Goal: Entertainment & Leisure: Browse casually

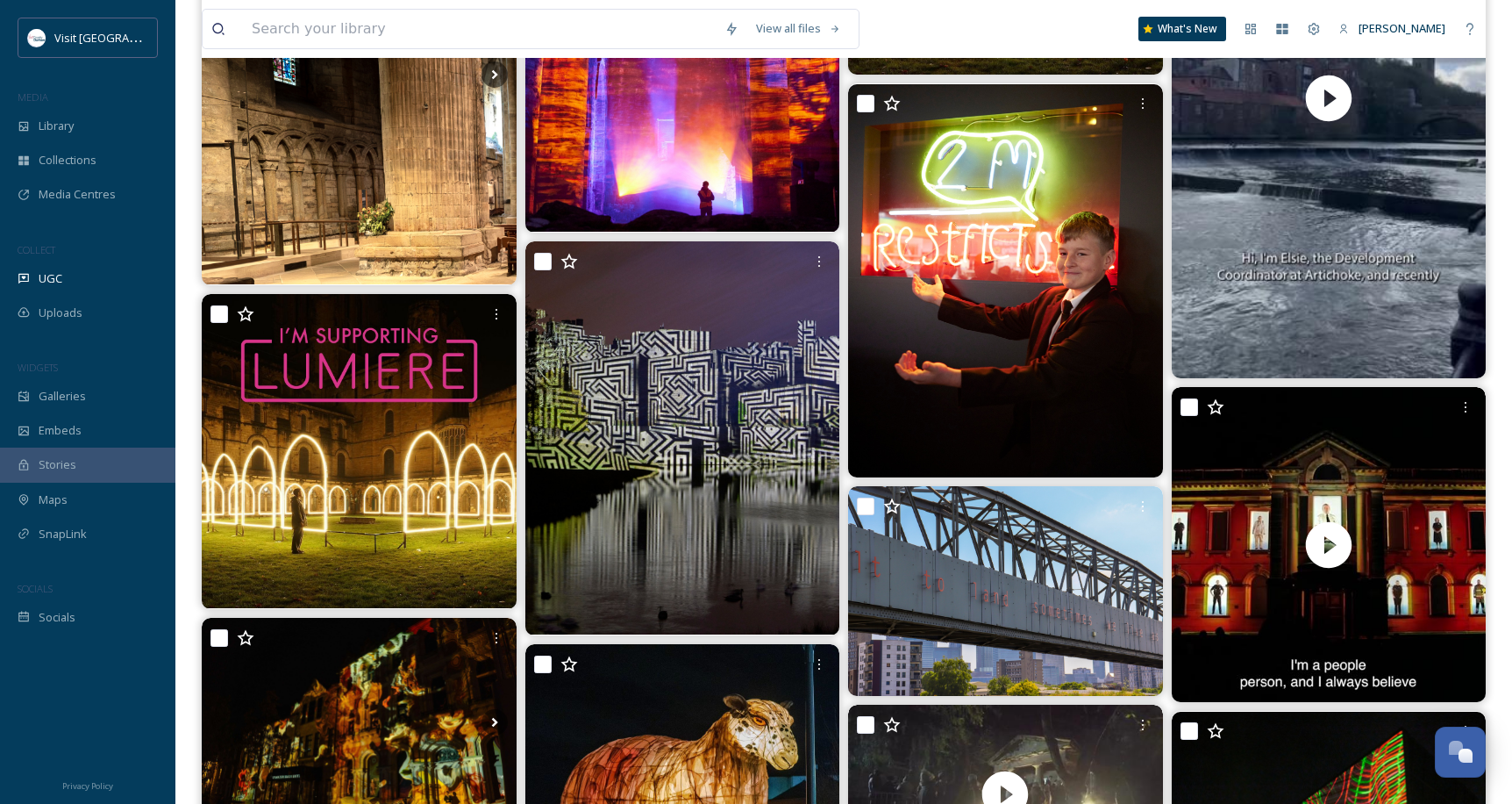
scroll to position [1072, 0]
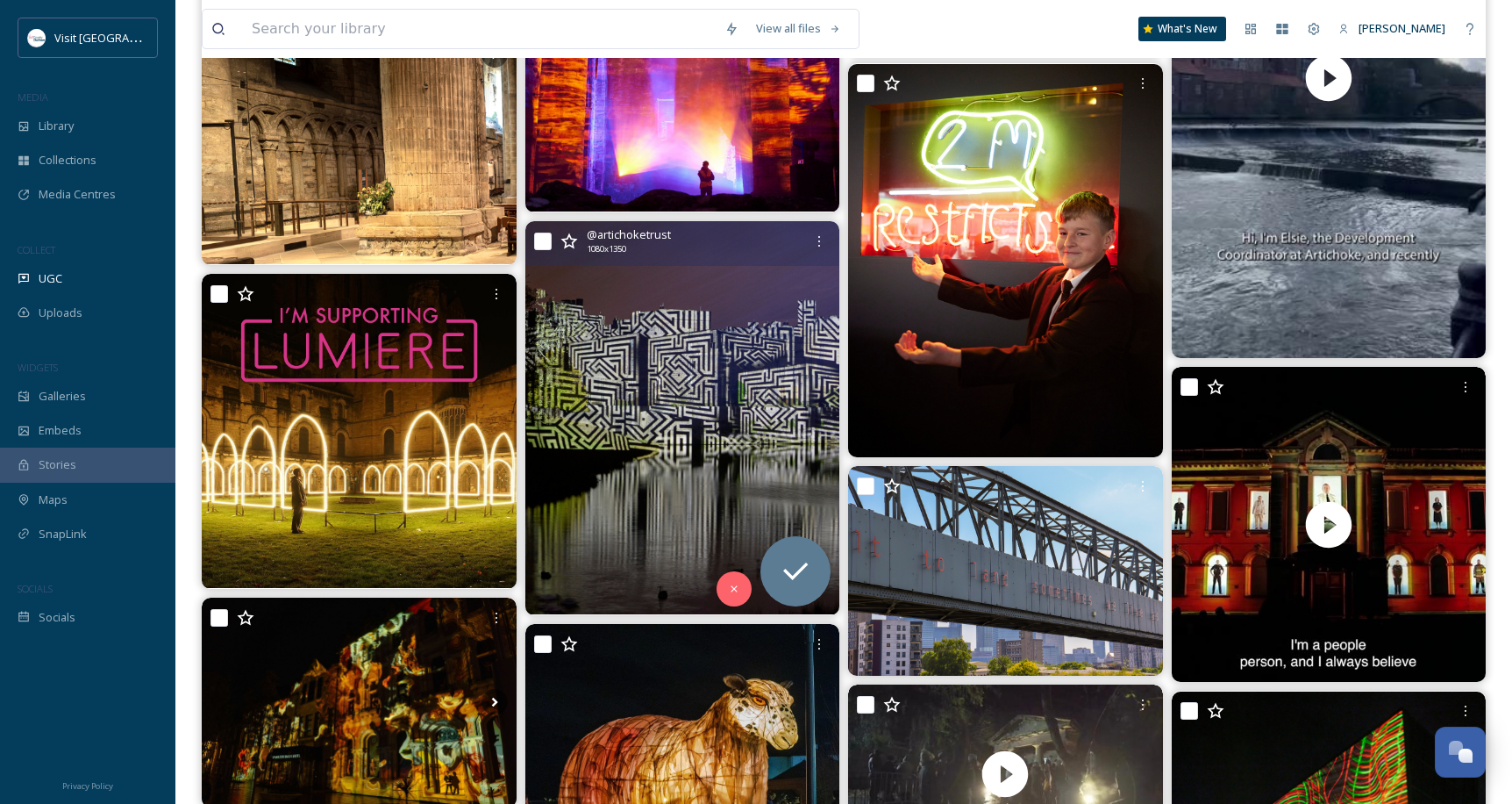
click at [689, 491] on img at bounding box center [682, 417] width 315 height 393
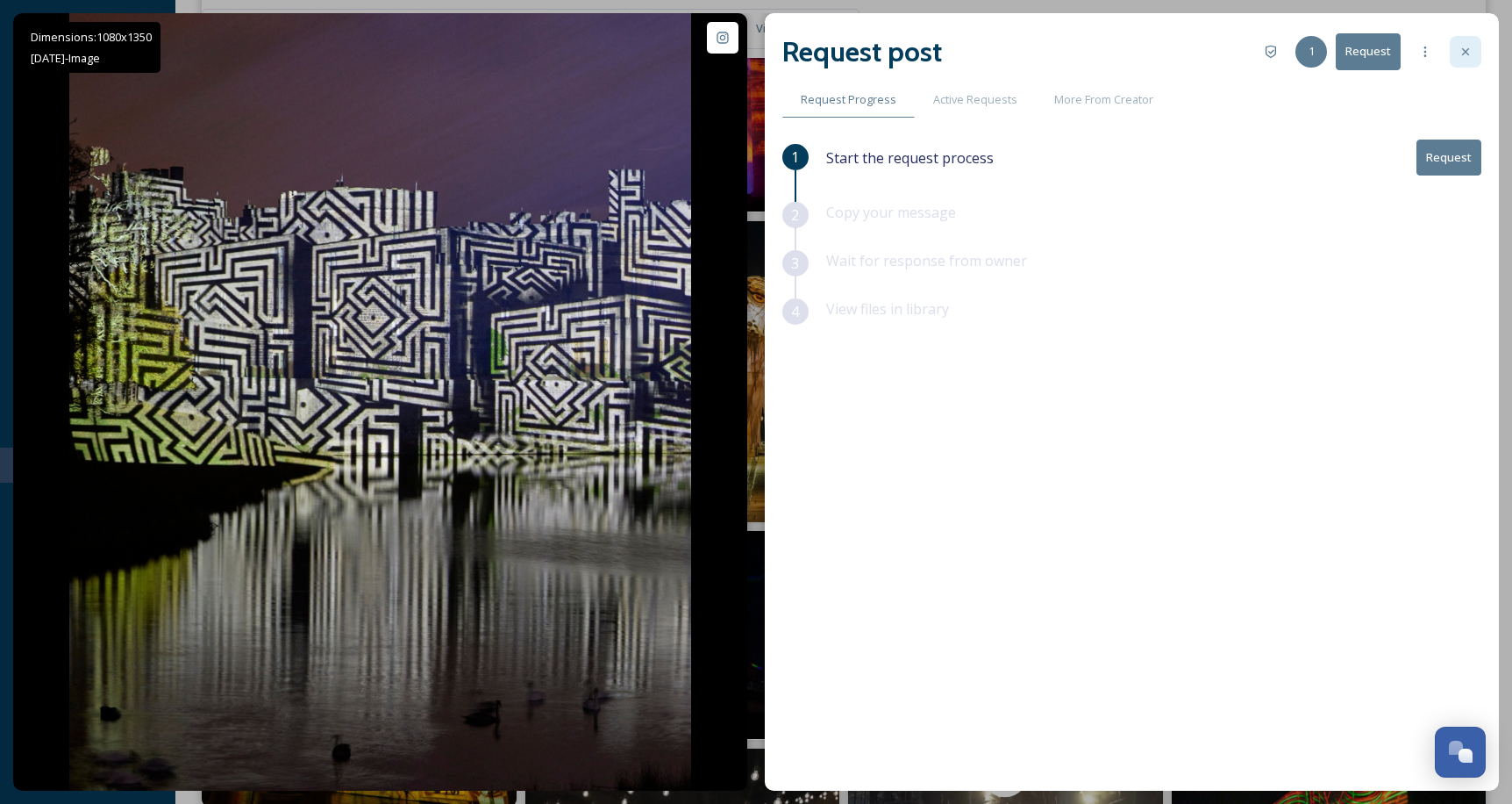
click at [1470, 62] on div at bounding box center [1465, 52] width 32 height 32
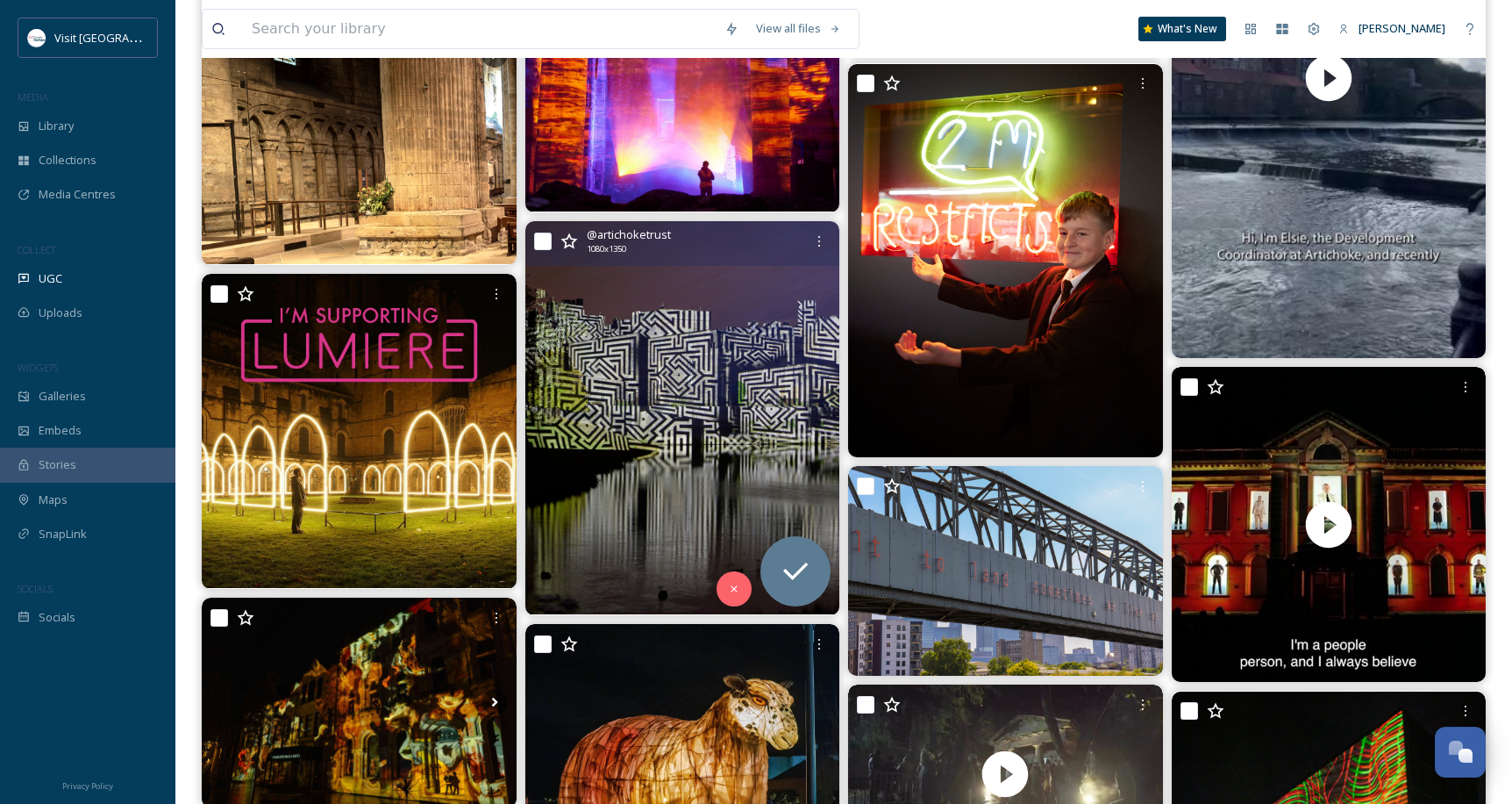
scroll to position [1482, 0]
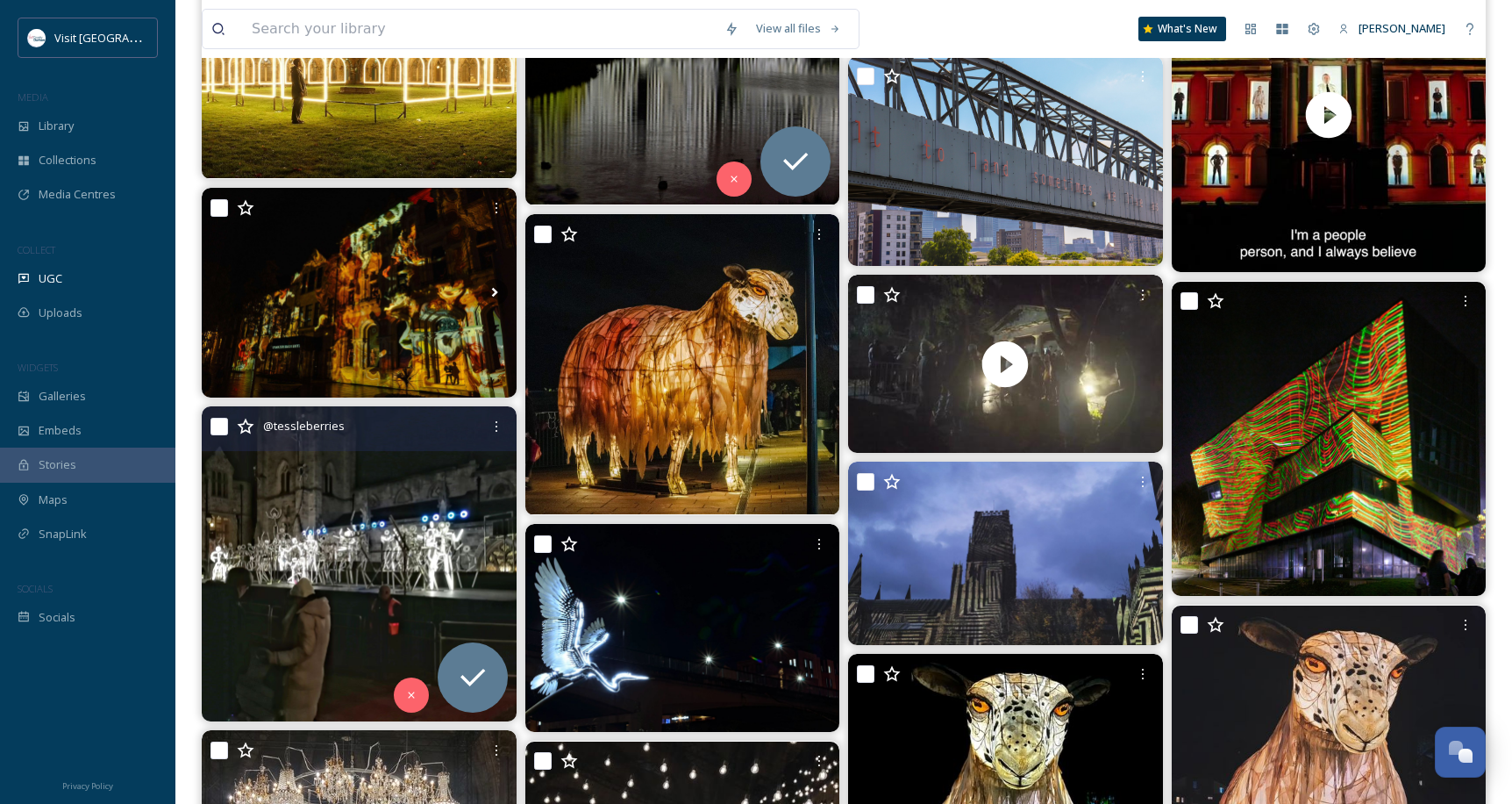
click at [354, 590] on img at bounding box center [359, 563] width 315 height 315
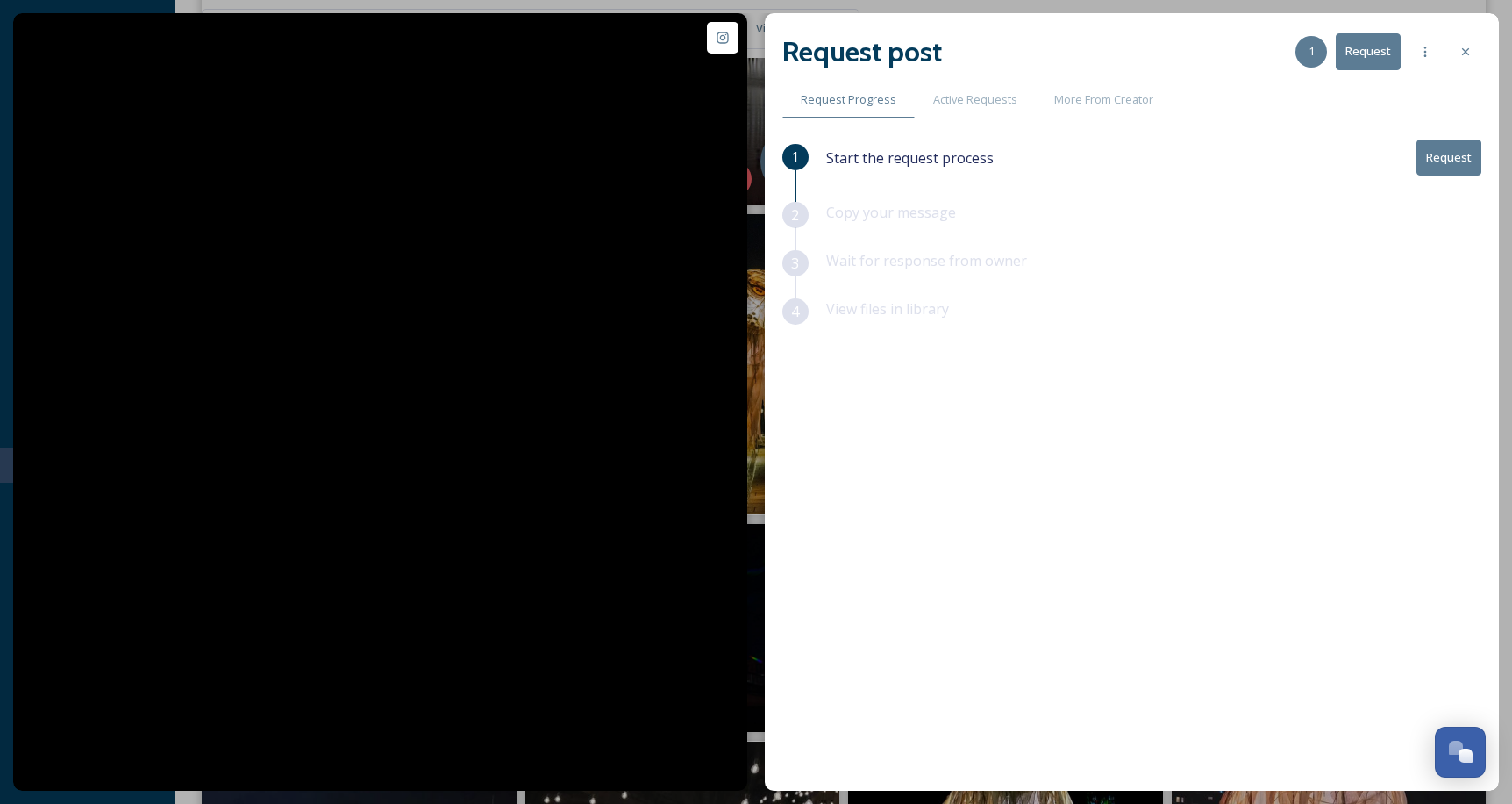
click at [1473, 48] on div at bounding box center [1465, 52] width 32 height 32
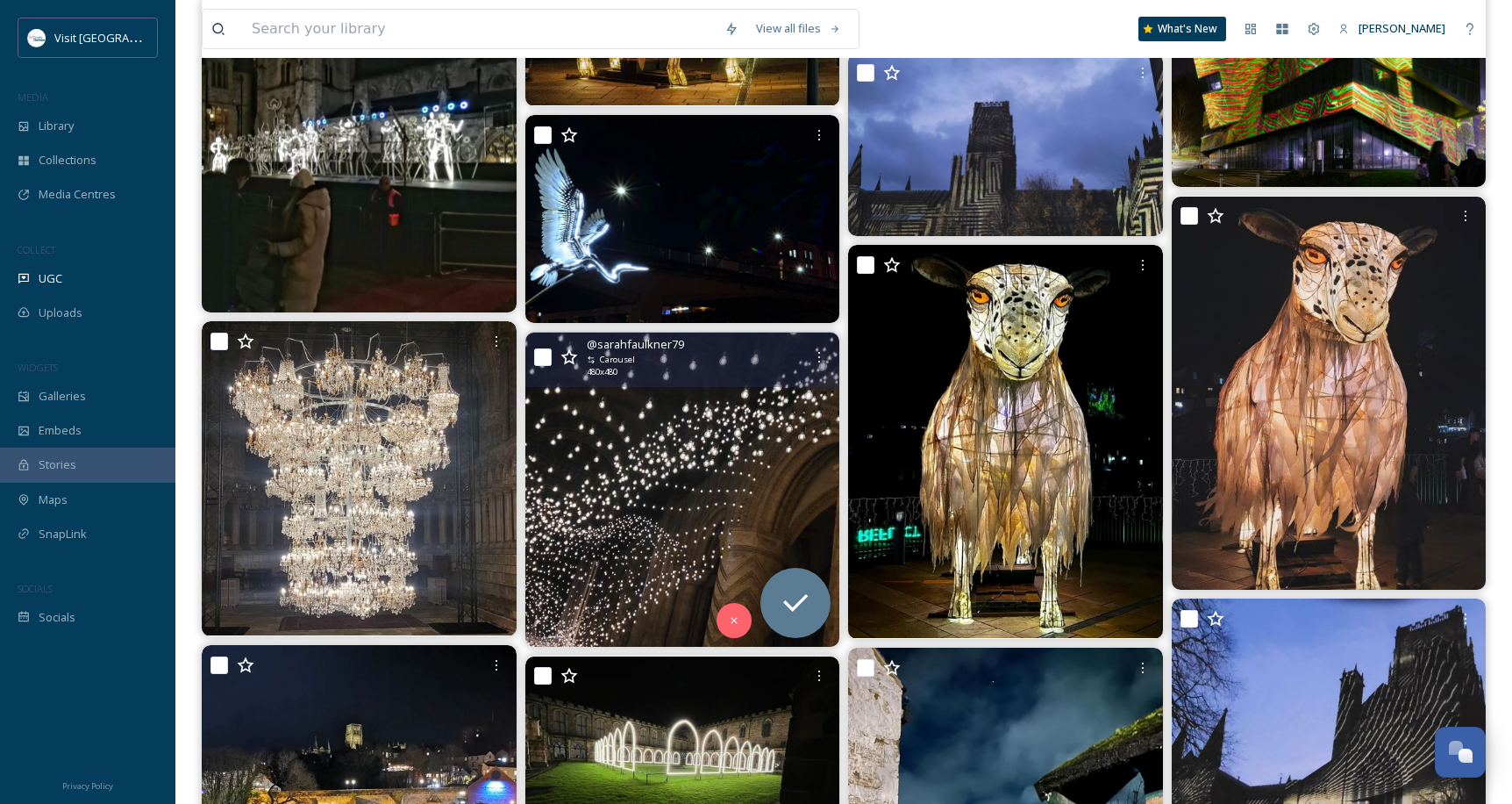
scroll to position [2711, 0]
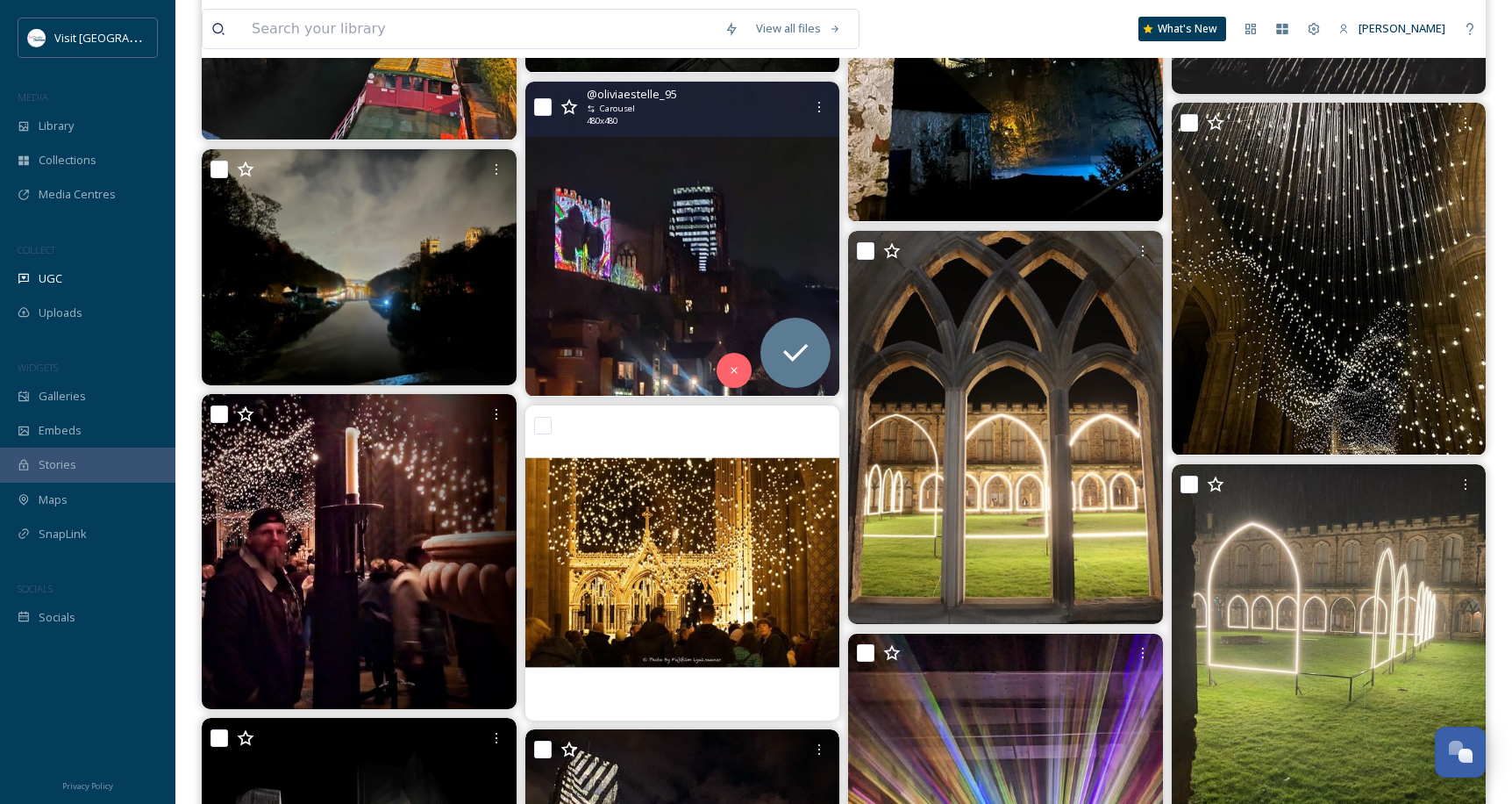
click at [689, 208] on img at bounding box center [682, 239] width 315 height 315
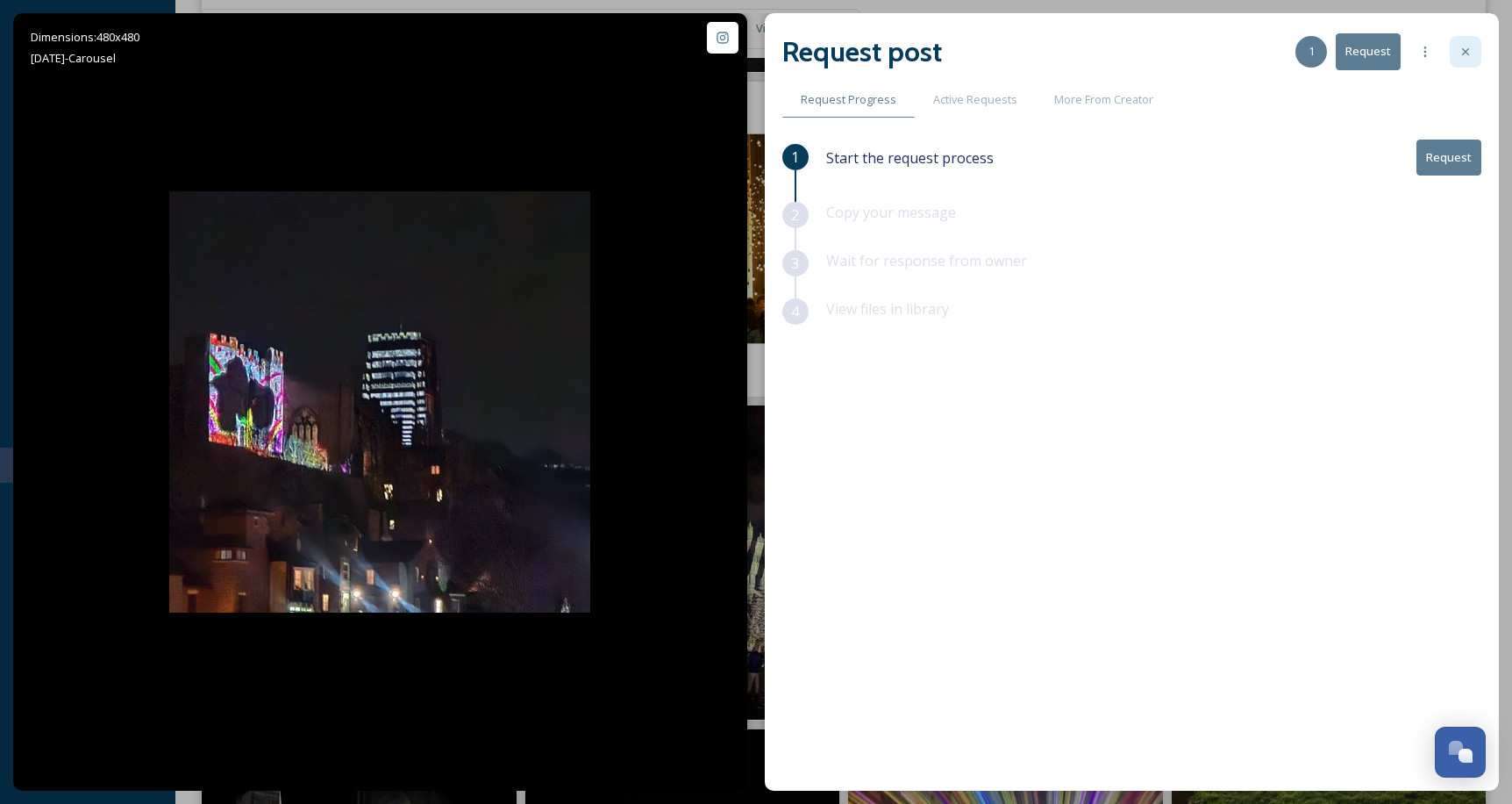
click at [1472, 56] on div at bounding box center [1465, 52] width 32 height 32
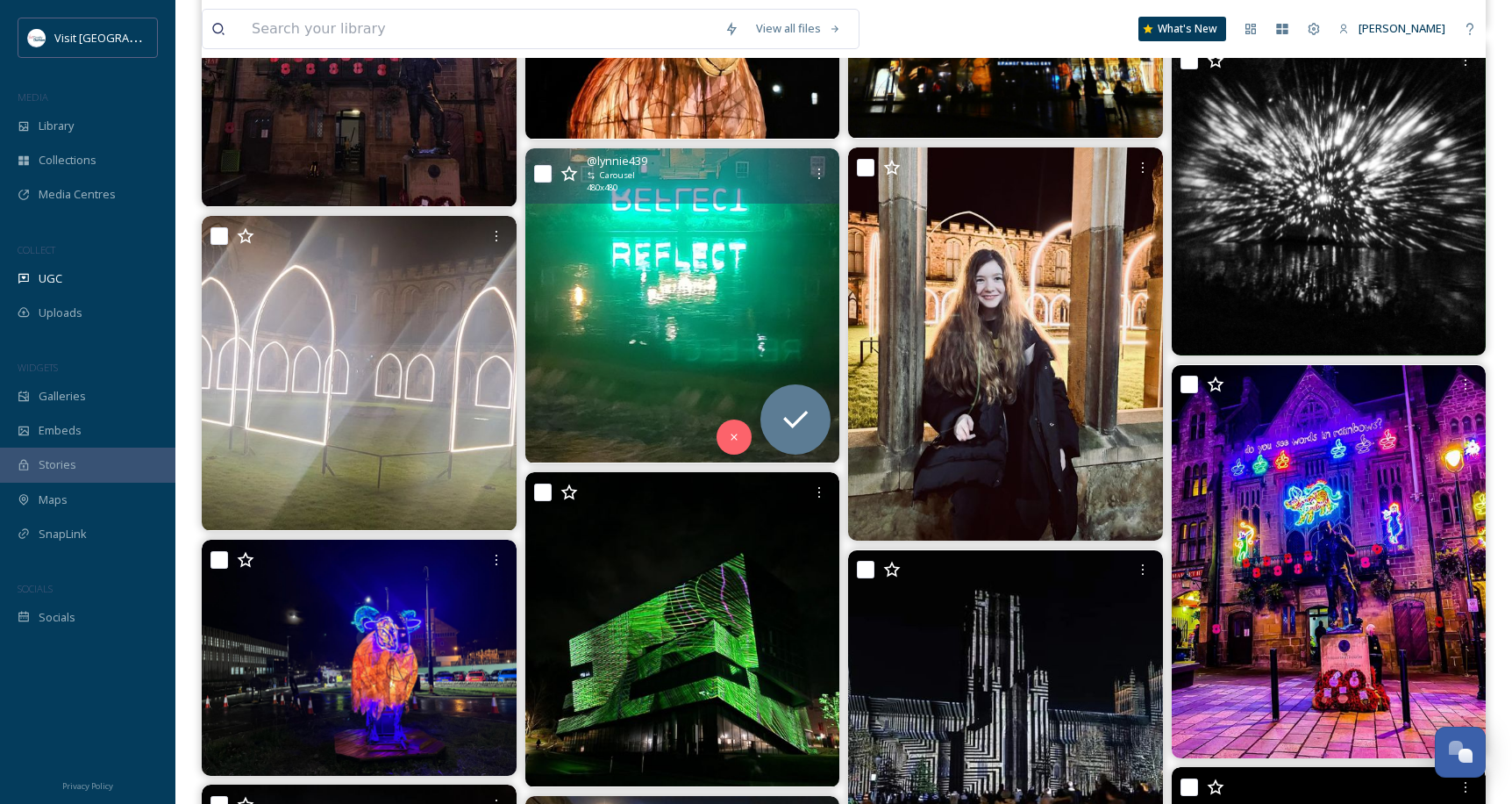
scroll to position [4347, 0]
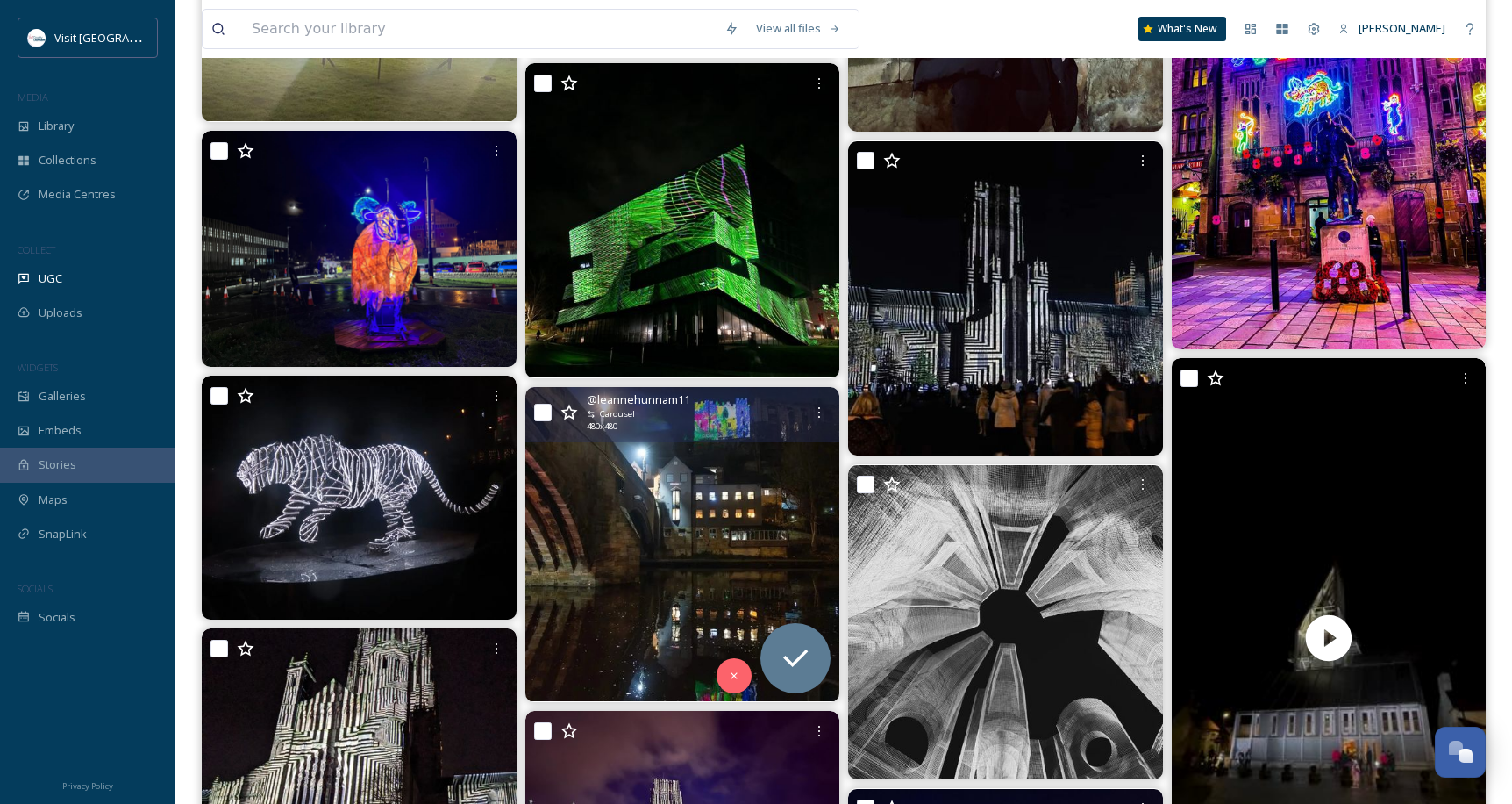
click at [685, 471] on img at bounding box center [682, 544] width 315 height 315
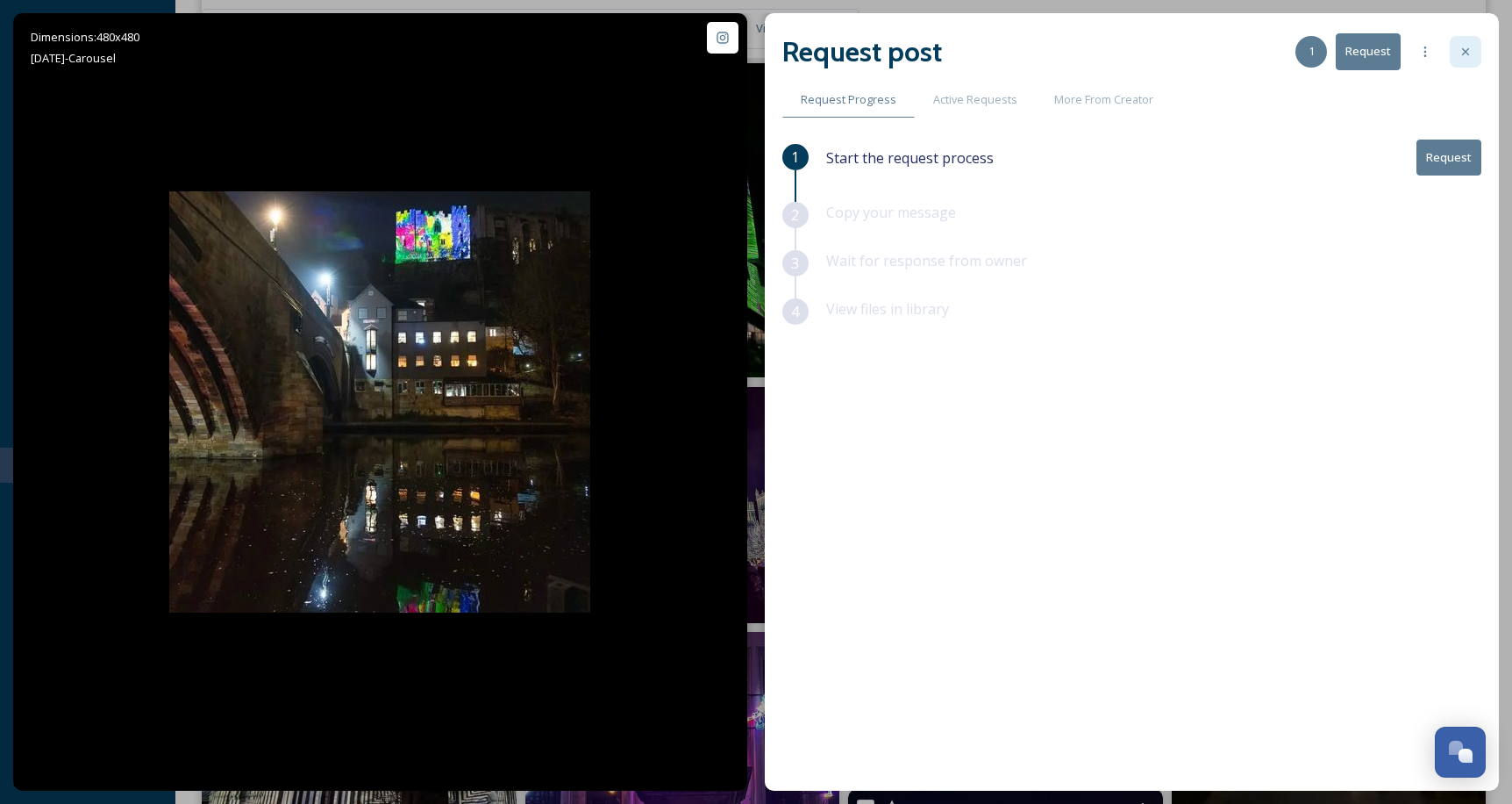
click at [1453, 48] on div at bounding box center [1465, 52] width 32 height 32
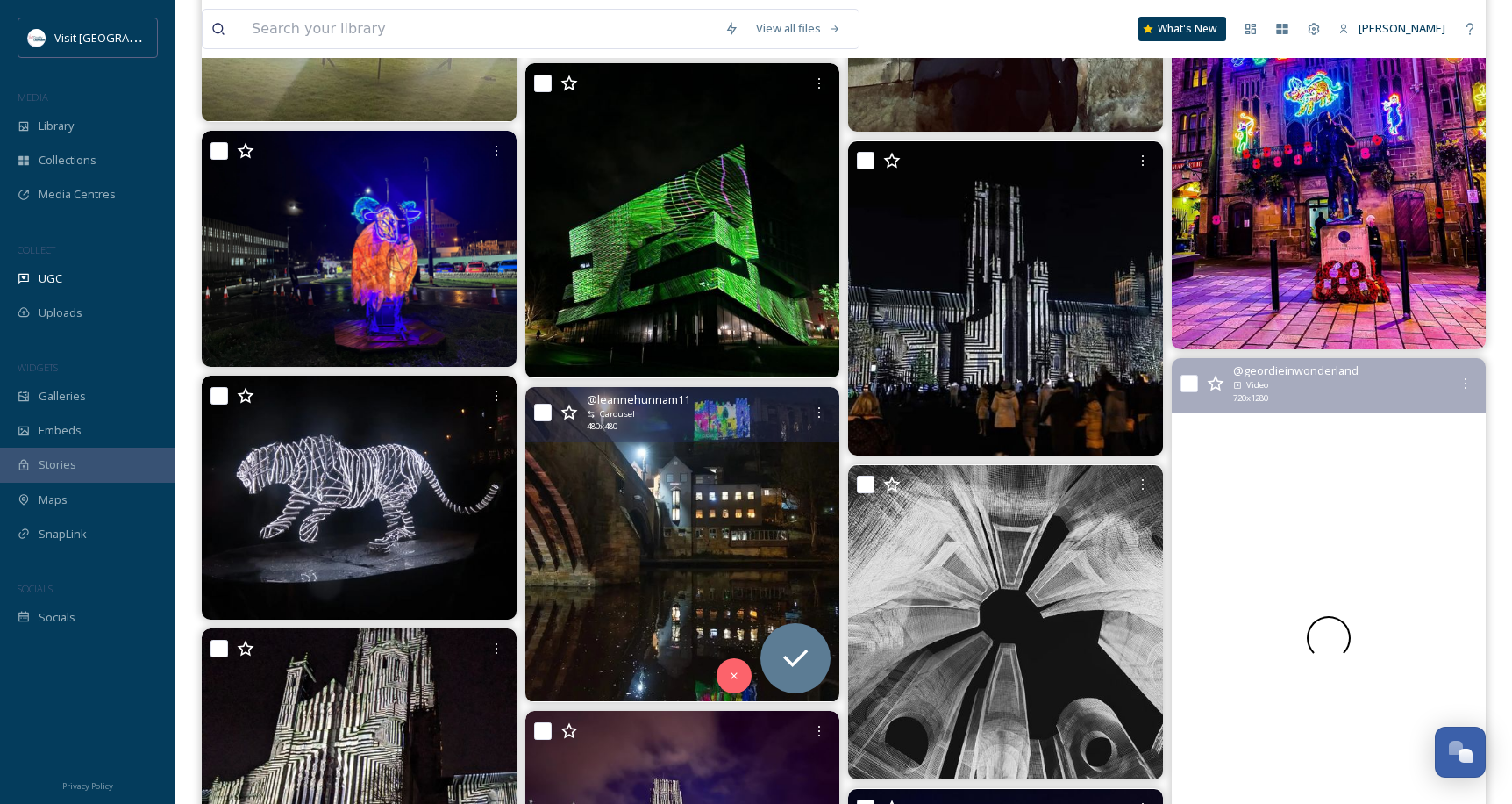
scroll to position [4757, 0]
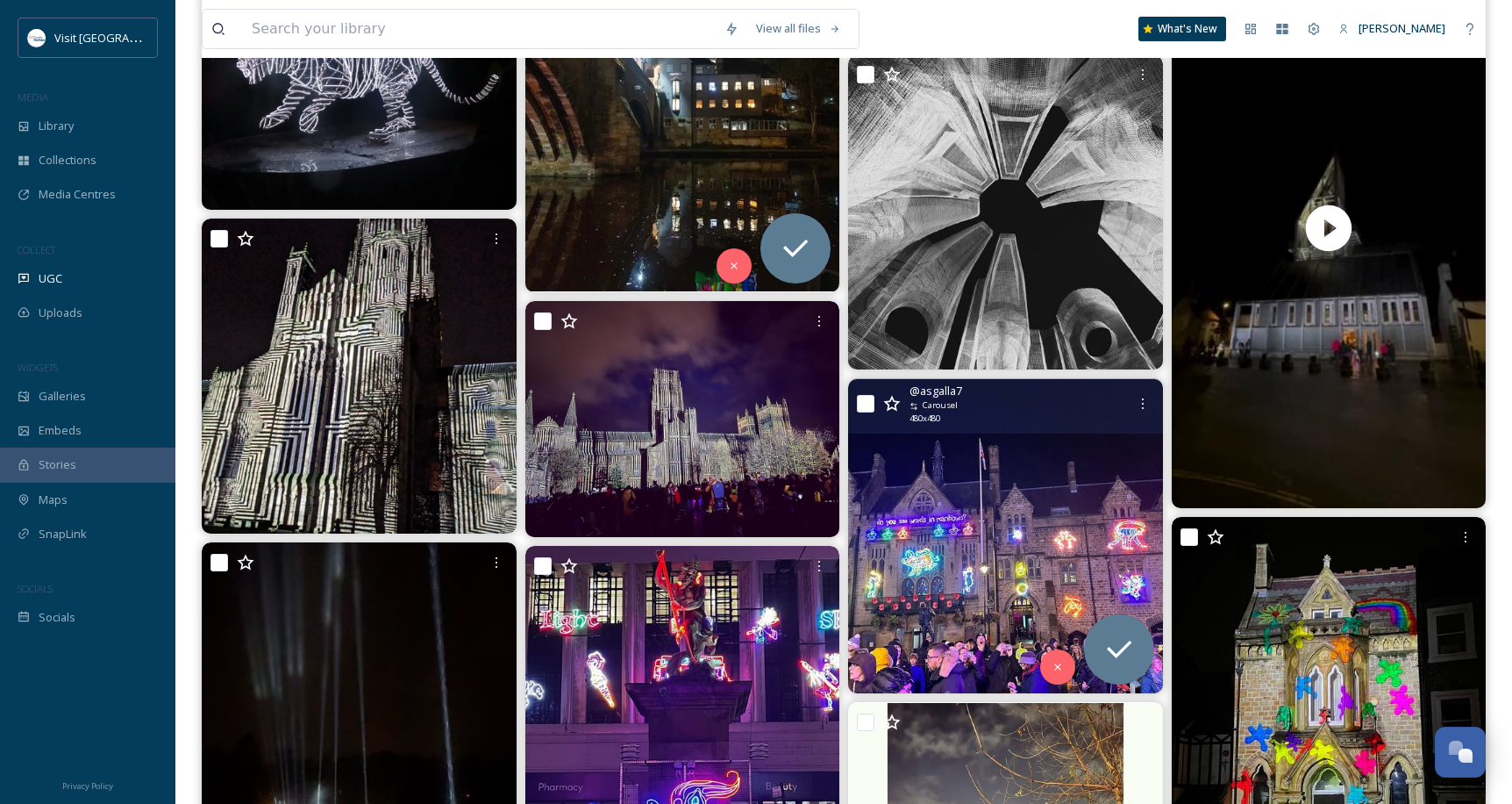
click at [1058, 525] on img at bounding box center [1006, 536] width 315 height 315
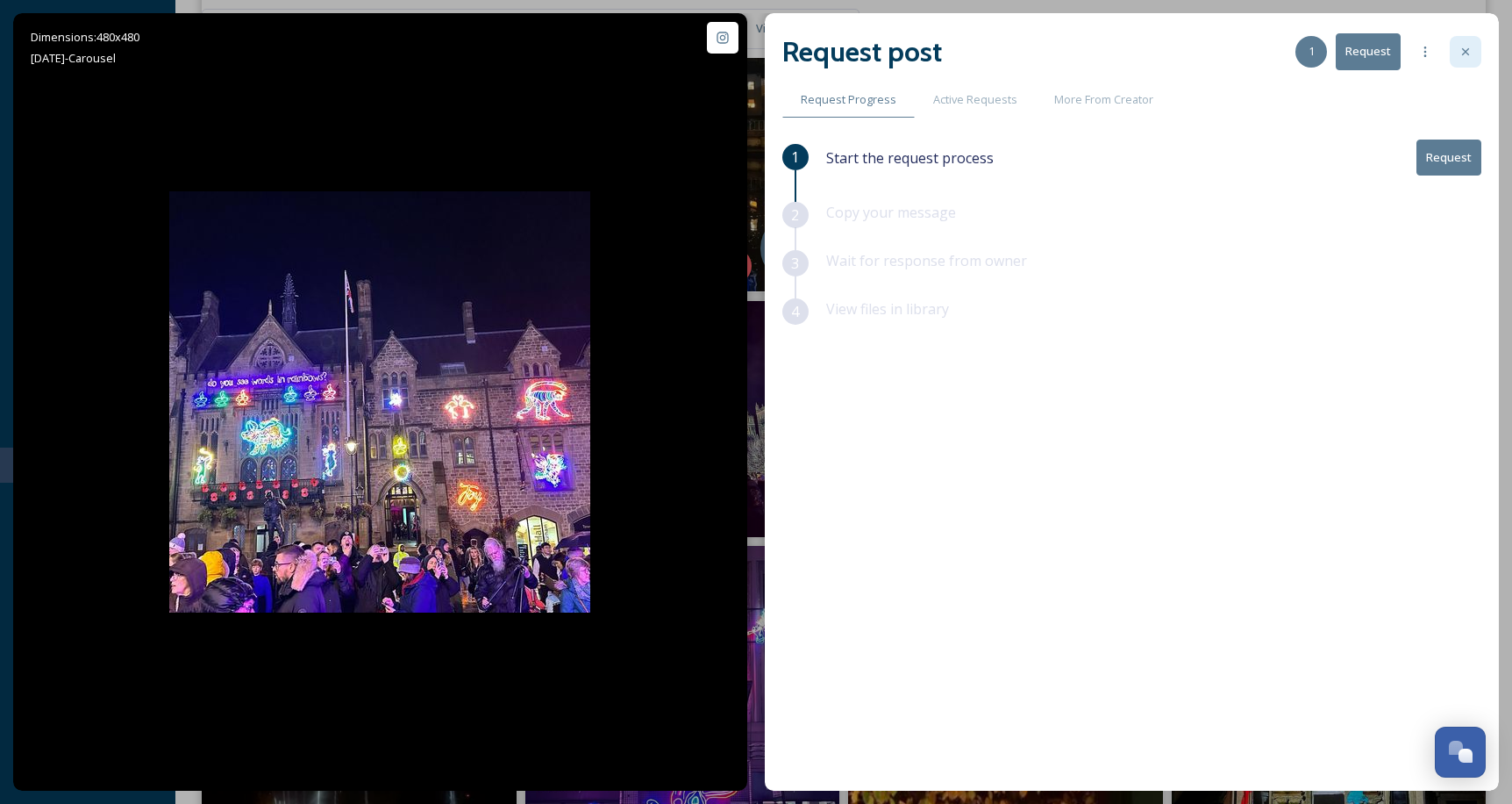
click at [1474, 48] on div at bounding box center [1465, 52] width 32 height 32
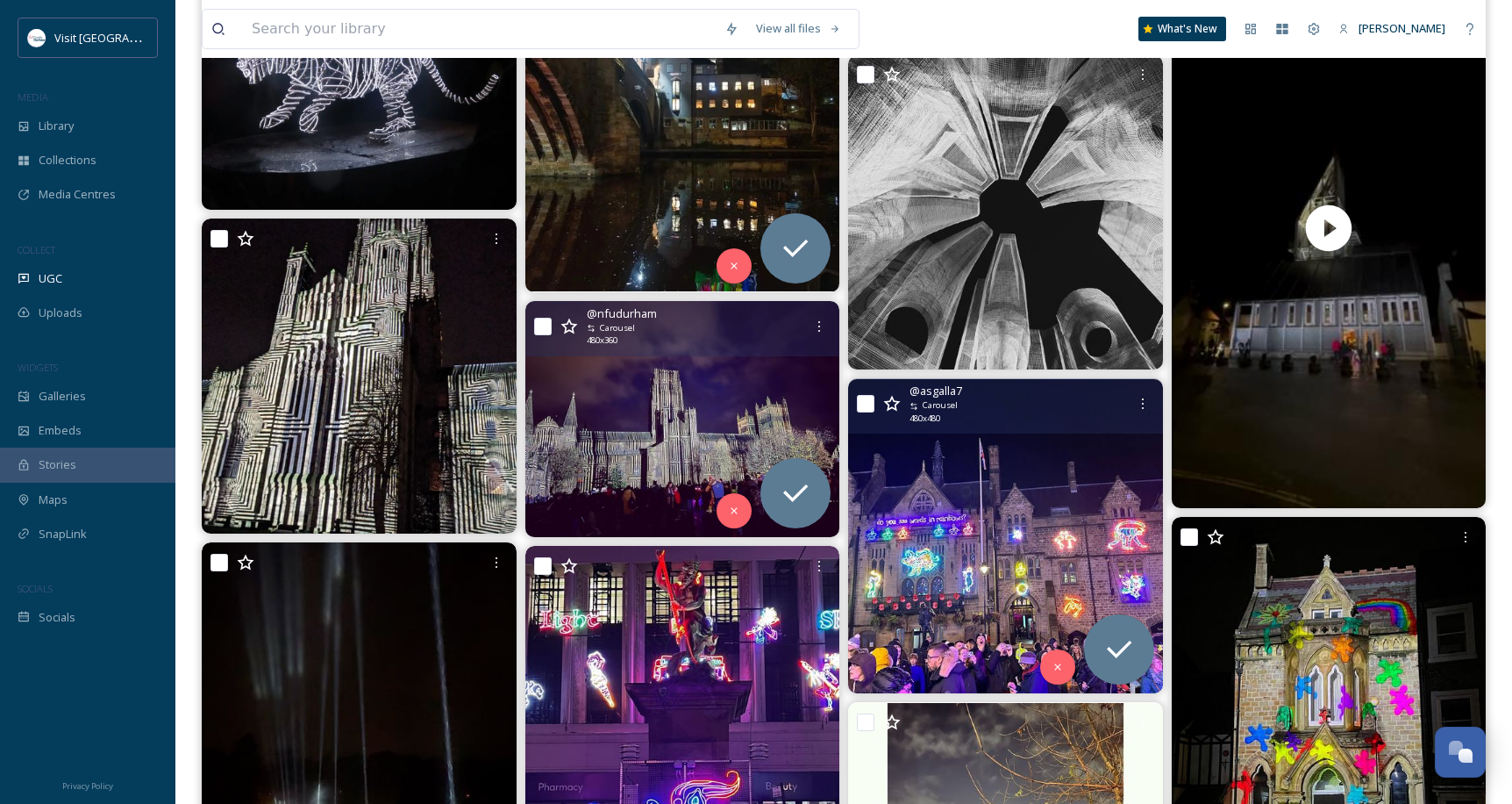
click at [627, 403] on img at bounding box center [682, 418] width 315 height 236
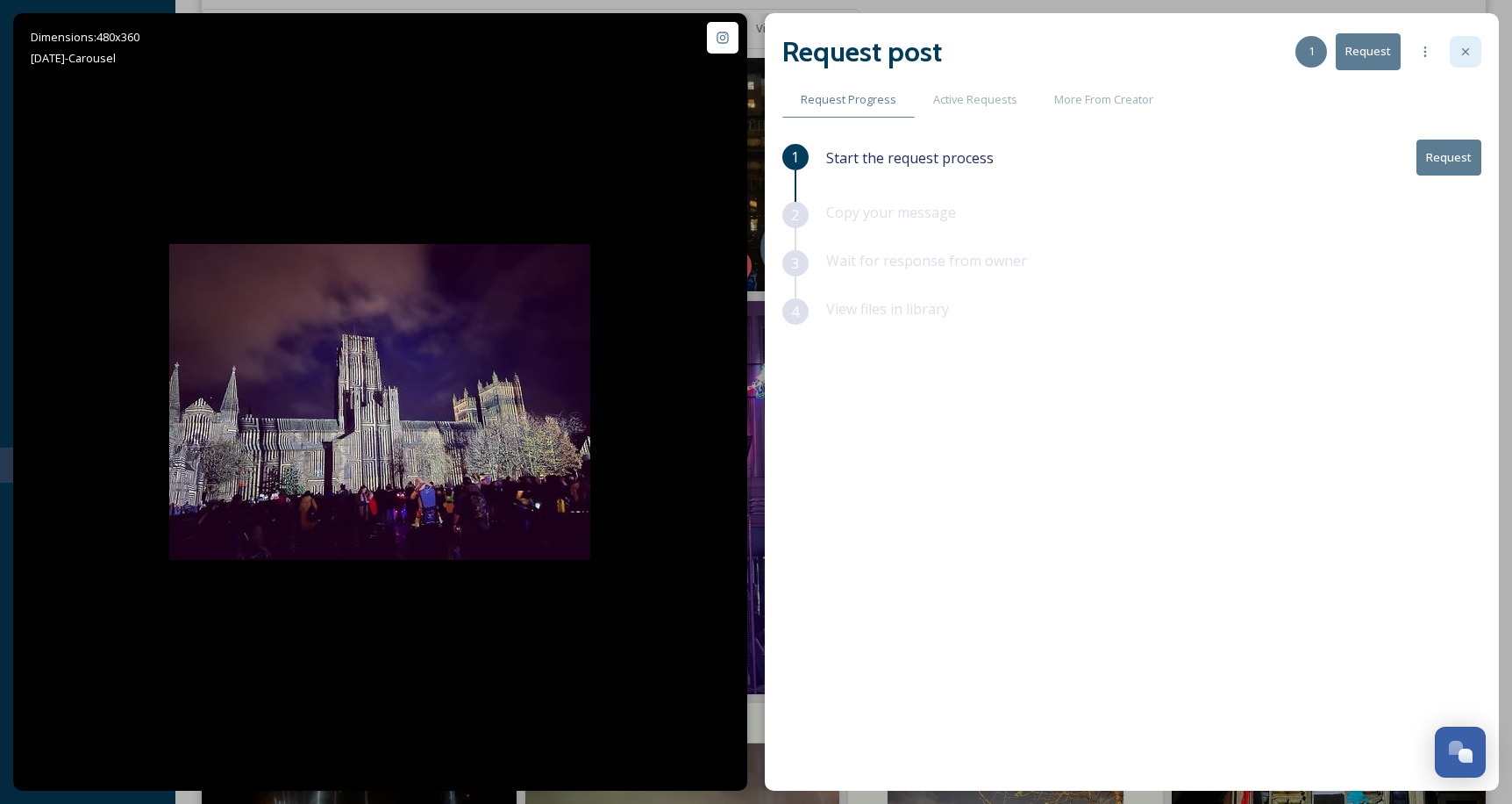
click at [1480, 51] on div at bounding box center [1465, 52] width 32 height 32
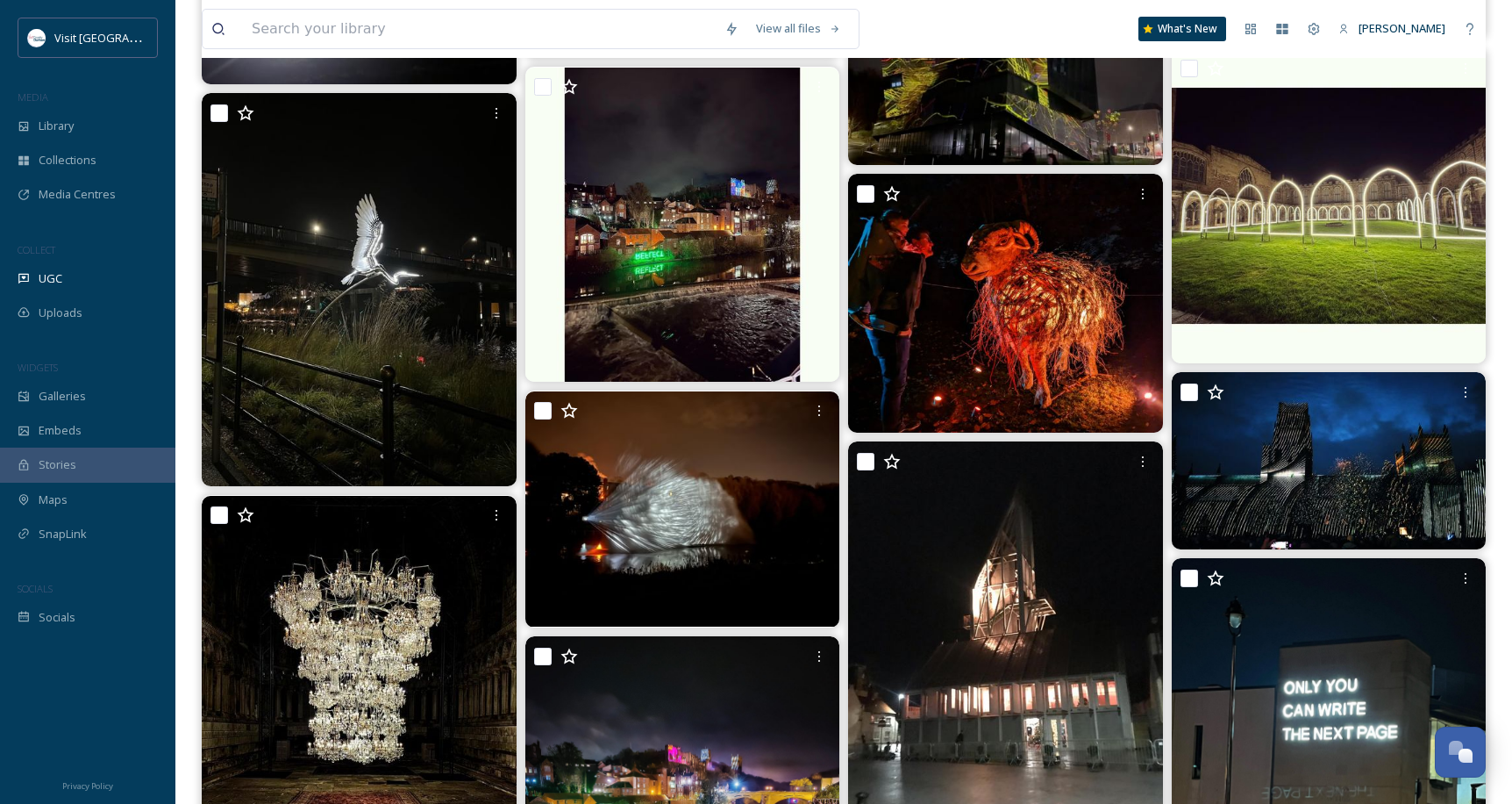
scroll to position [6395, 0]
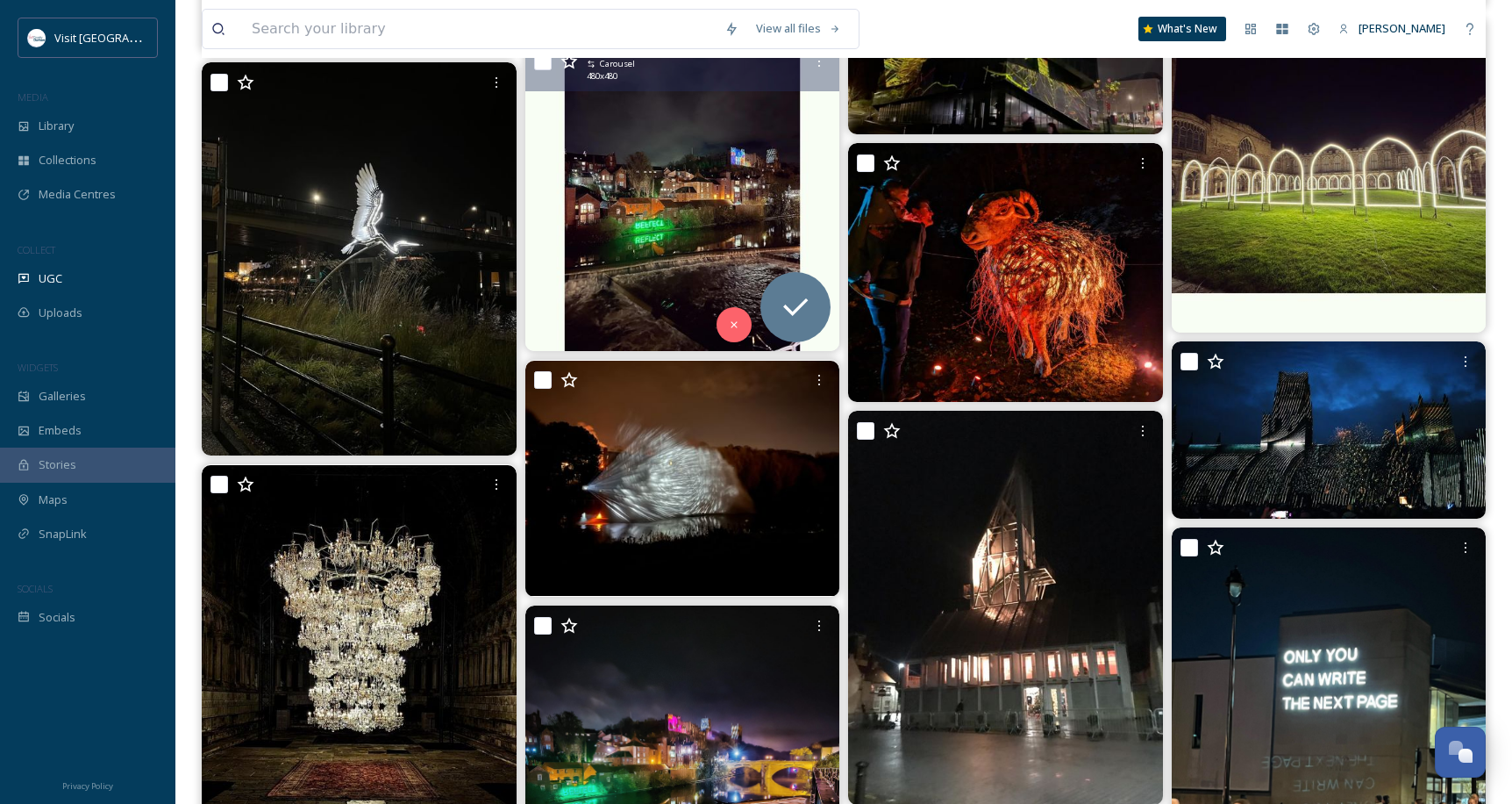
click at [654, 245] on img at bounding box center [682, 194] width 315 height 315
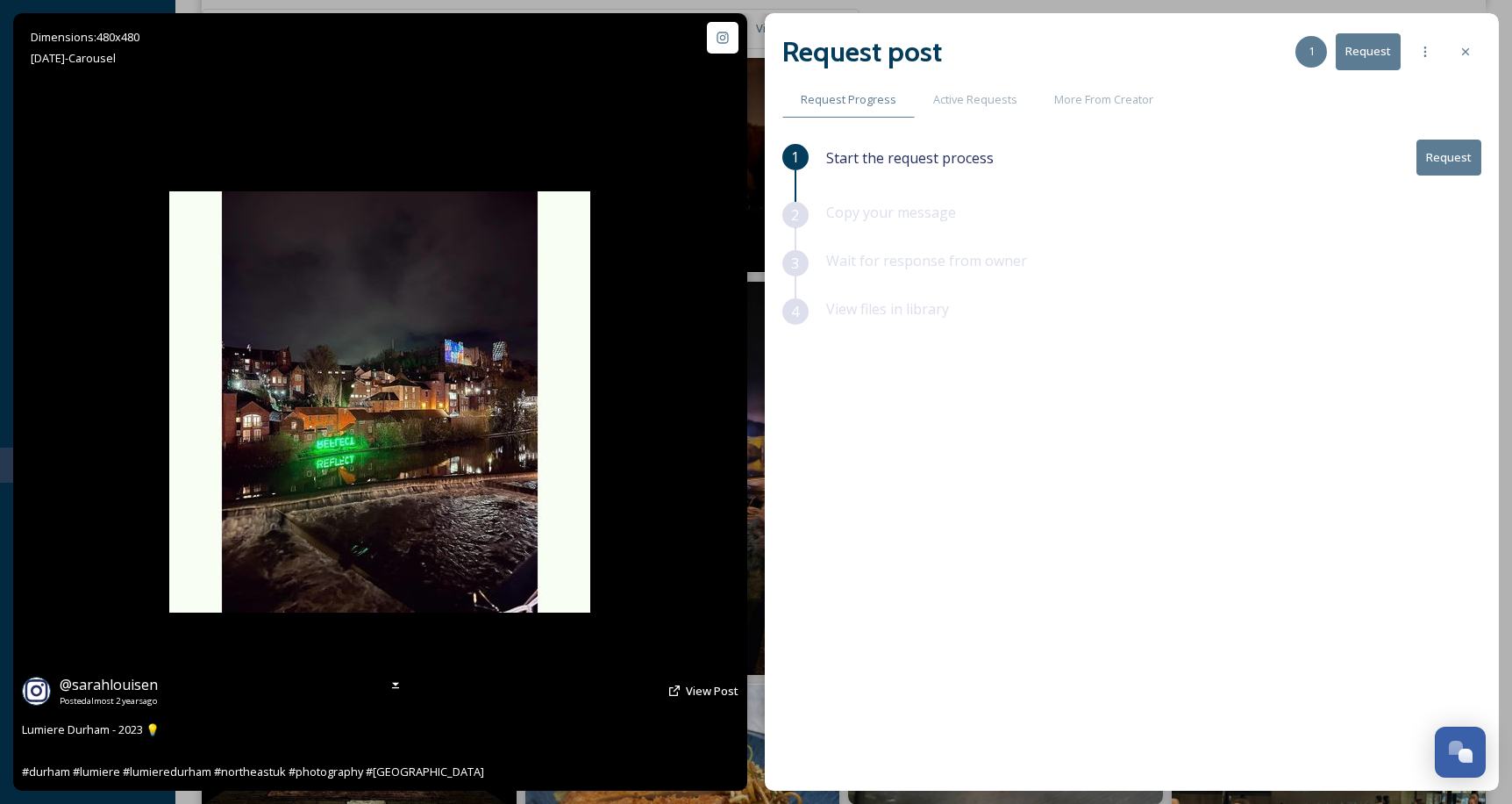
click at [708, 671] on div "@ sarahlouisen Posted almost 2 years ago View Post Lumiere Durham - 2023 💡 #dur…" at bounding box center [380, 727] width 734 height 125
click at [714, 688] on span "View Post" at bounding box center [711, 691] width 53 height 16
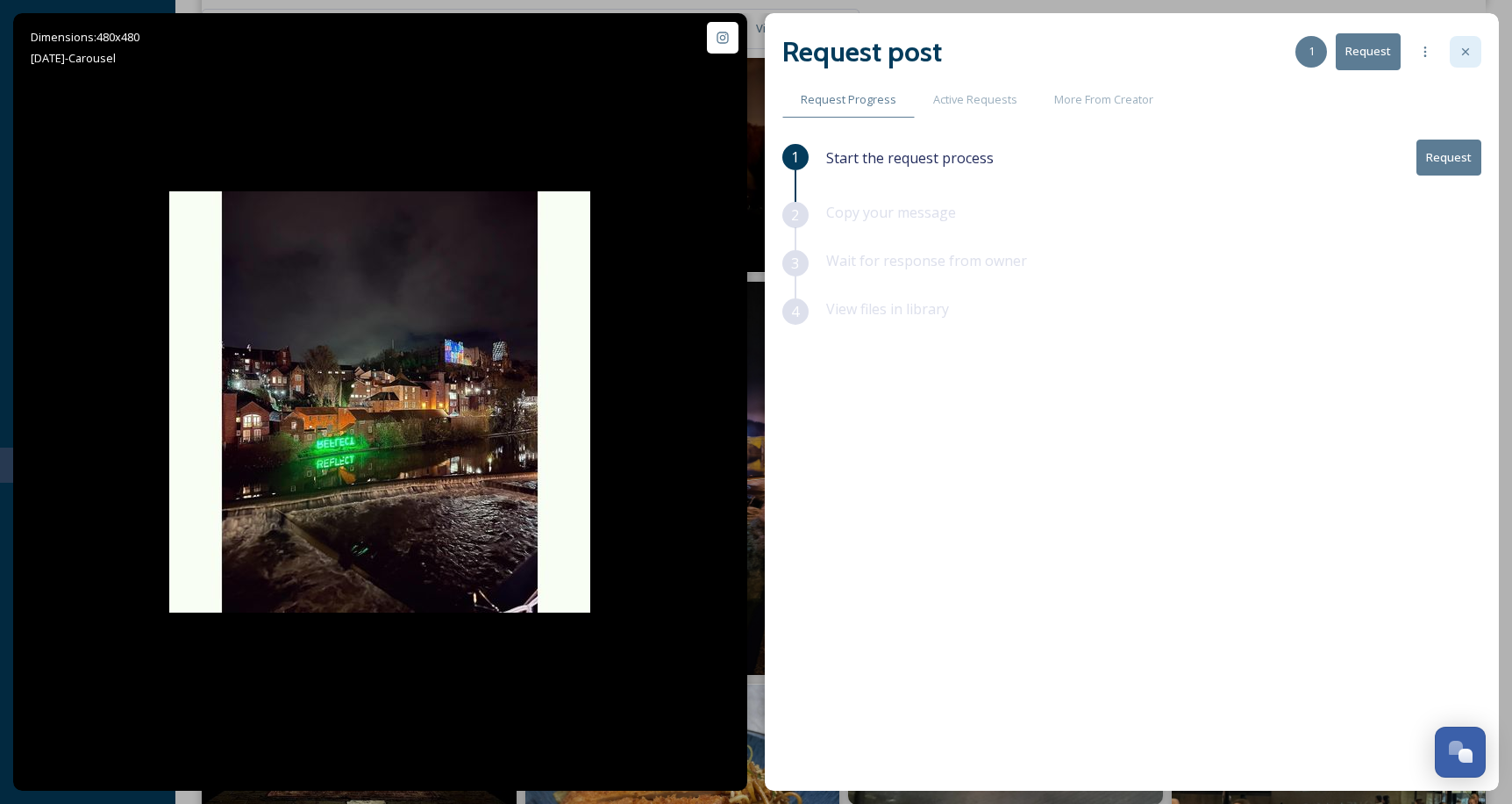
click at [1459, 52] on icon at bounding box center [1465, 52] width 14 height 14
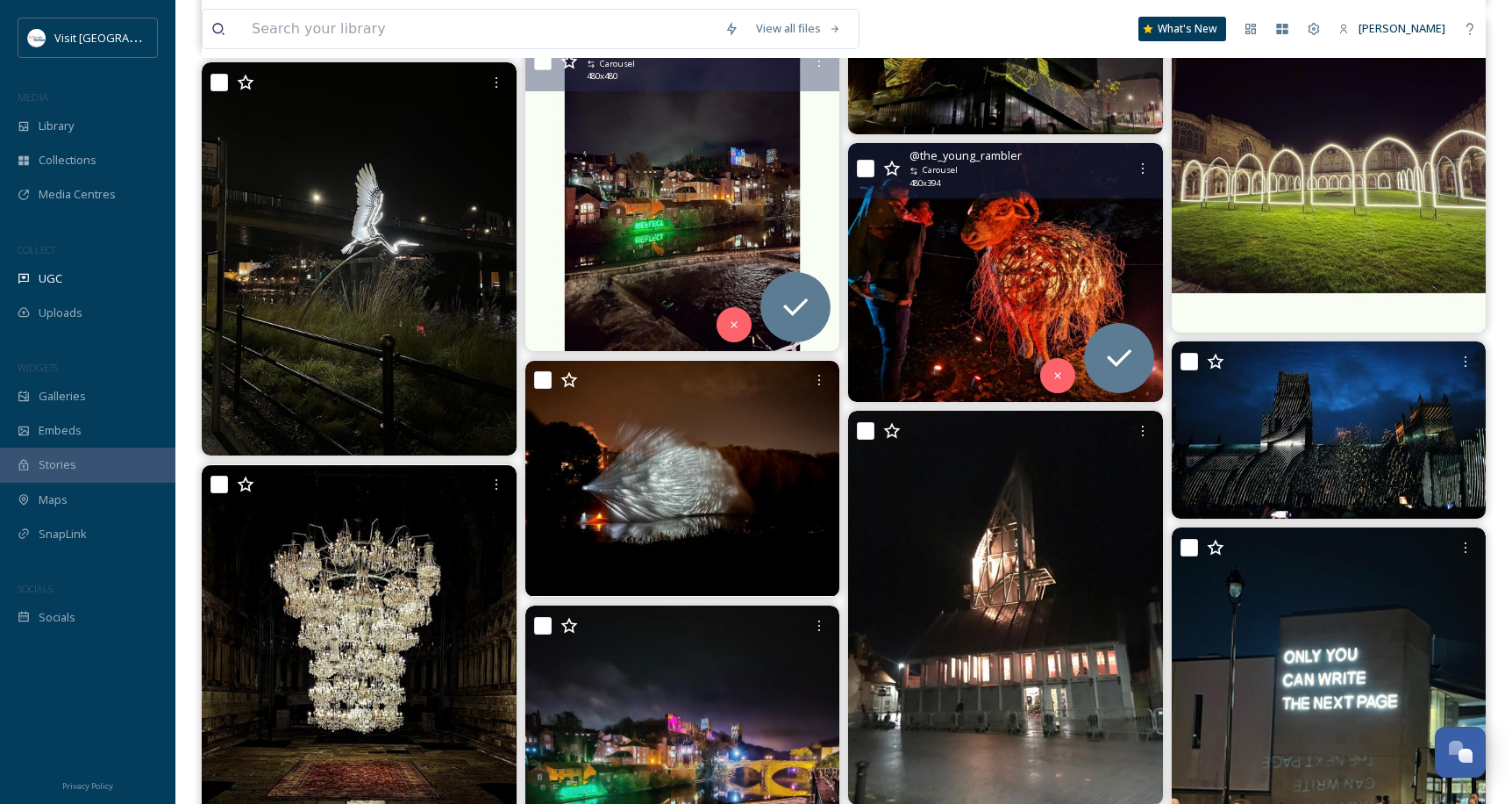
scroll to position [6803, 0]
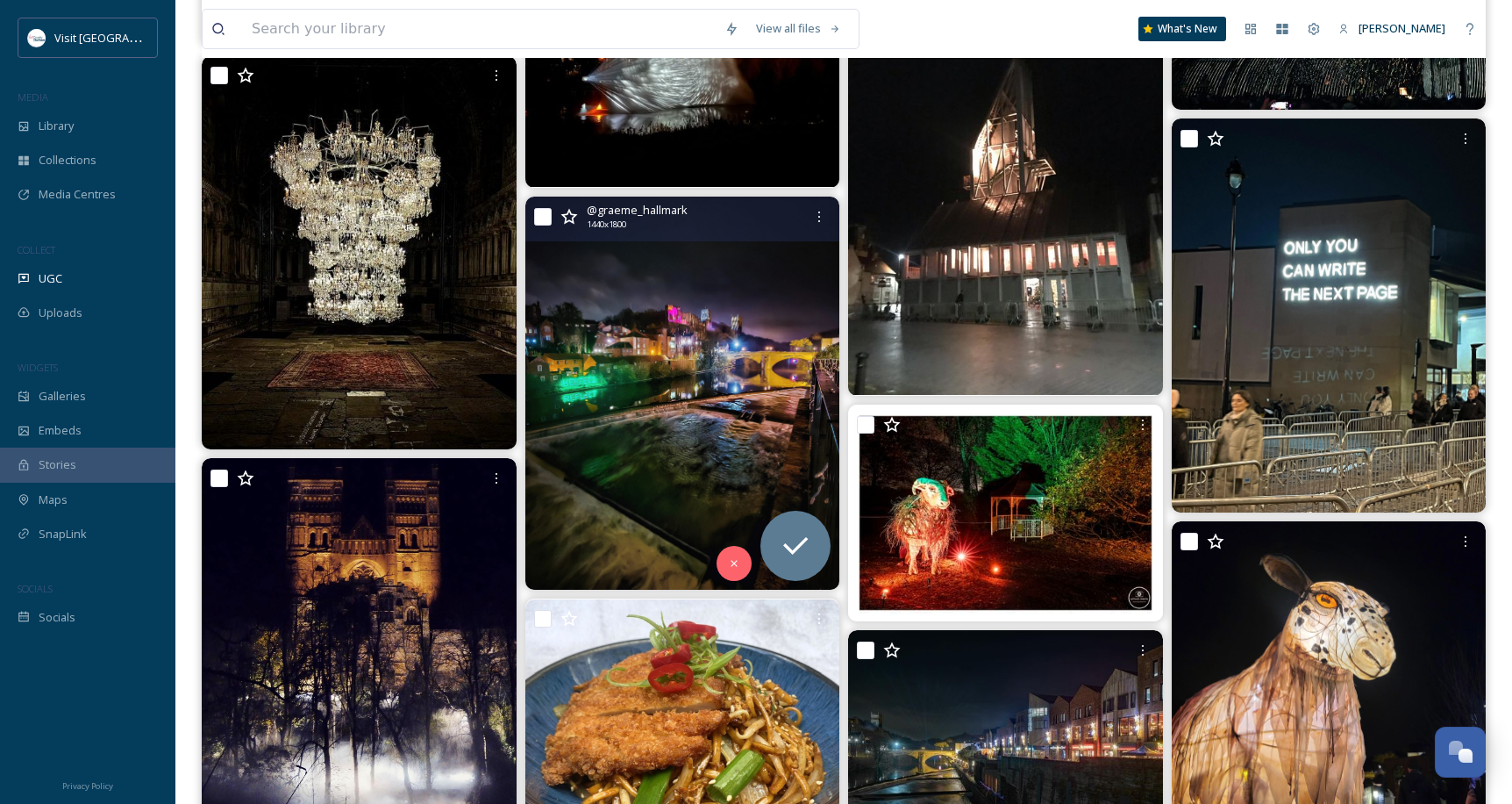
click at [769, 367] on img at bounding box center [682, 392] width 315 height 393
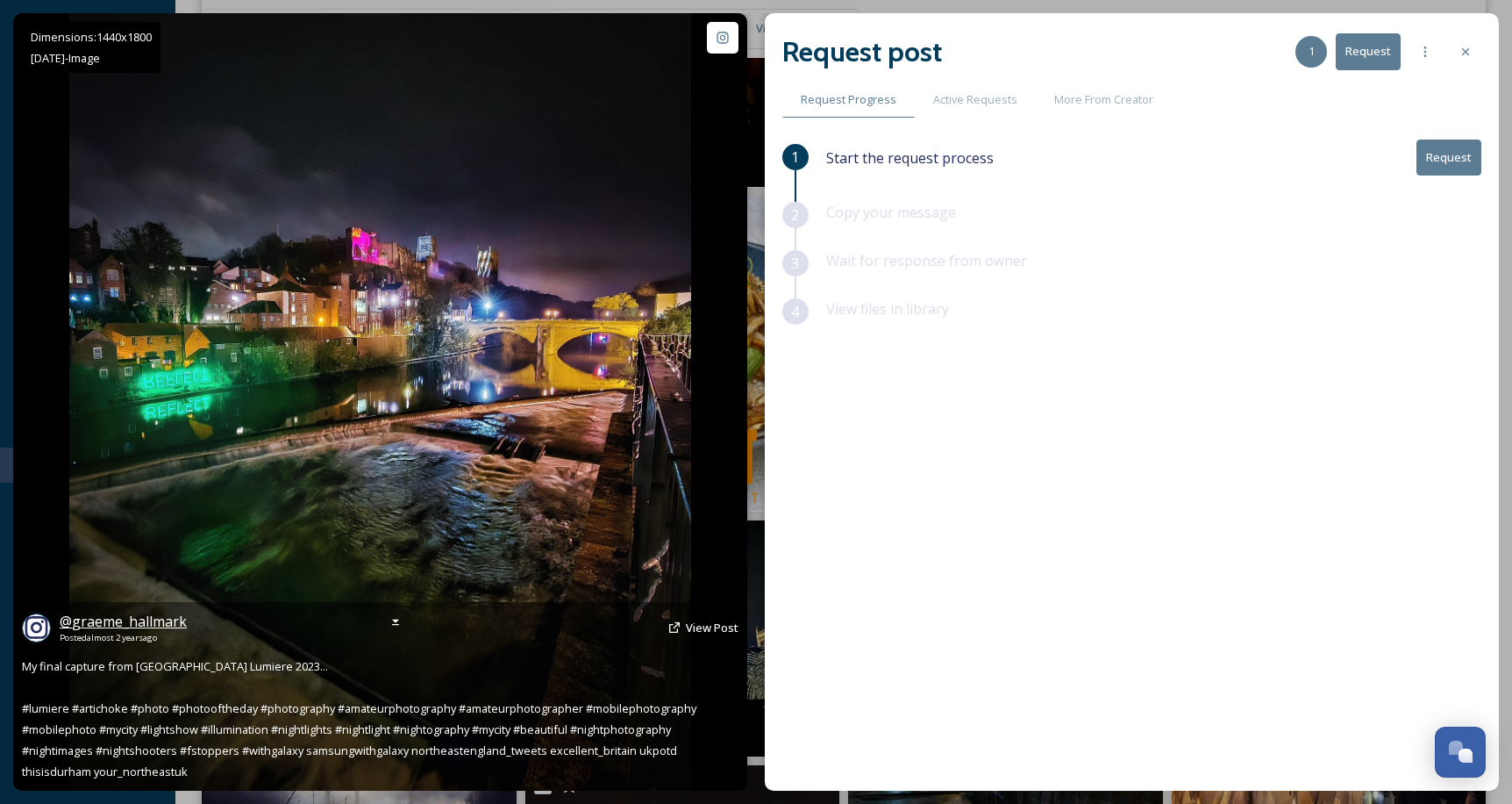
click at [149, 626] on span "@ graeme_hallmark" at bounding box center [123, 621] width 127 height 19
click at [686, 626] on span "View Post" at bounding box center [711, 627] width 53 height 16
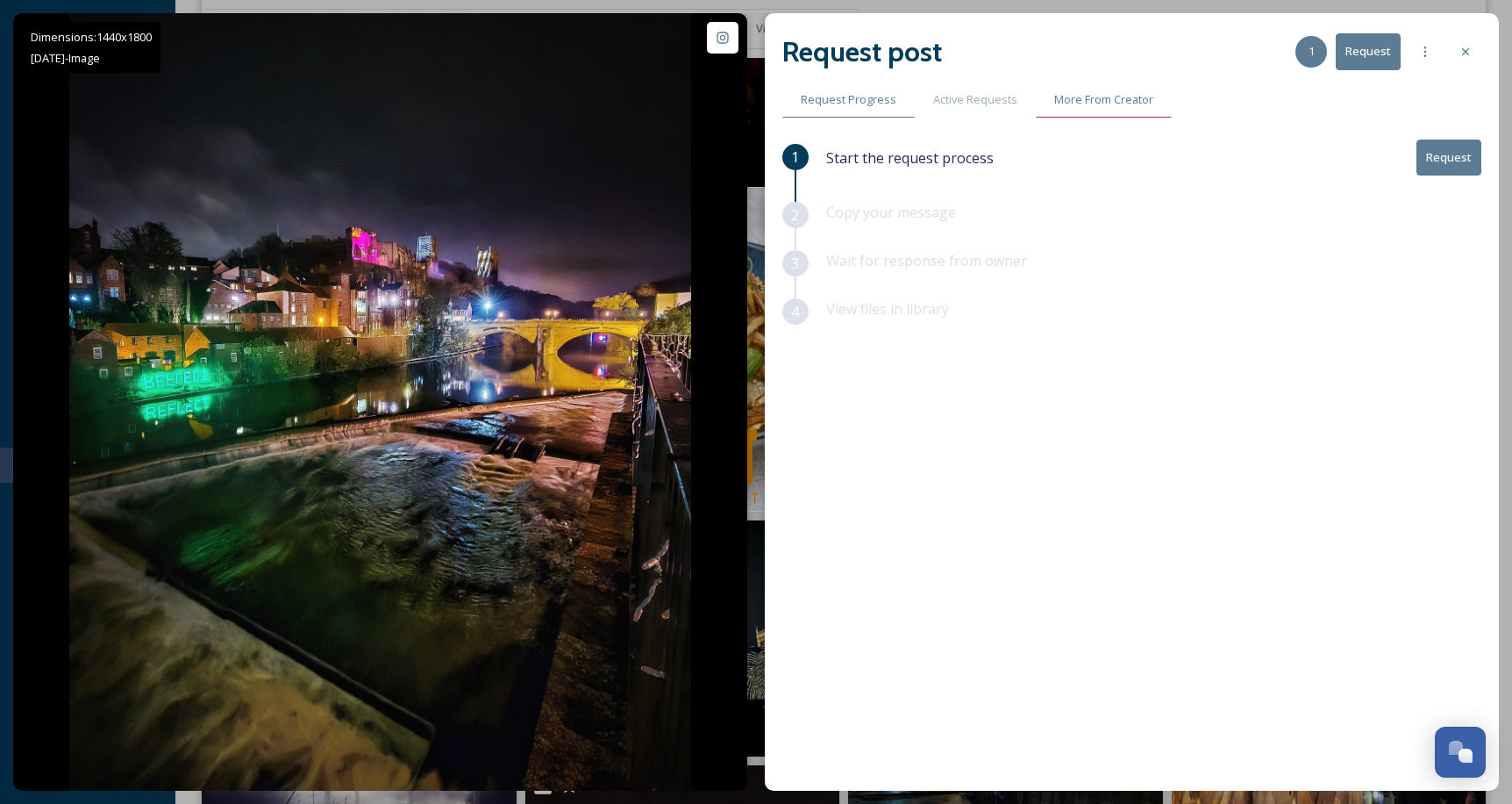
click at [1097, 97] on span "More From Creator" at bounding box center [1104, 100] width 99 height 17
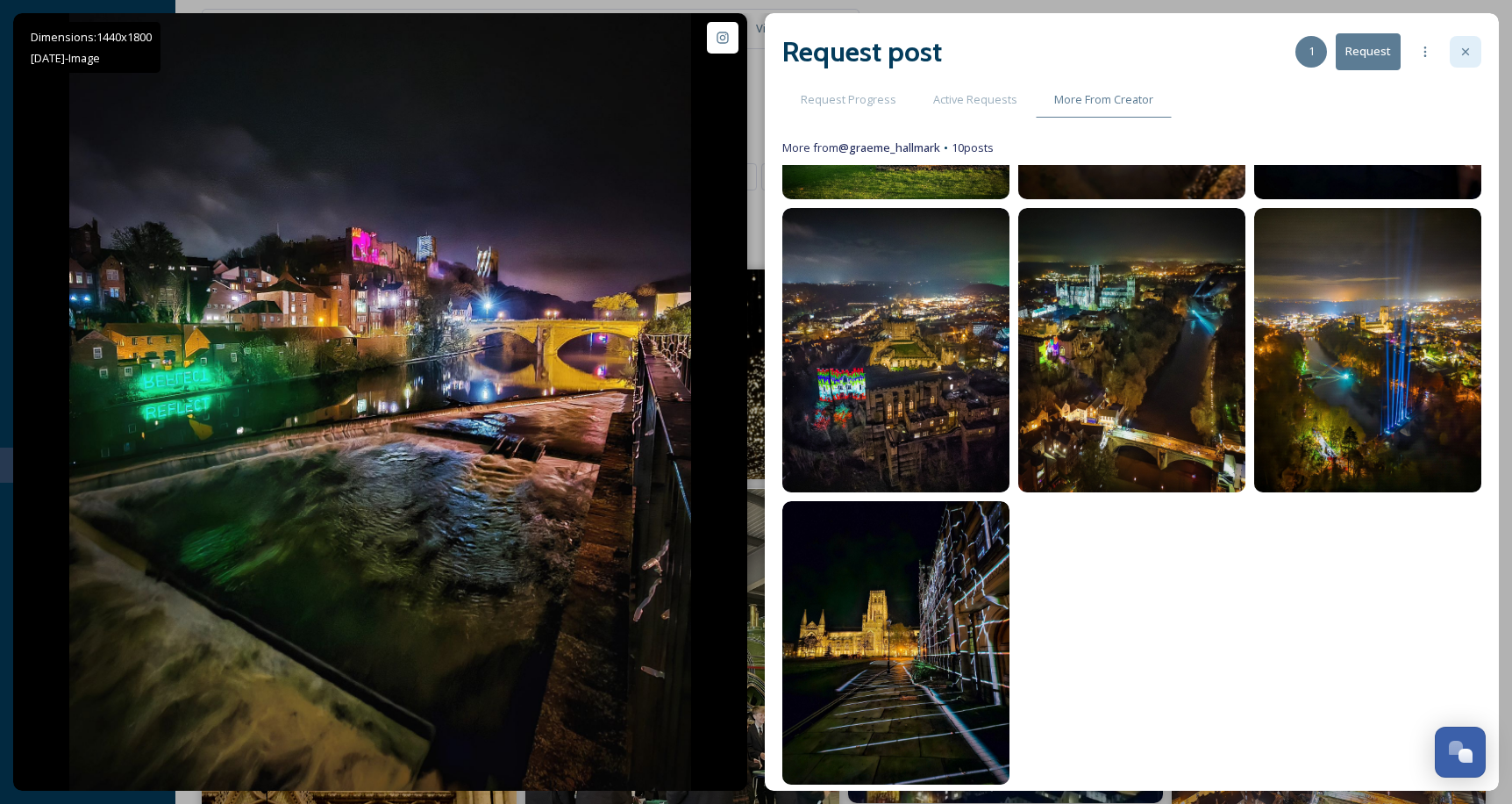
click at [1471, 52] on icon at bounding box center [1465, 52] width 14 height 14
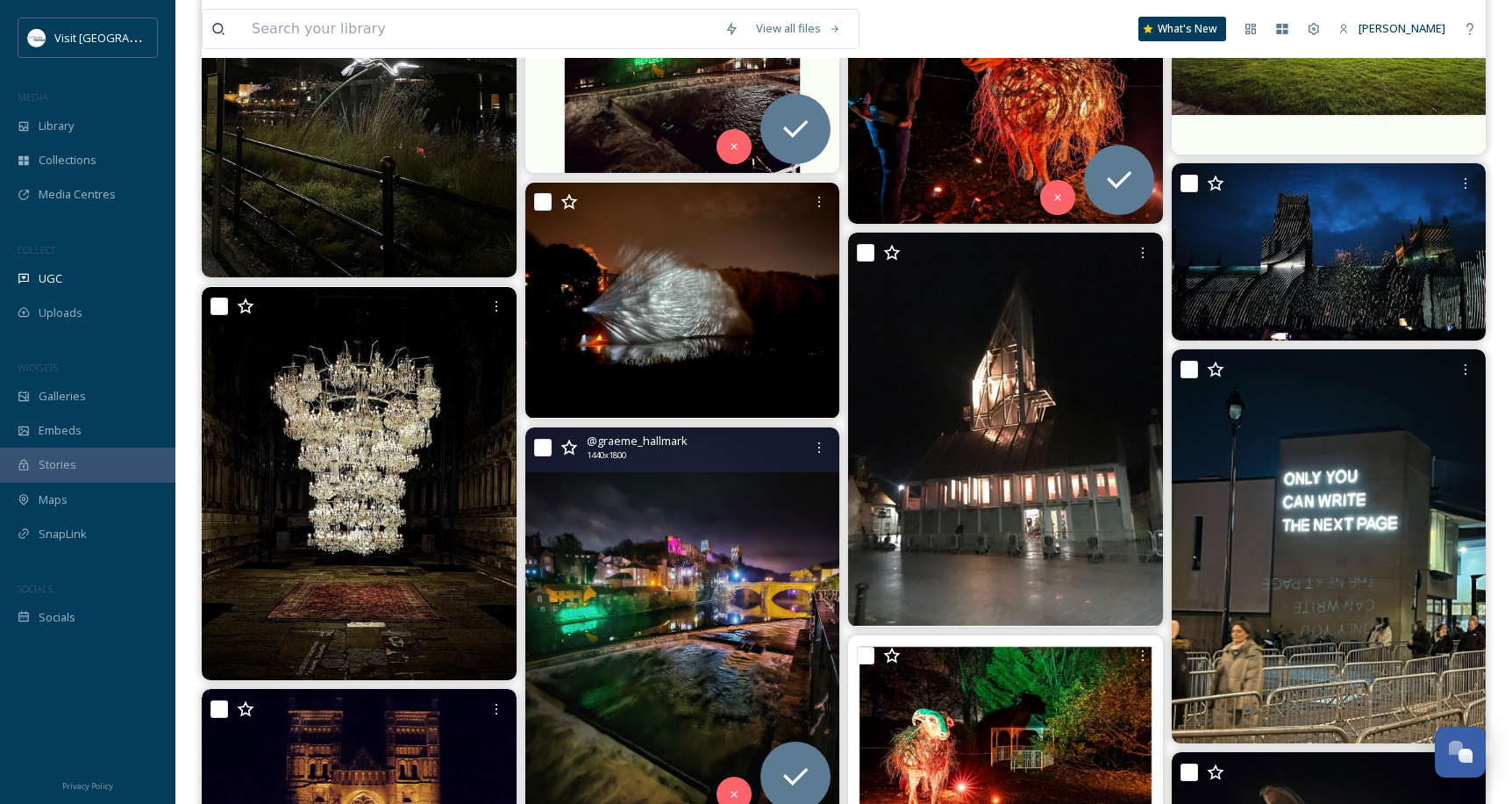
scroll to position [6959, 0]
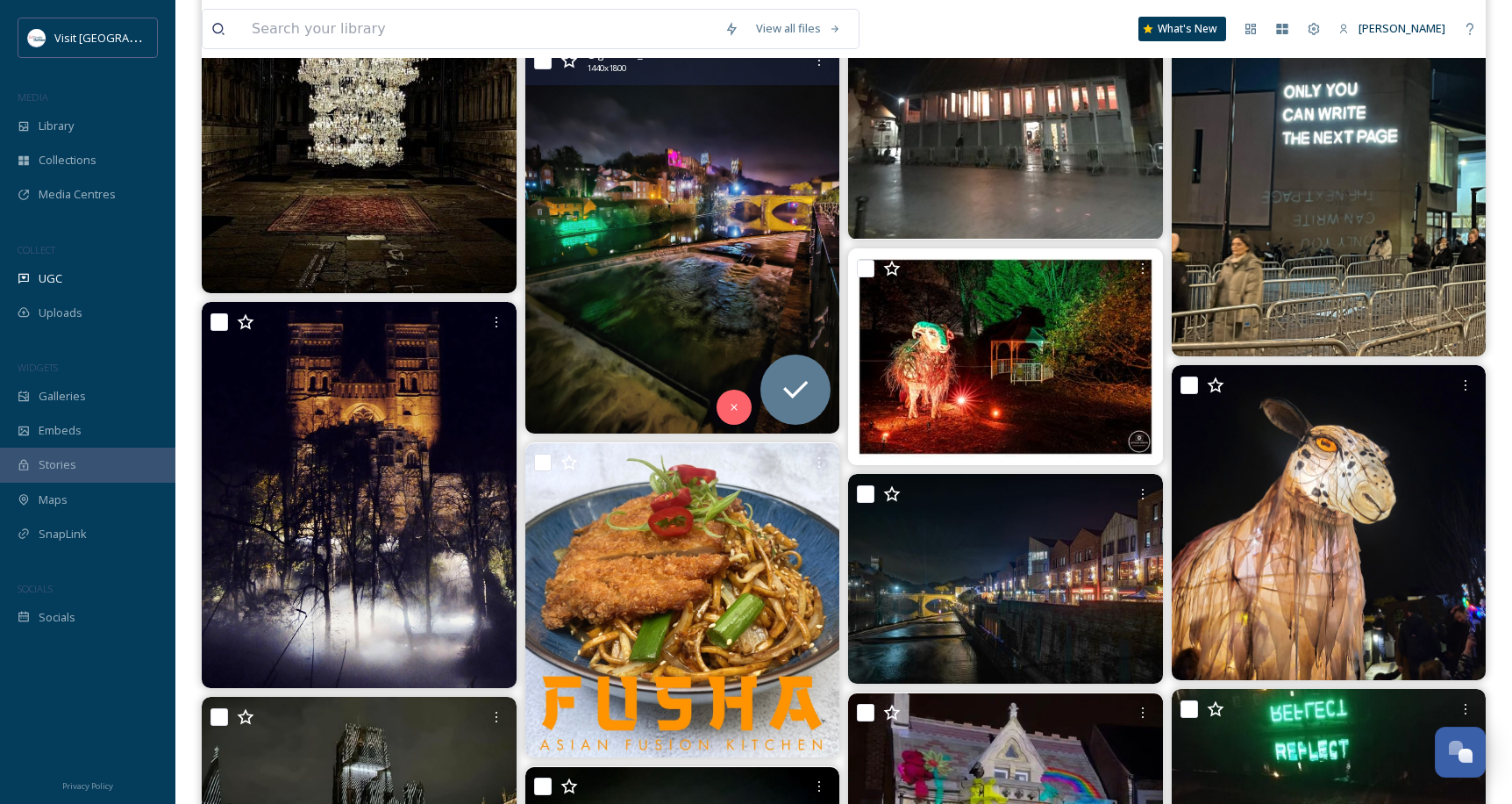
click at [640, 230] on img at bounding box center [682, 237] width 315 height 393
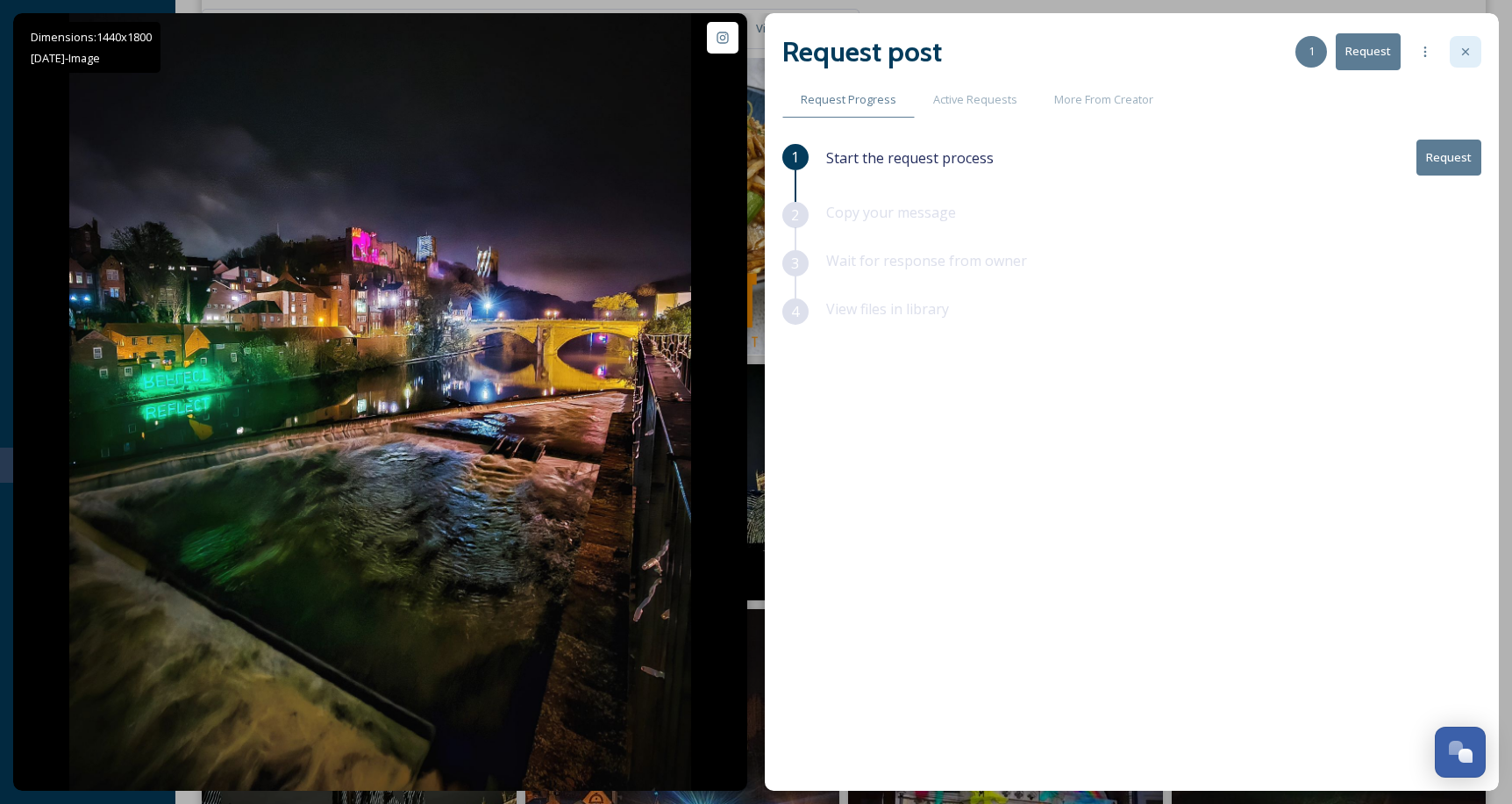
click at [1465, 42] on div at bounding box center [1465, 52] width 32 height 32
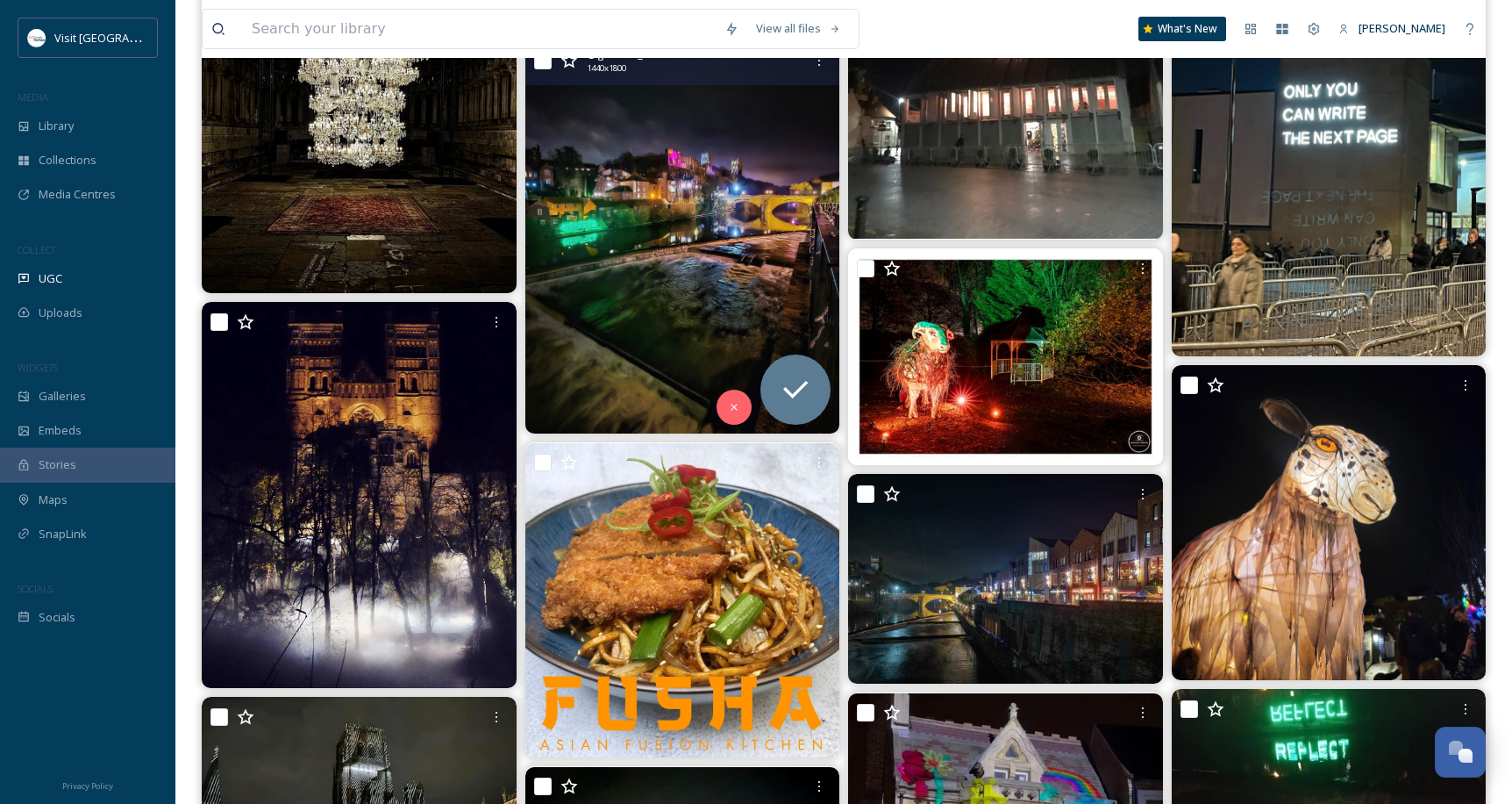
scroll to position [6551, 0]
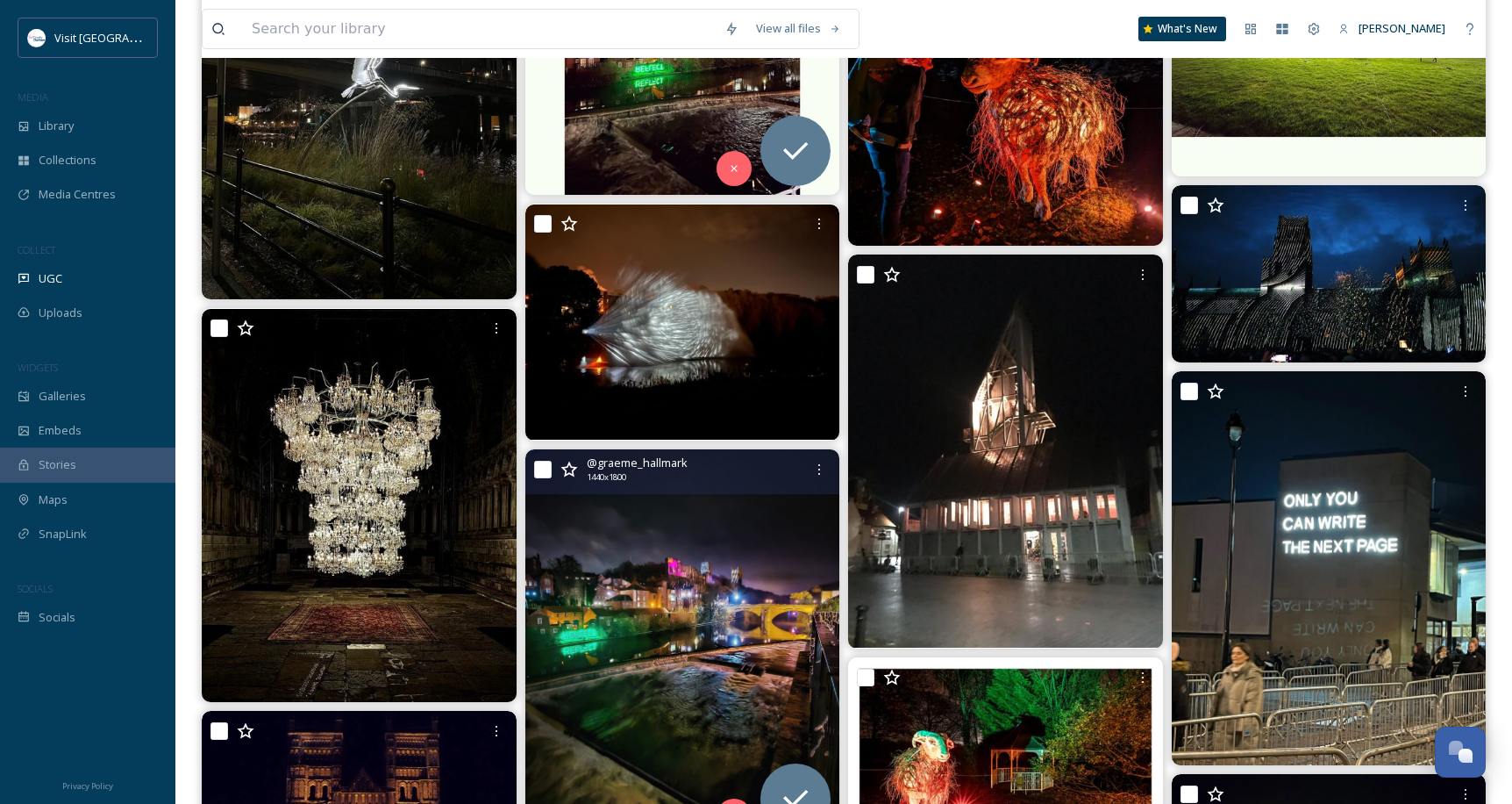
click at [566, 465] on icon at bounding box center [569, 470] width 18 height 18
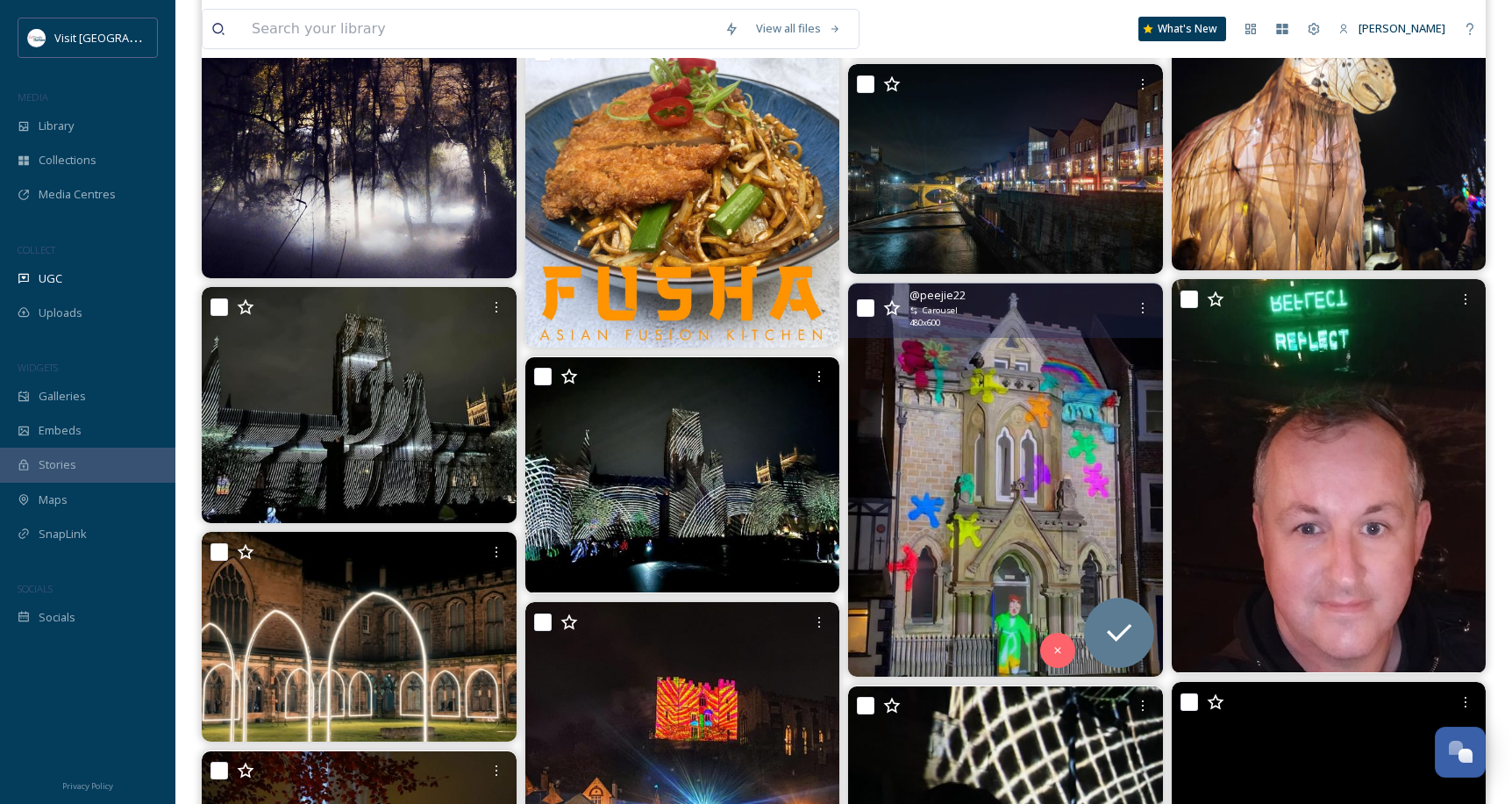
scroll to position [7779, 0]
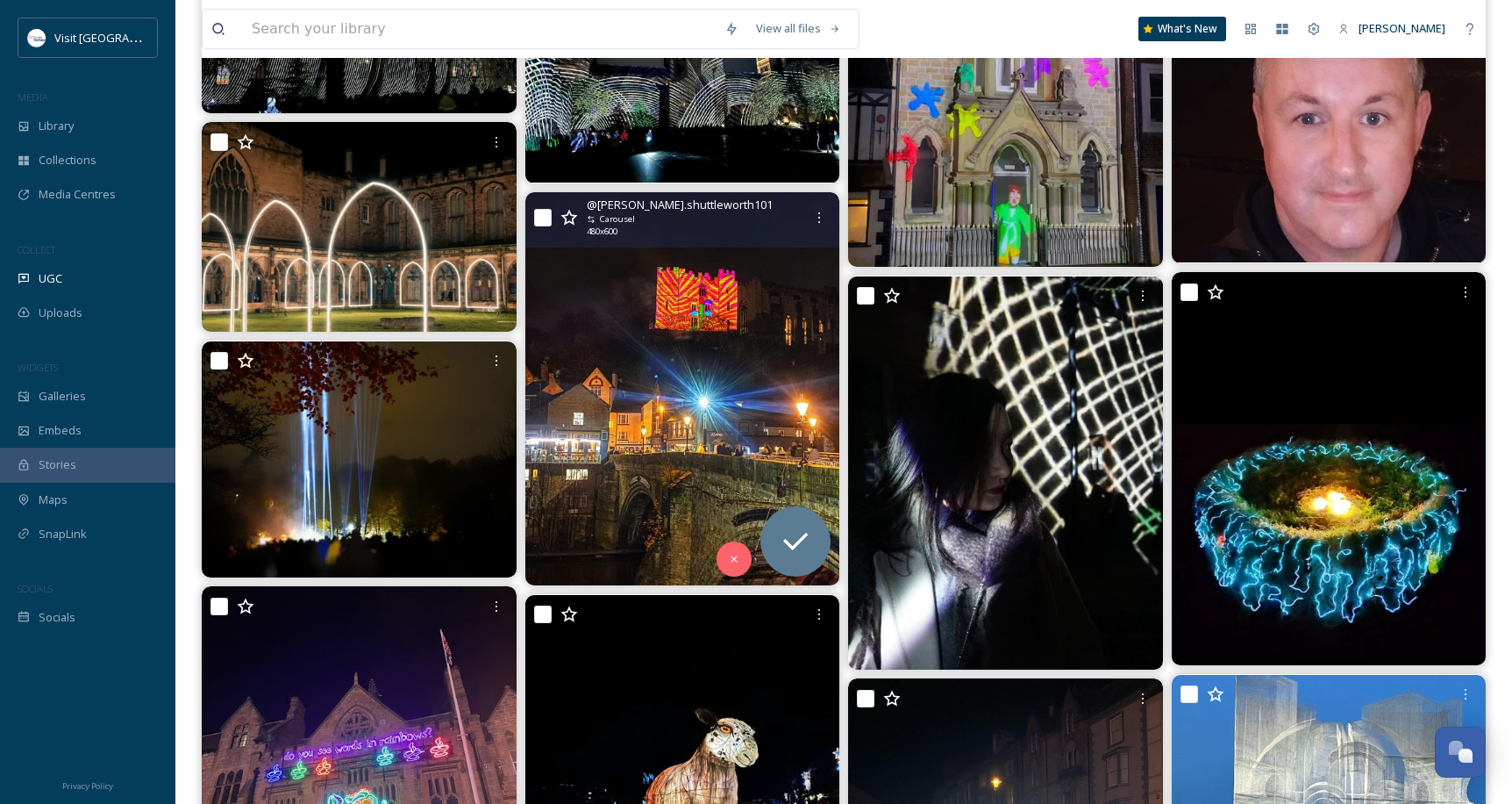
click at [619, 362] on img at bounding box center [682, 388] width 315 height 393
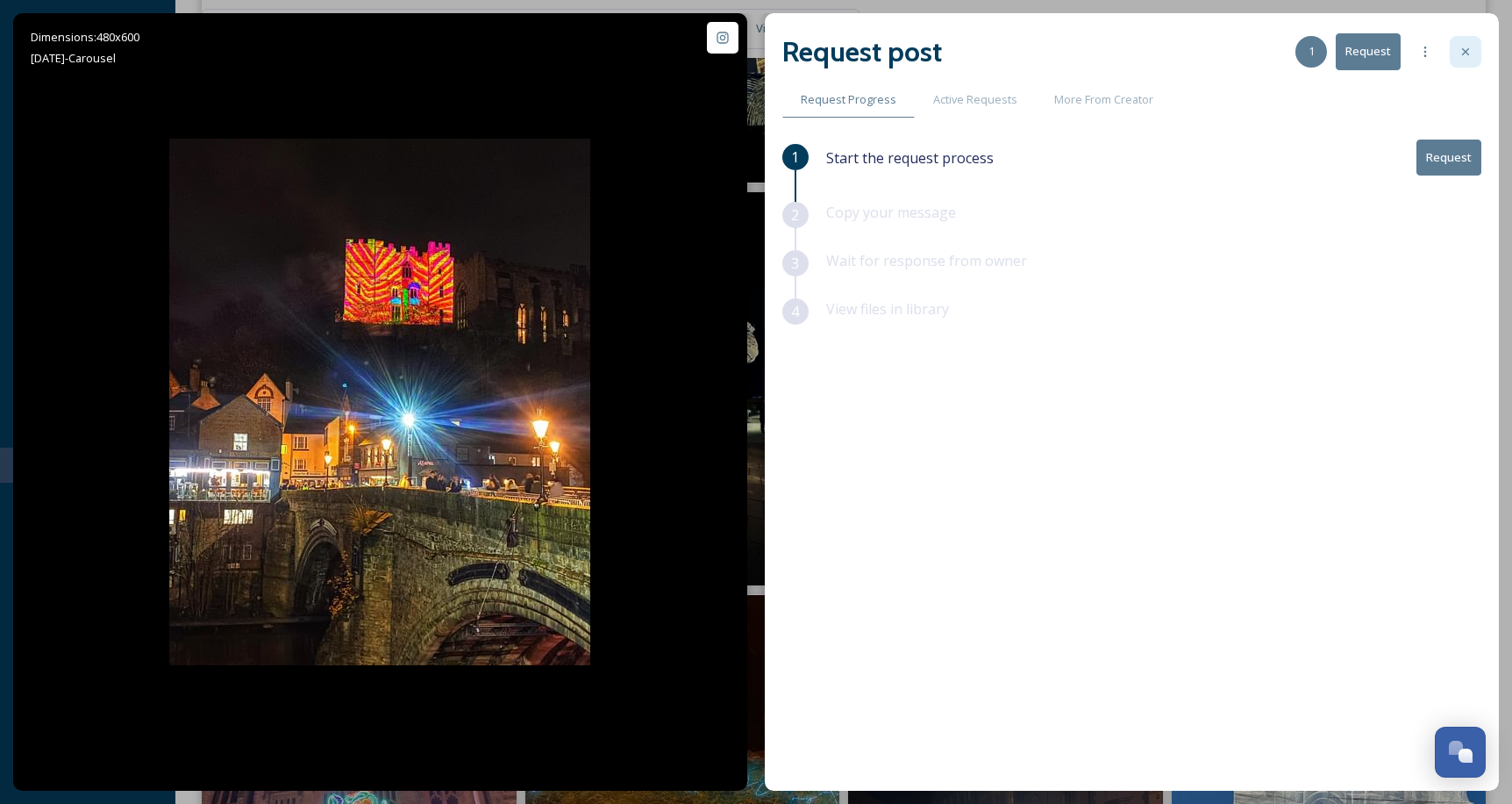
click at [1464, 52] on icon at bounding box center [1465, 52] width 14 height 14
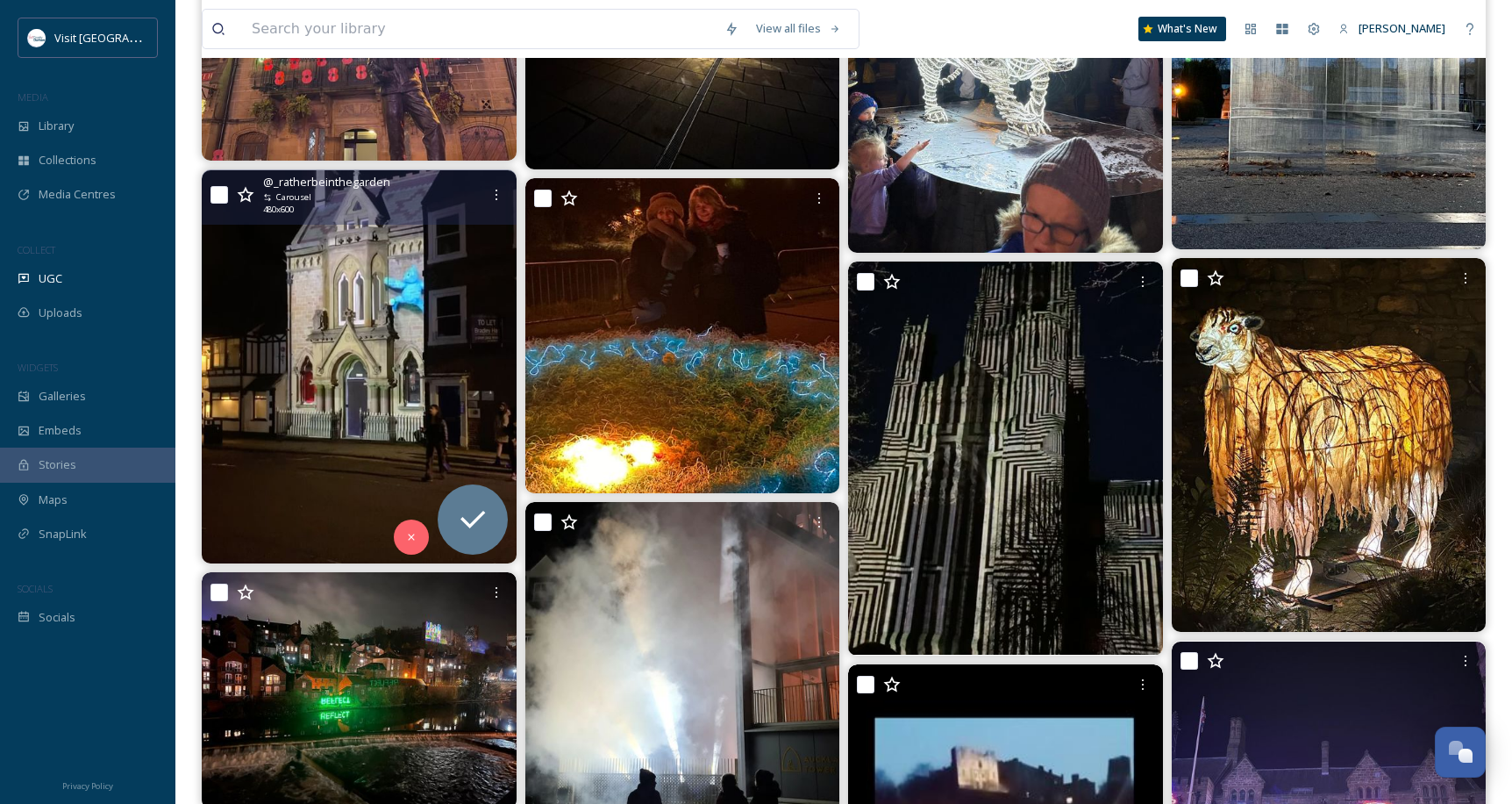
scroll to position [9007, 0]
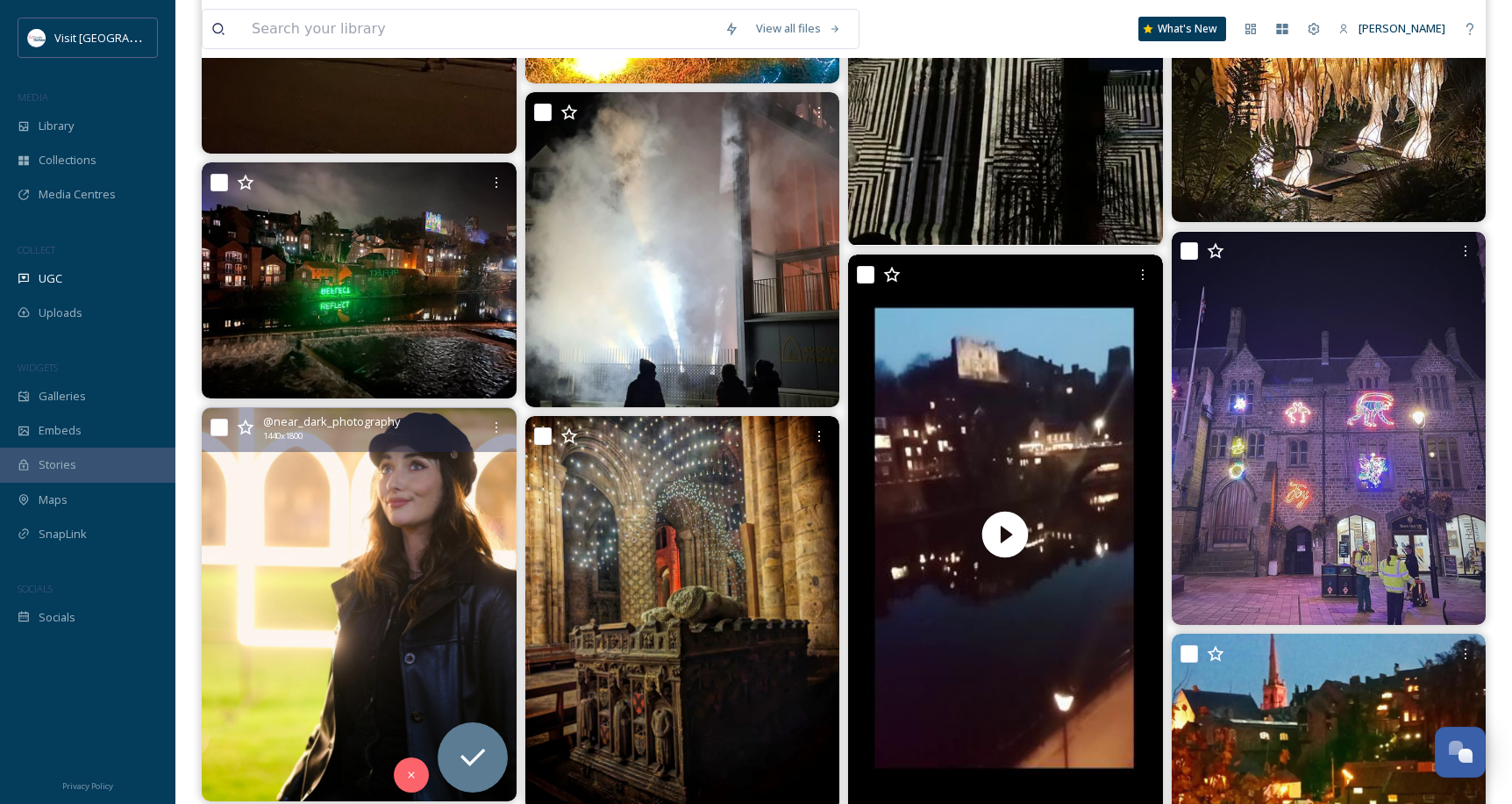
click at [474, 518] on img at bounding box center [359, 604] width 315 height 393
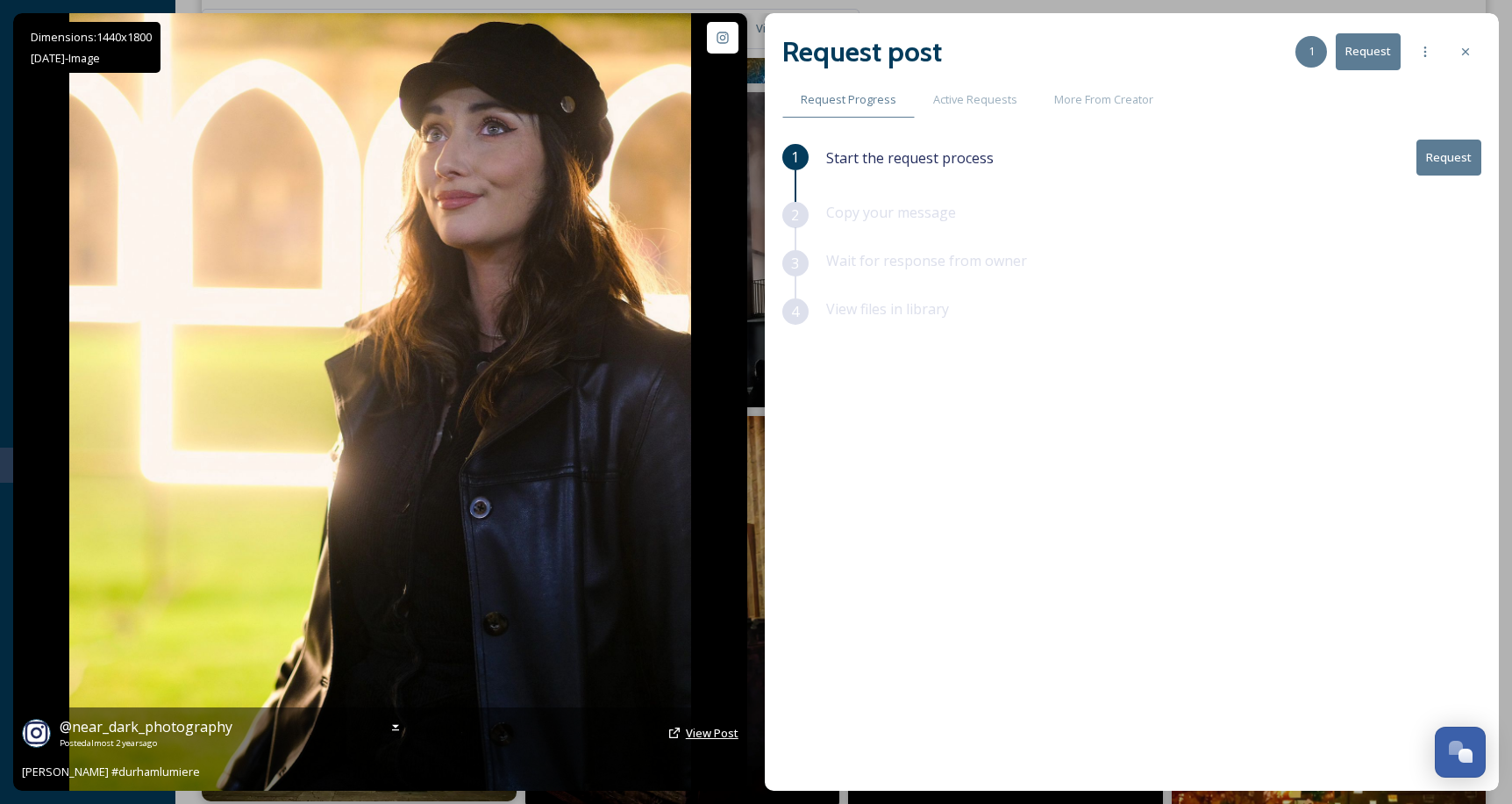
click at [707, 736] on span "View Post" at bounding box center [711, 732] width 53 height 16
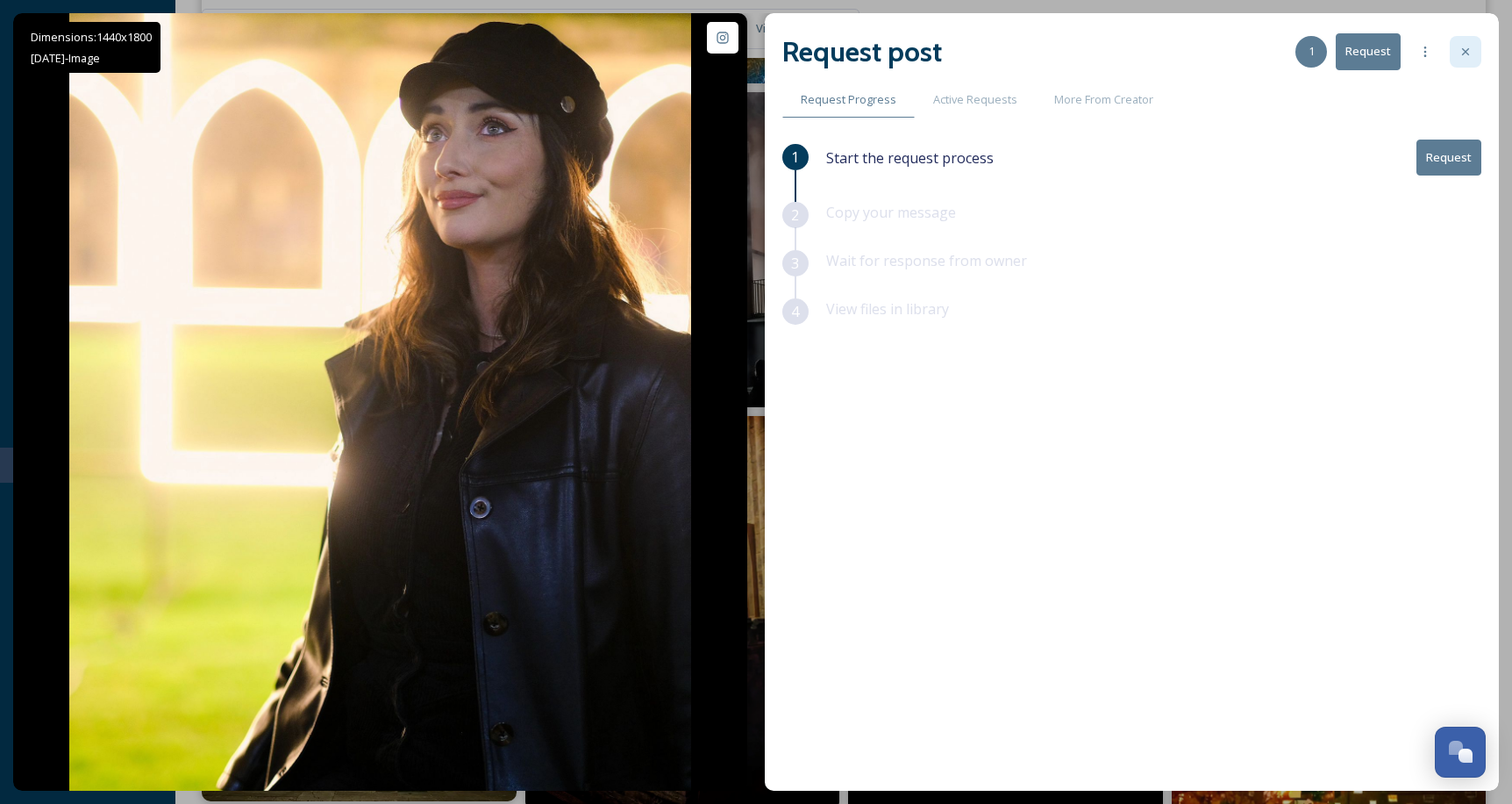
click at [1458, 44] on div at bounding box center [1465, 52] width 32 height 32
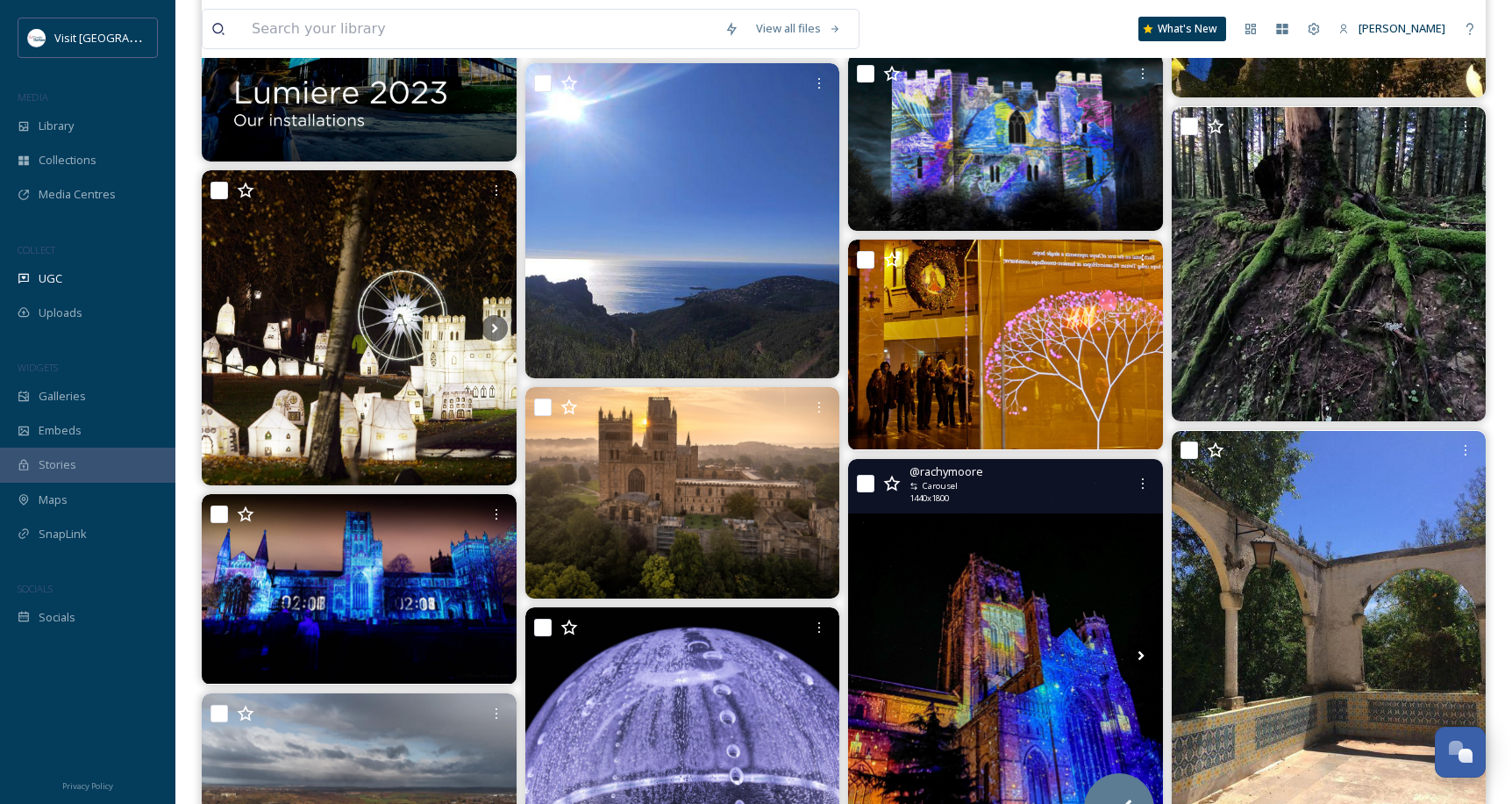
scroll to position [13921, 0]
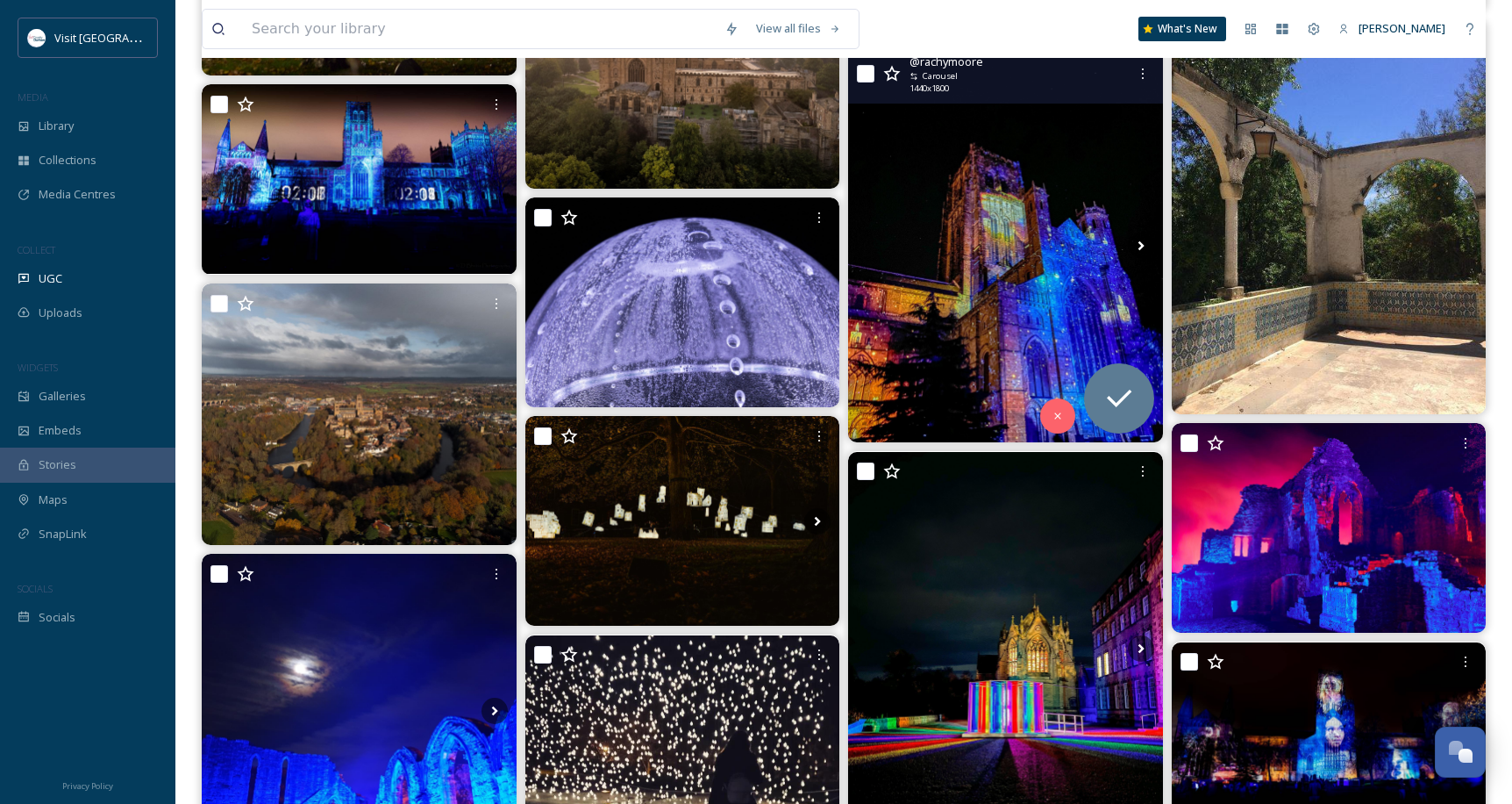
click at [1037, 347] on img at bounding box center [1006, 245] width 315 height 393
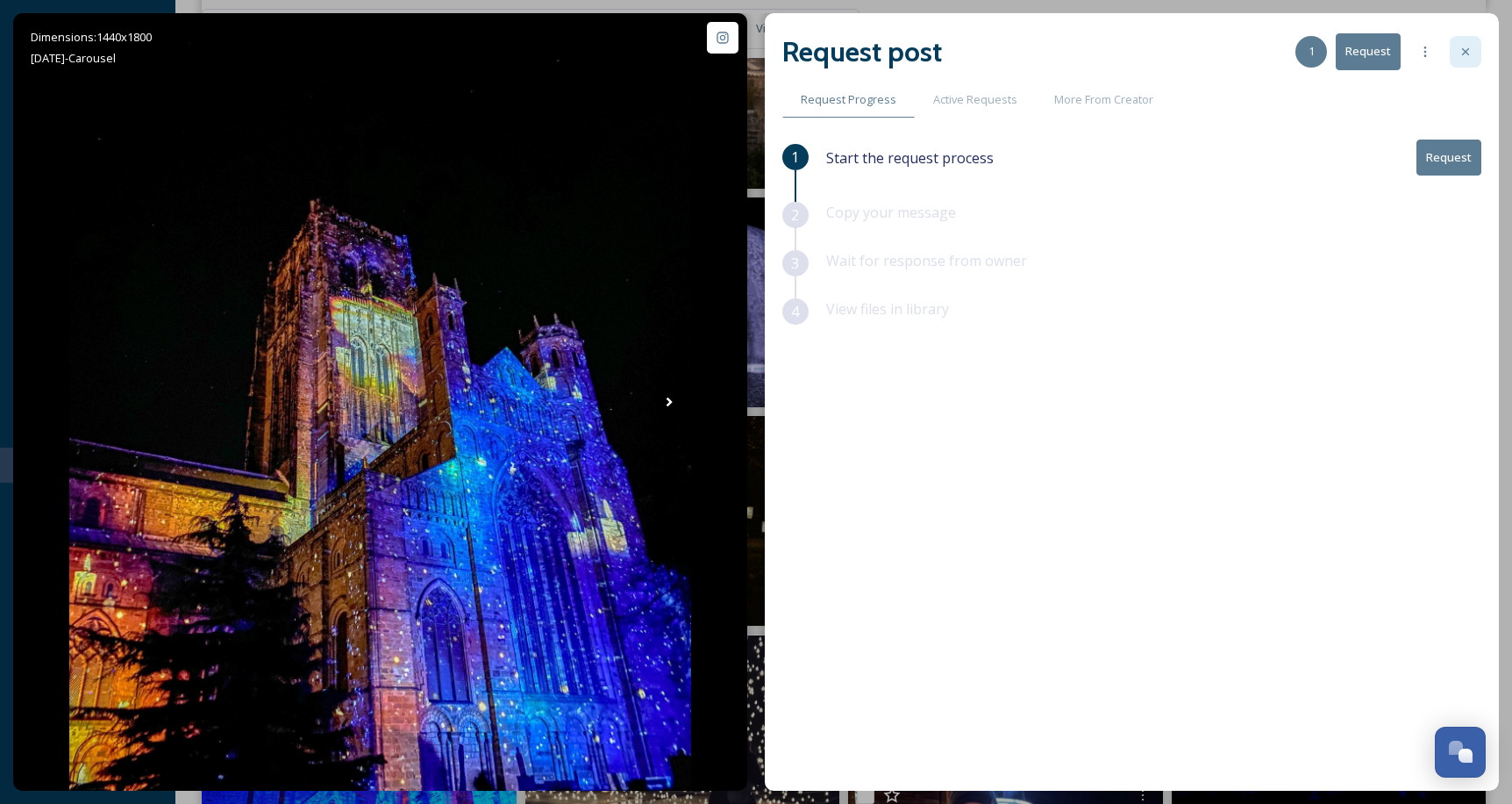
click at [1471, 51] on icon at bounding box center [1465, 52] width 14 height 14
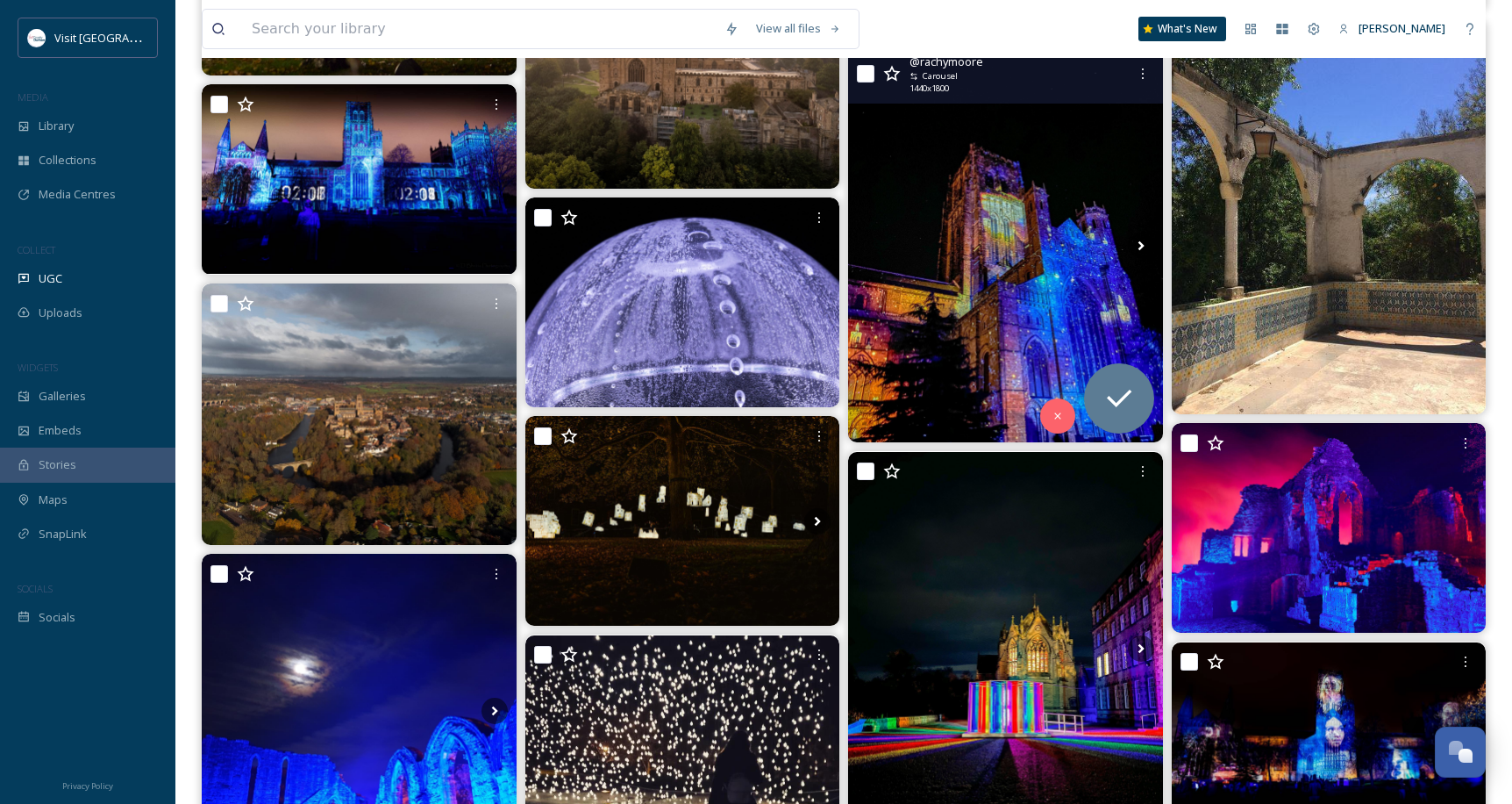
scroll to position [14330, 0]
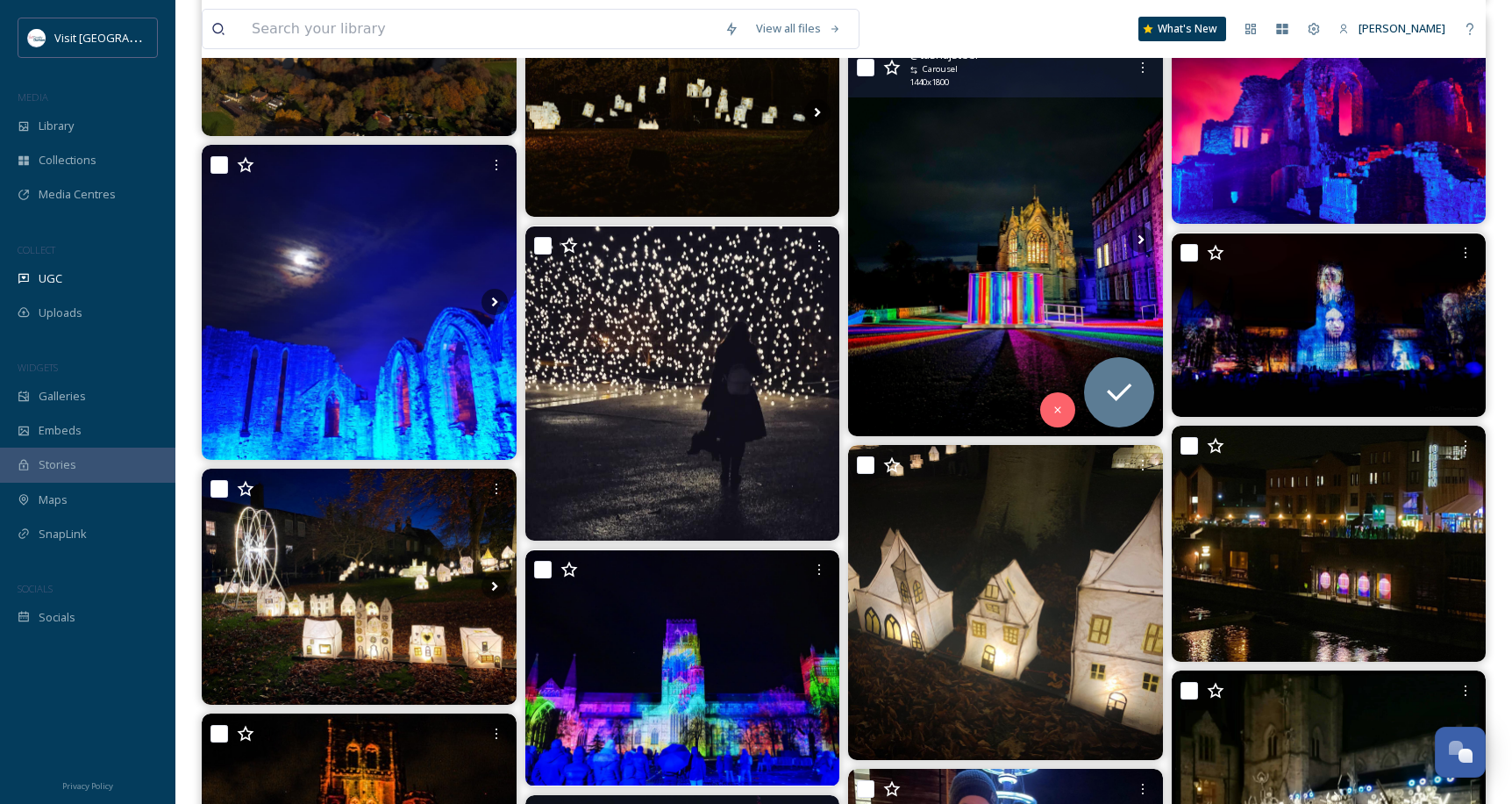
click at [976, 375] on img at bounding box center [1006, 239] width 315 height 393
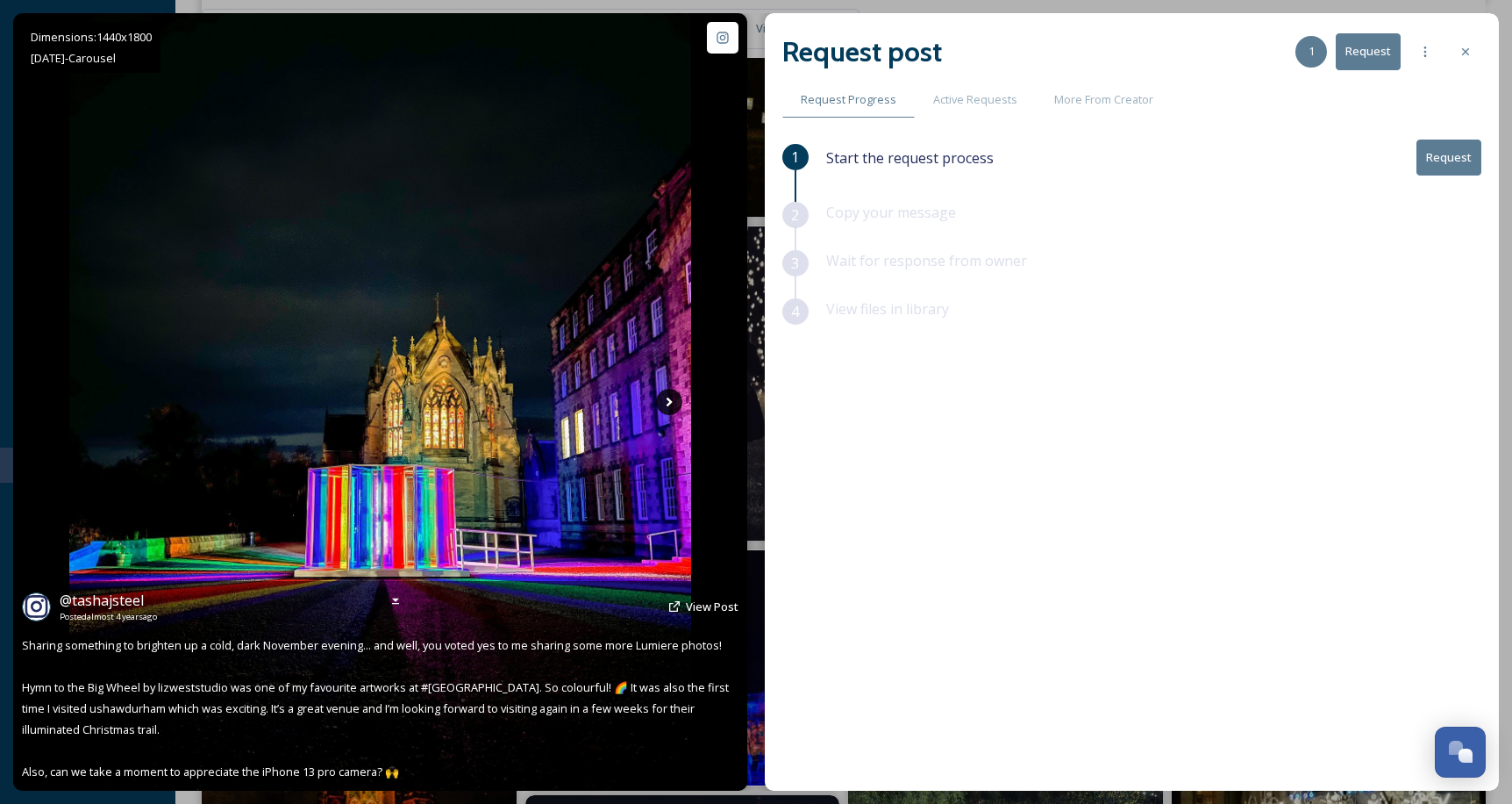
click at [675, 404] on icon at bounding box center [669, 402] width 26 height 26
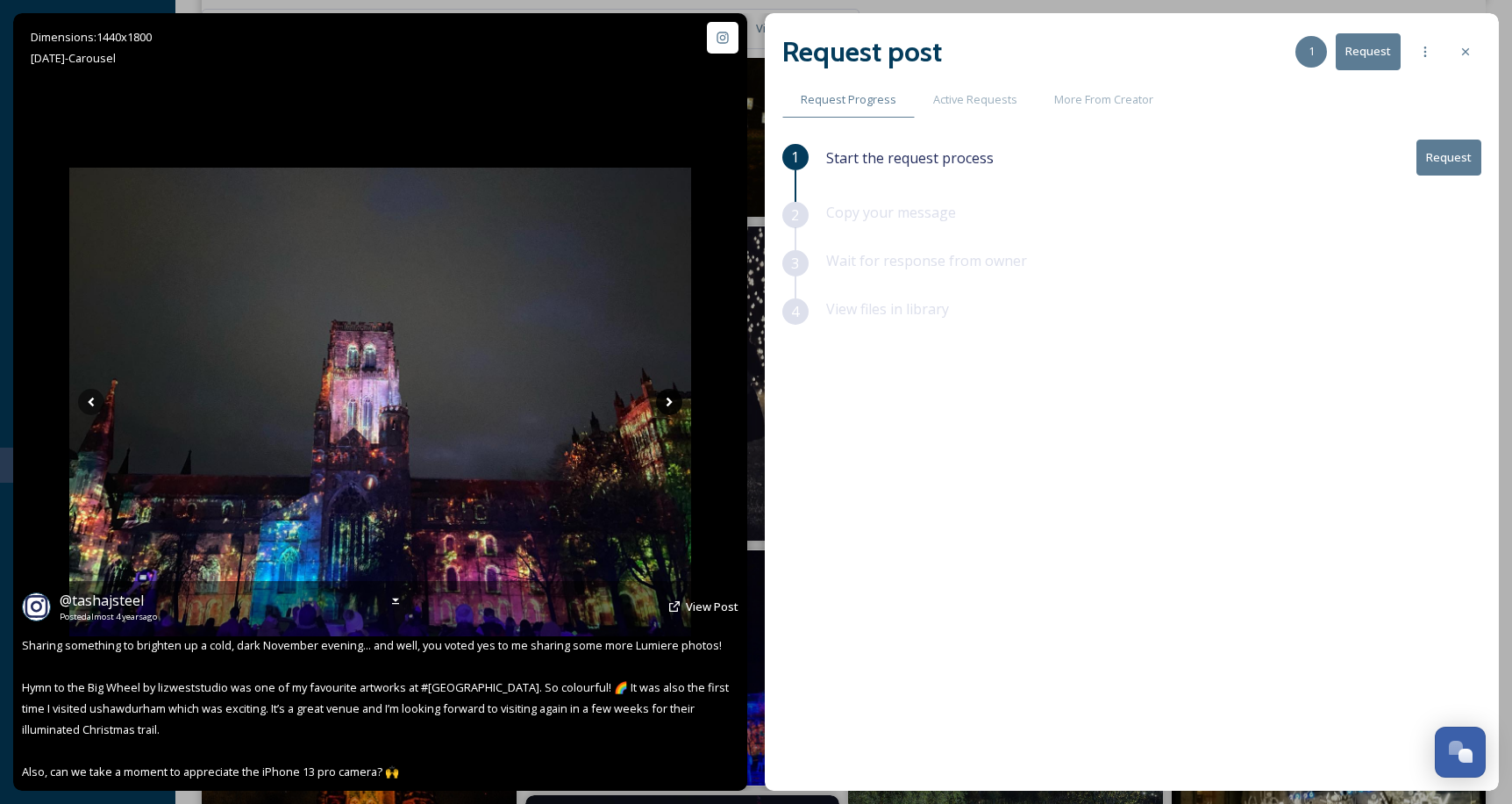
click at [675, 404] on icon at bounding box center [669, 402] width 26 height 26
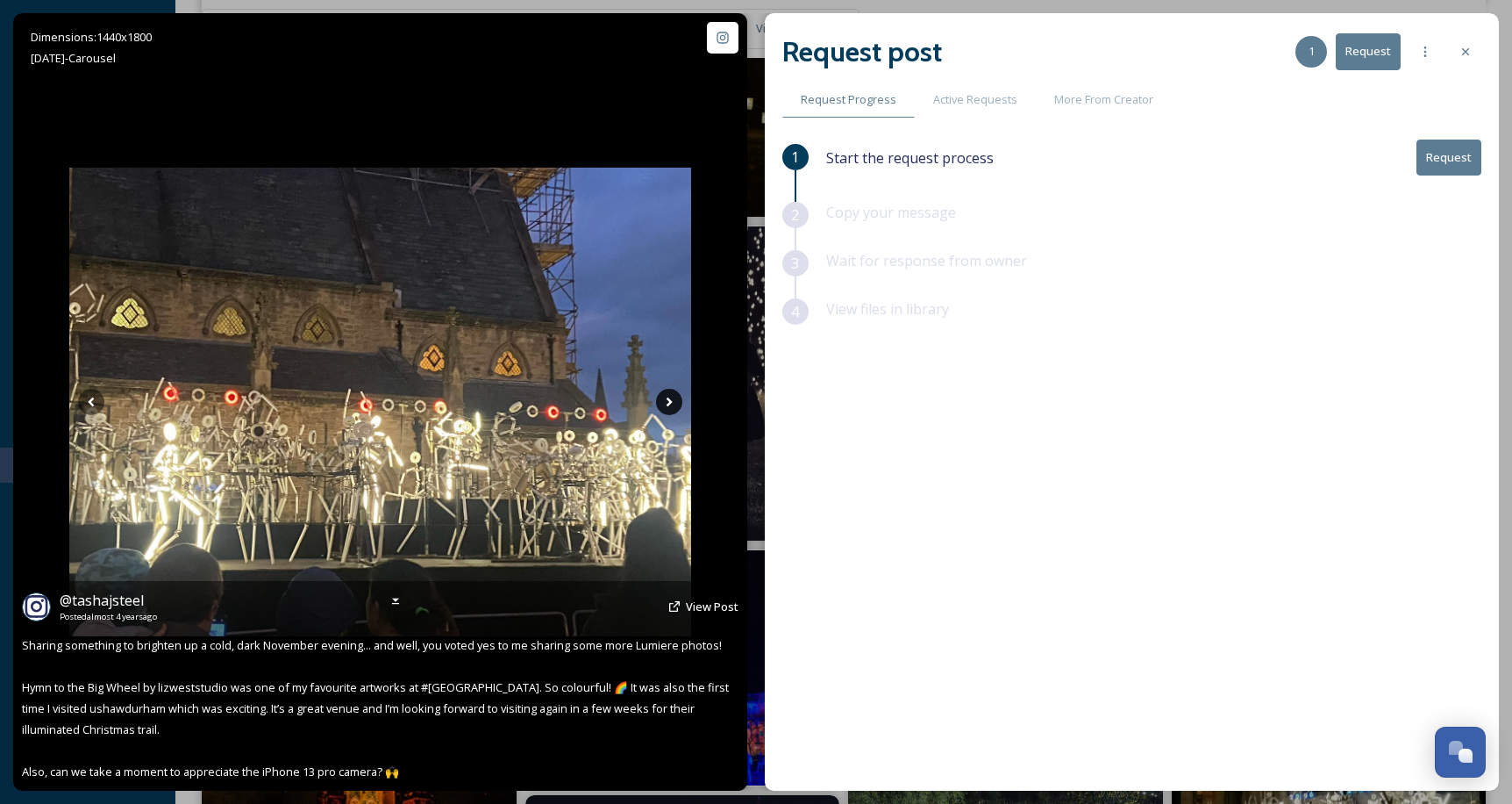
click at [675, 404] on icon at bounding box center [669, 402] width 26 height 26
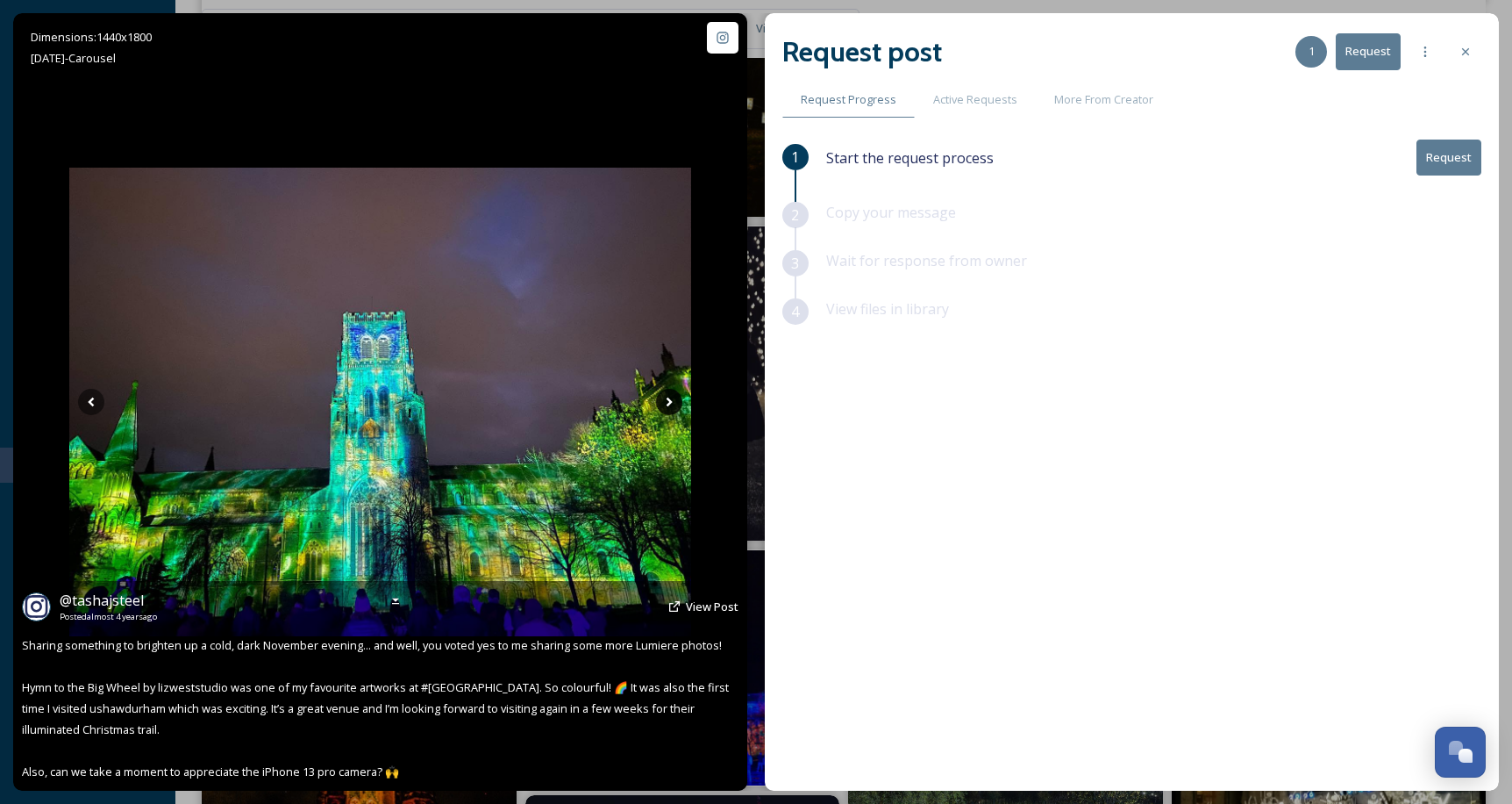
click at [675, 404] on icon at bounding box center [669, 402] width 26 height 26
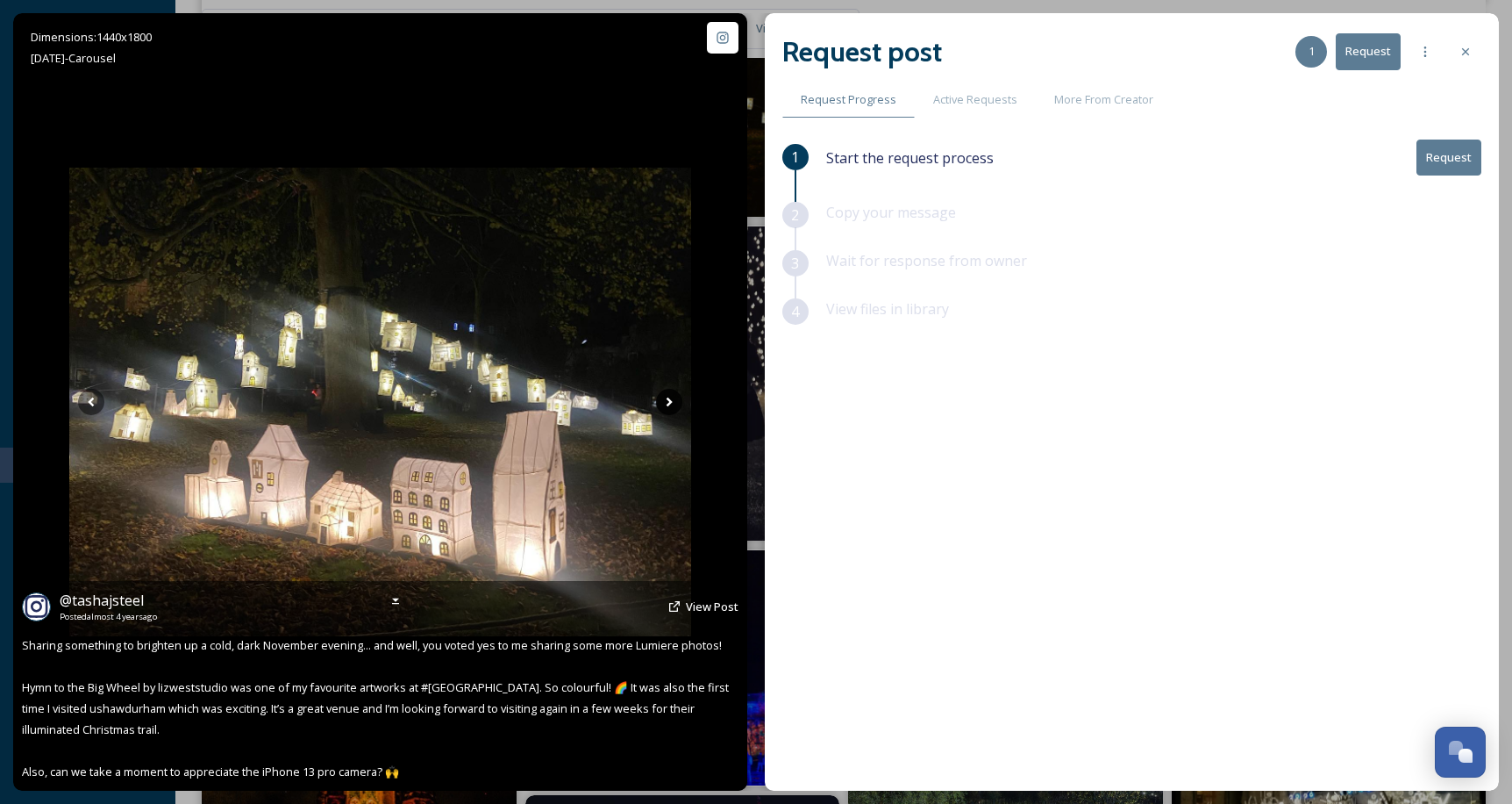
click at [675, 404] on icon at bounding box center [669, 402] width 26 height 26
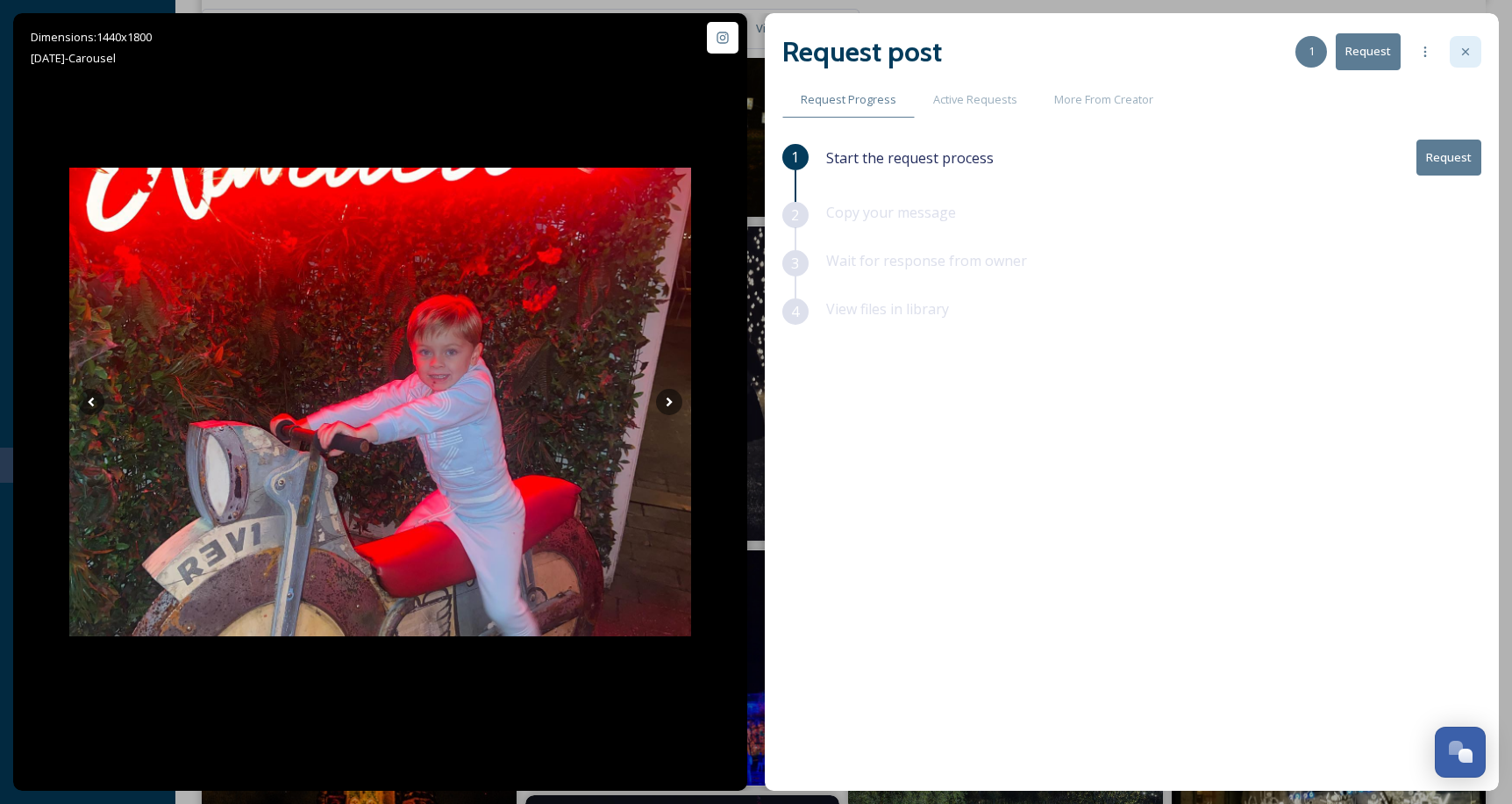
click at [1465, 50] on icon at bounding box center [1465, 52] width 14 height 14
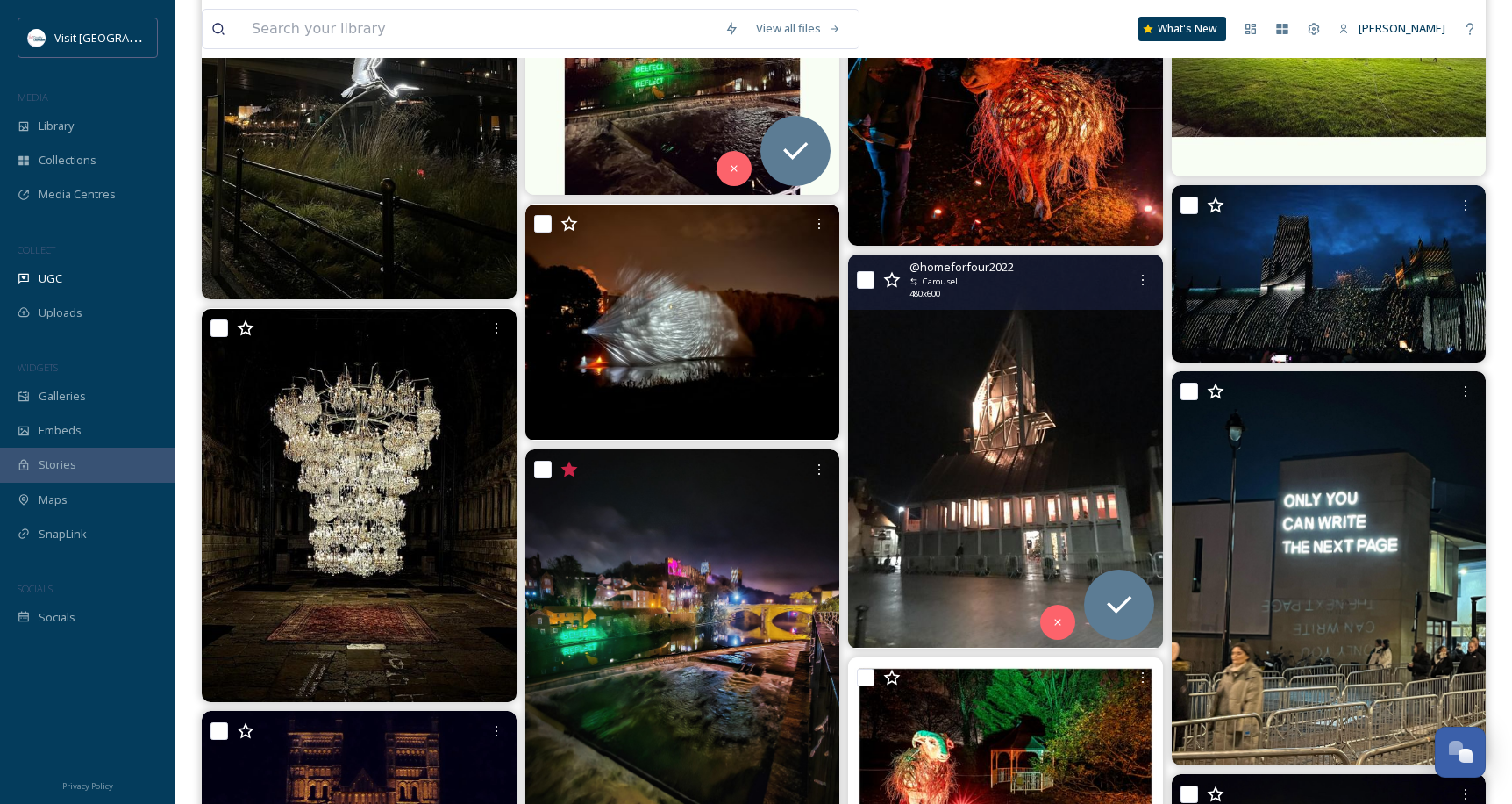
scroll to position [6141, 0]
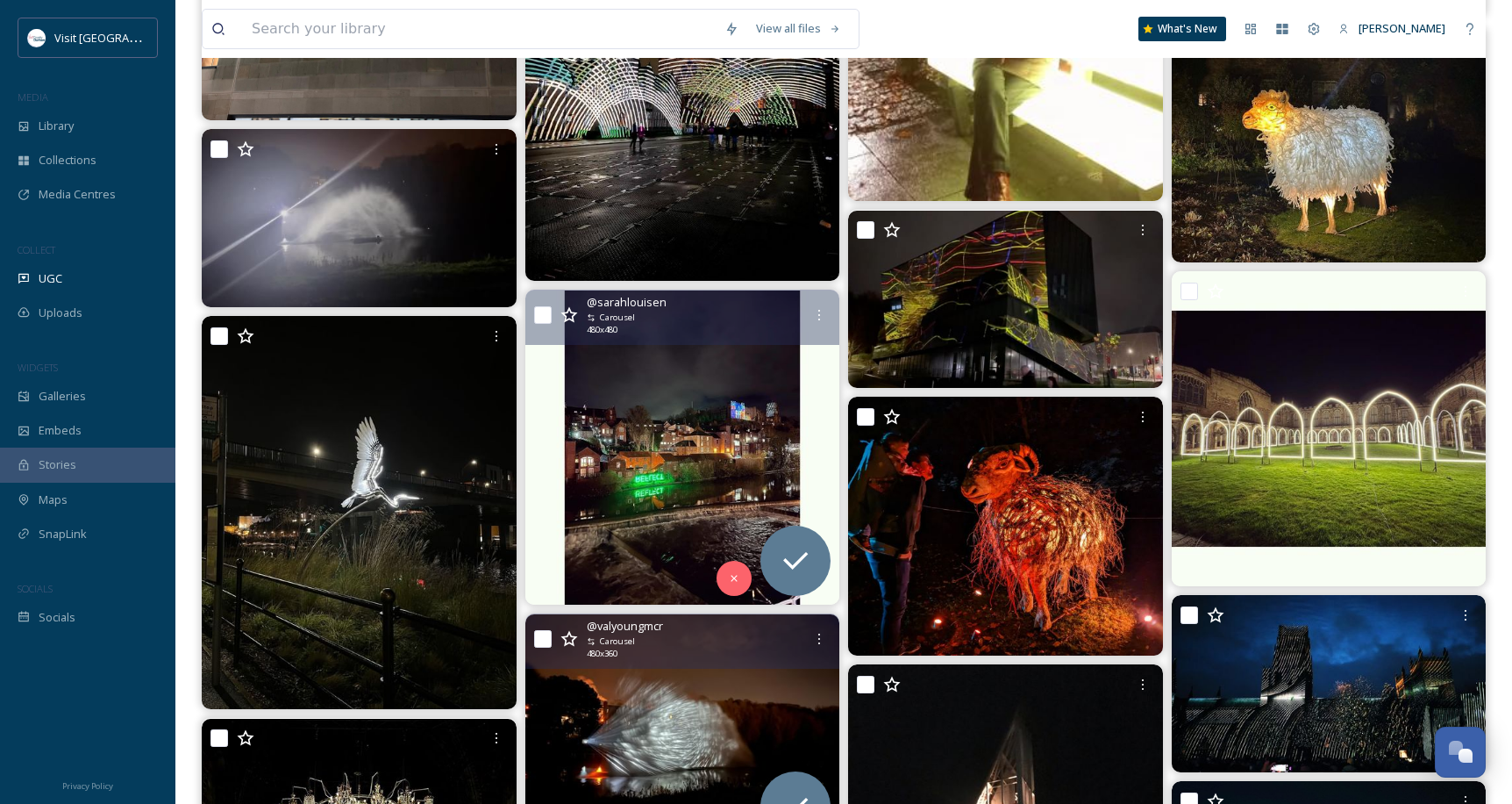
click at [685, 721] on img at bounding box center [682, 731] width 315 height 236
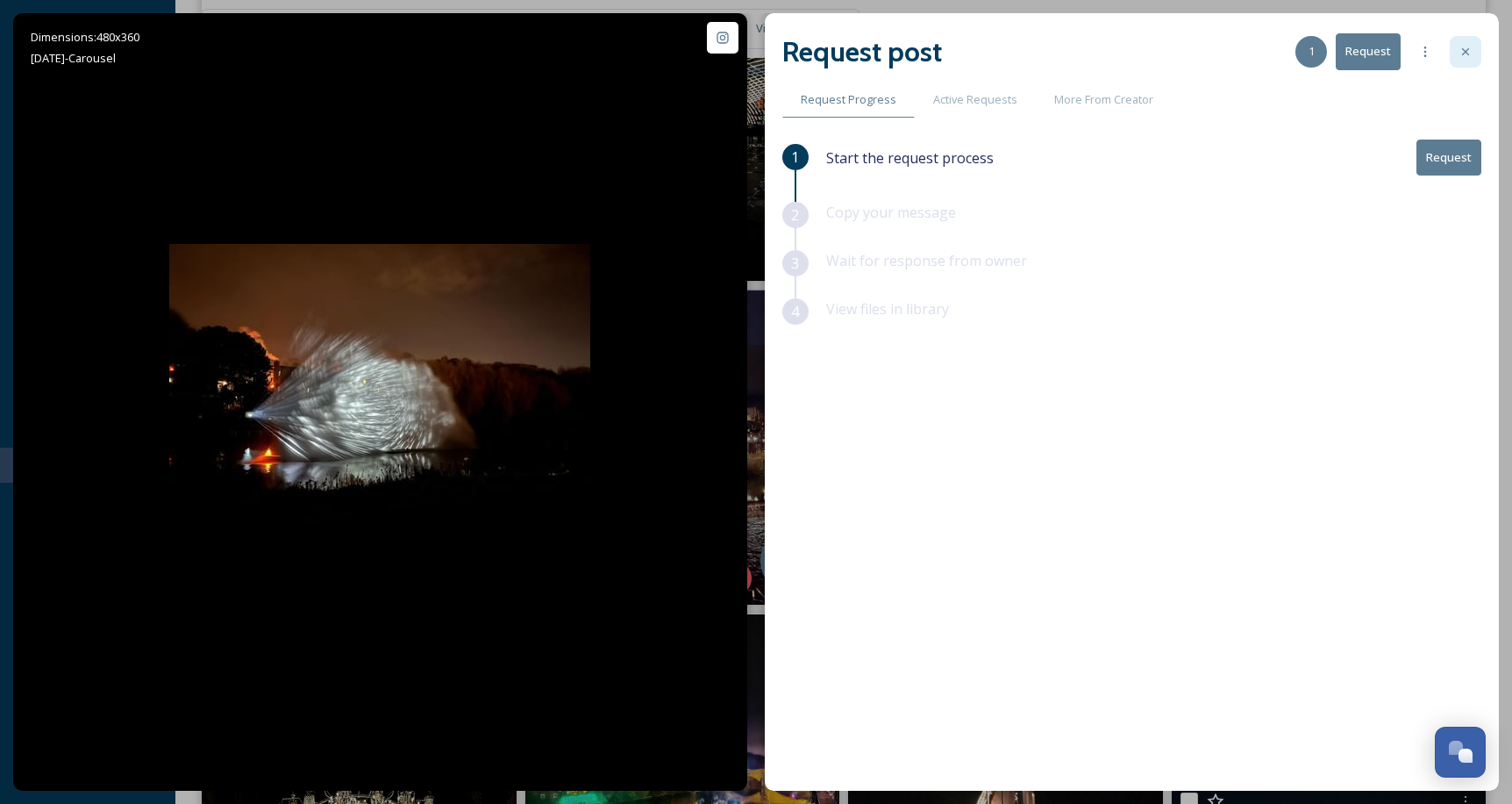
click at [1476, 44] on div at bounding box center [1465, 52] width 32 height 32
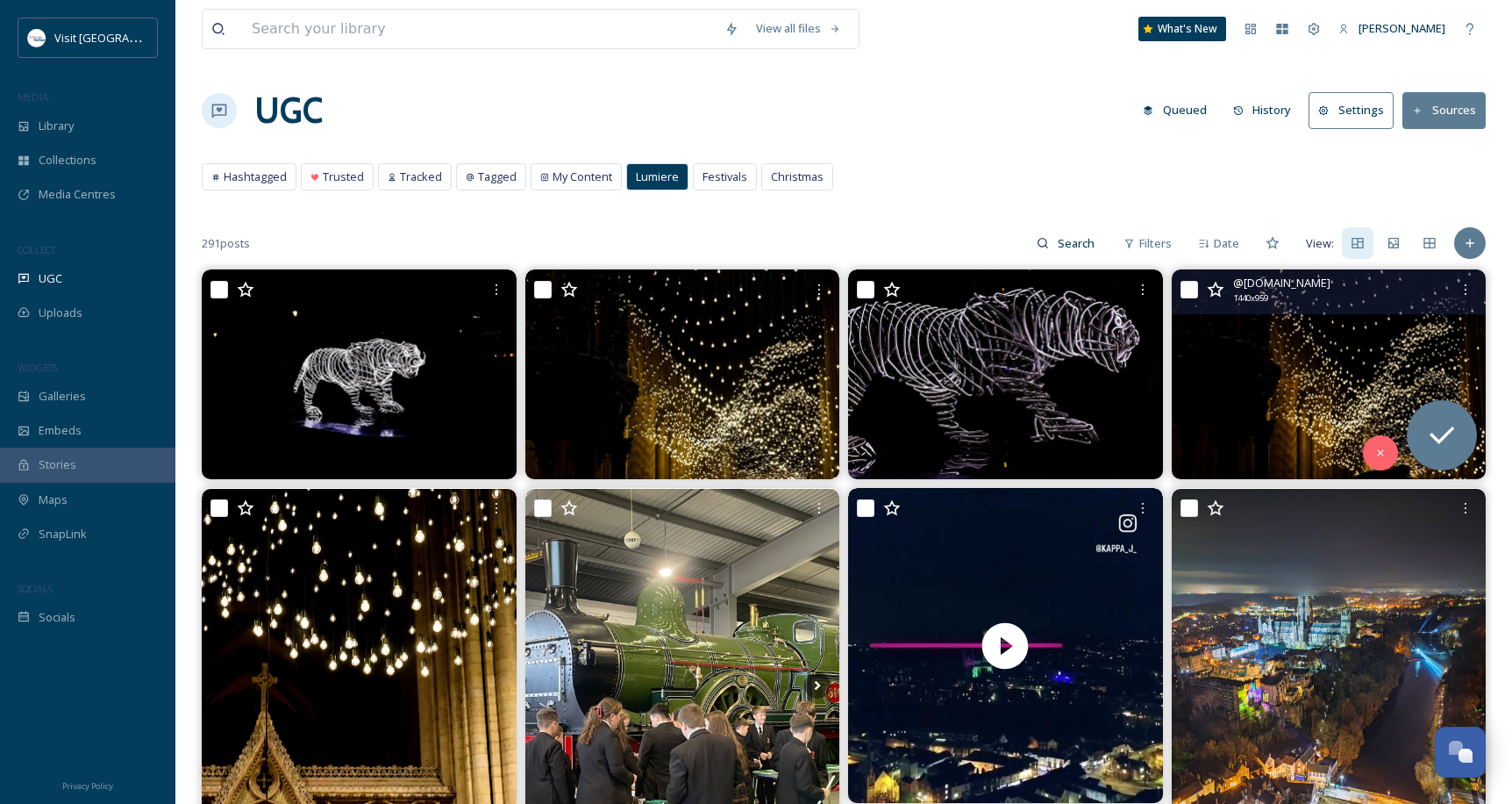
scroll to position [410, 0]
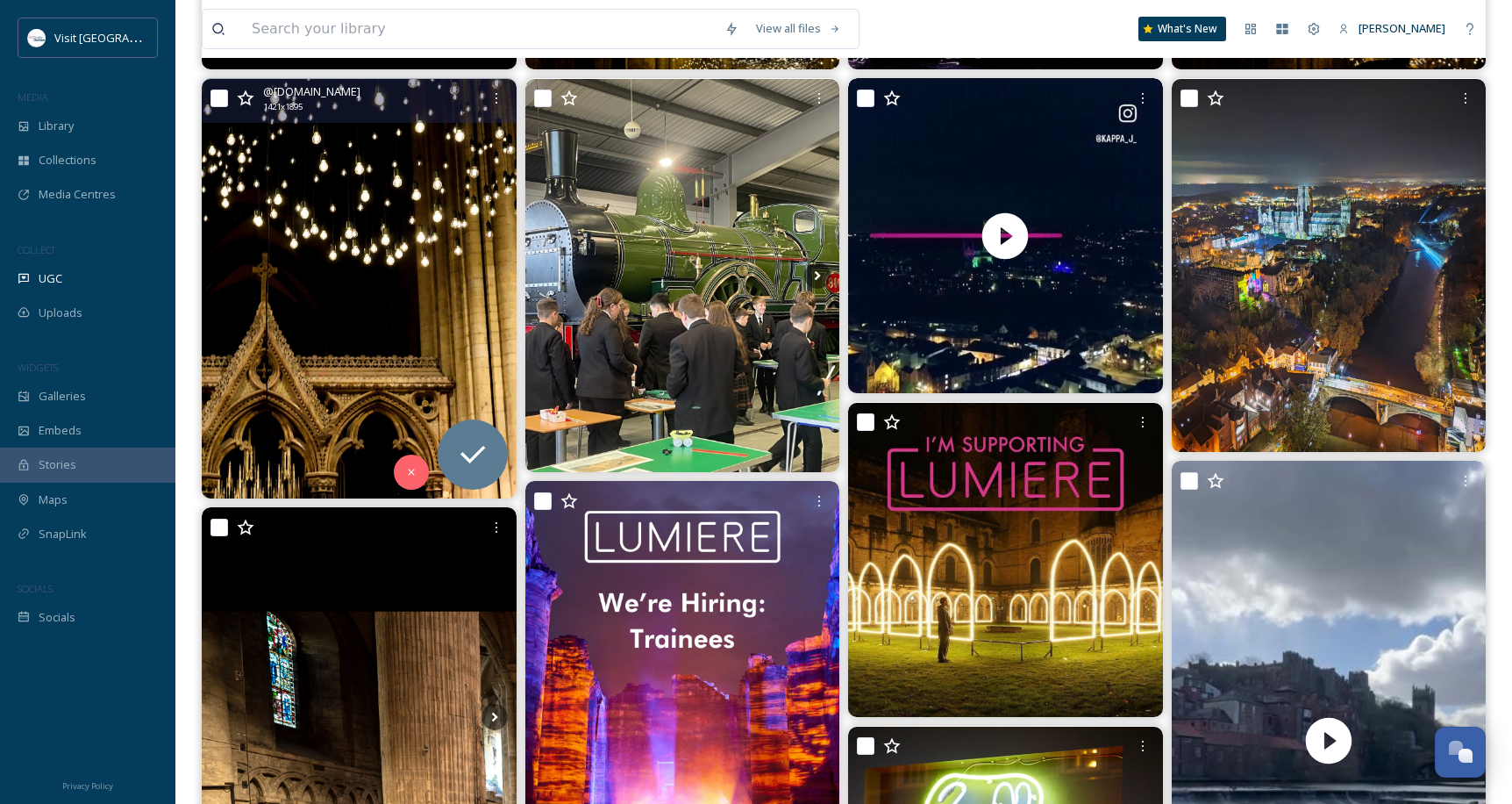
click at [248, 241] on img at bounding box center [359, 288] width 315 height 419
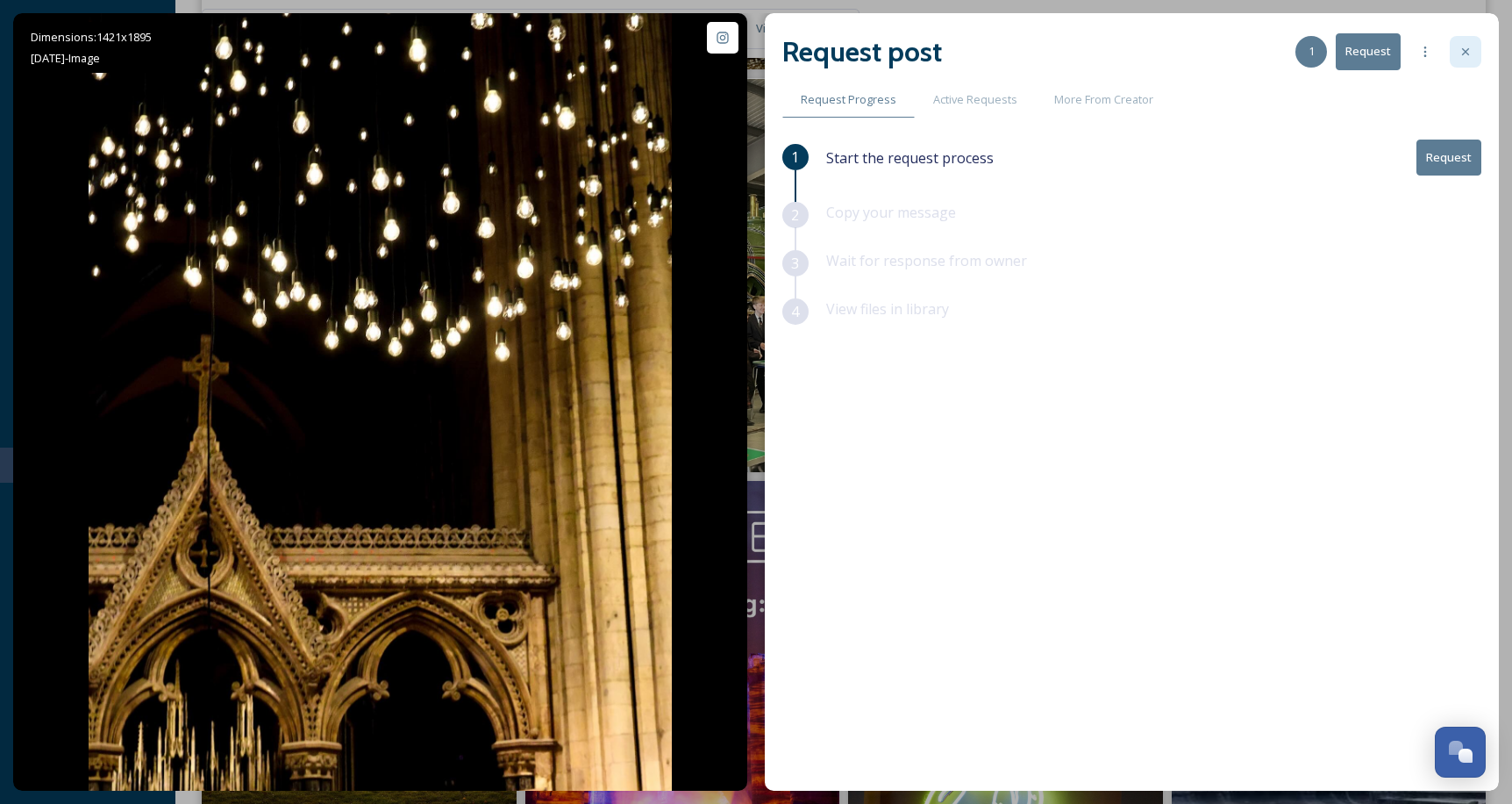
click at [1467, 63] on div at bounding box center [1465, 52] width 32 height 32
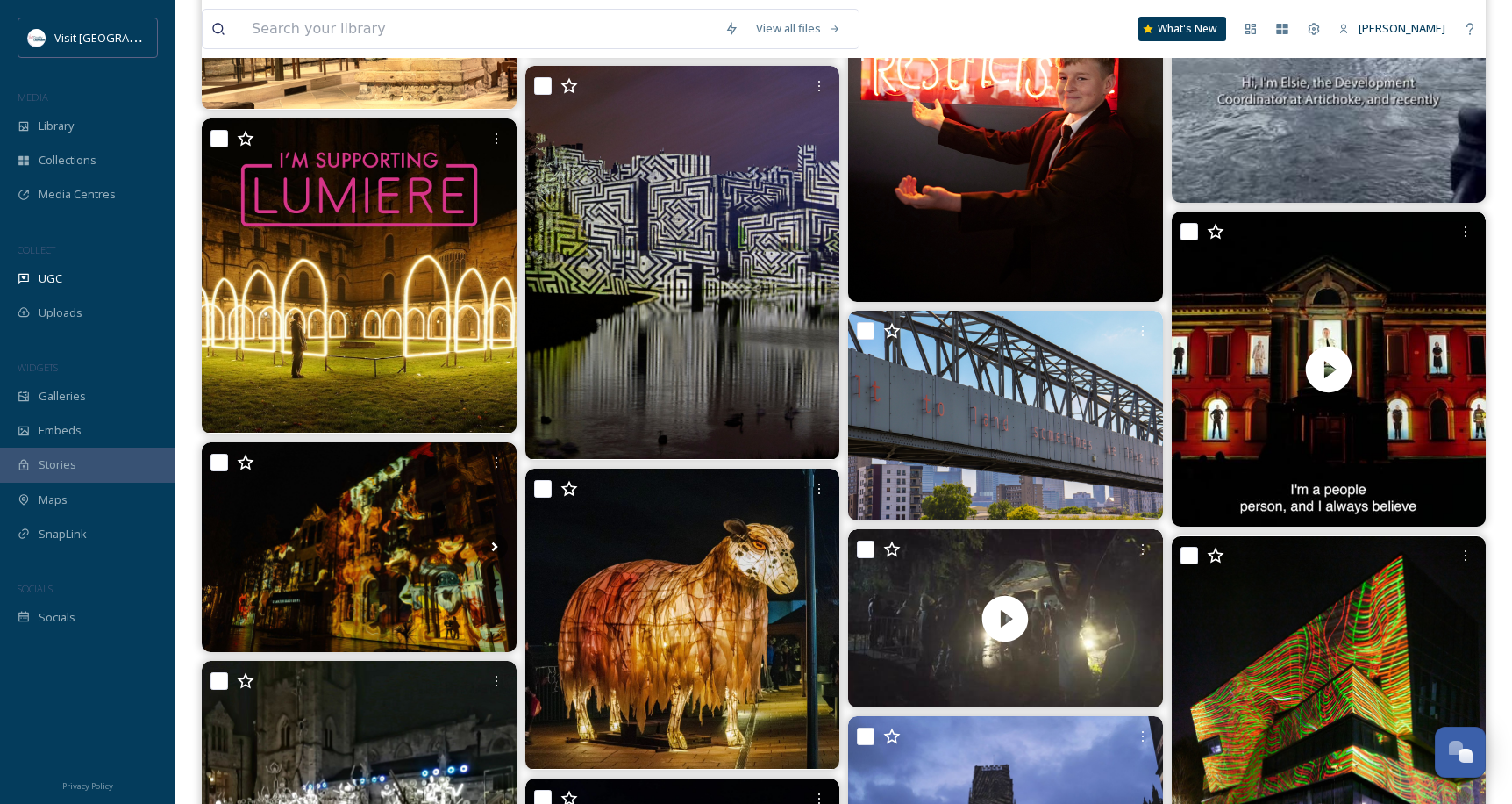
scroll to position [1228, 0]
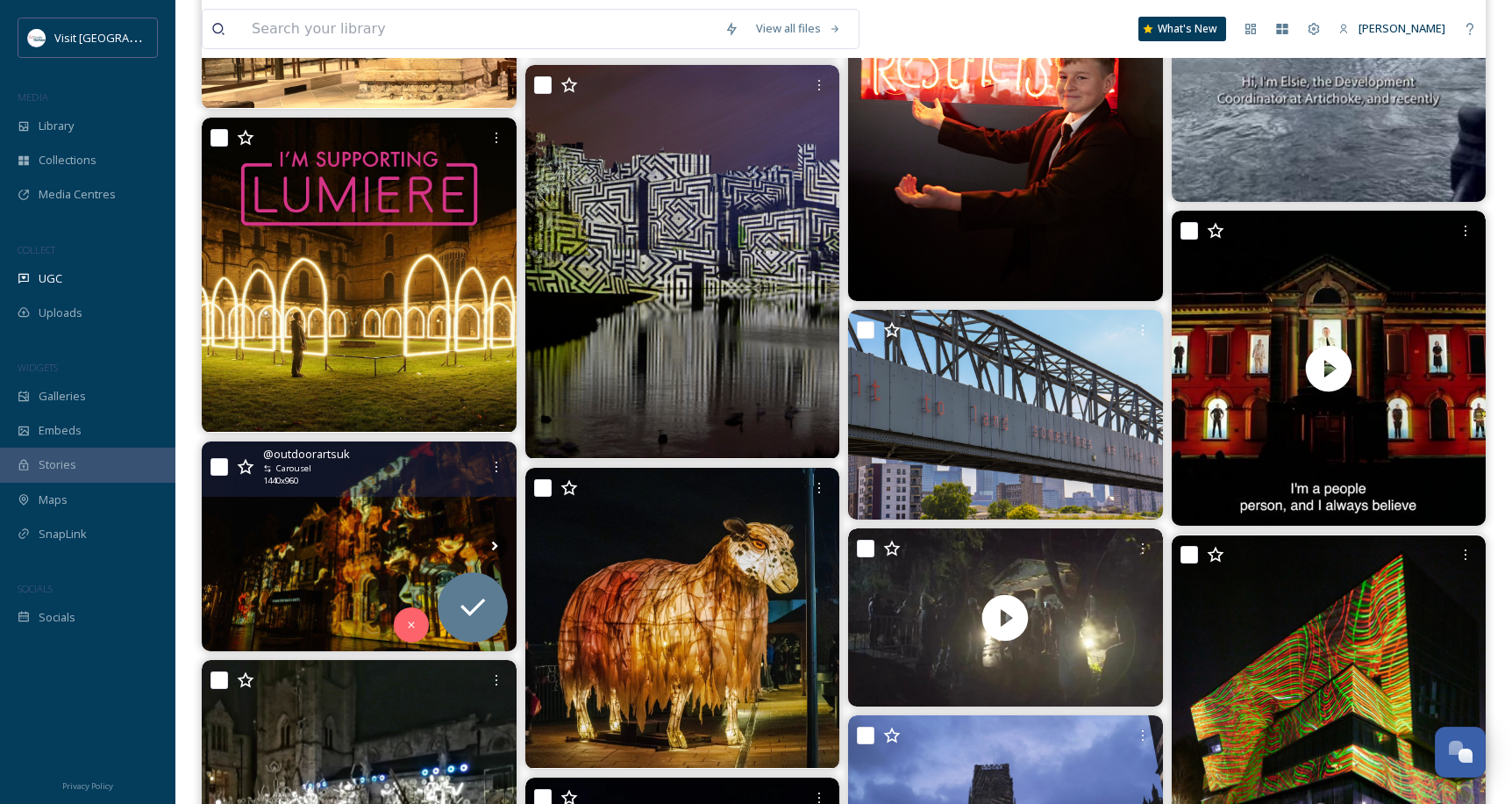
click at [463, 525] on img at bounding box center [359, 545] width 315 height 210
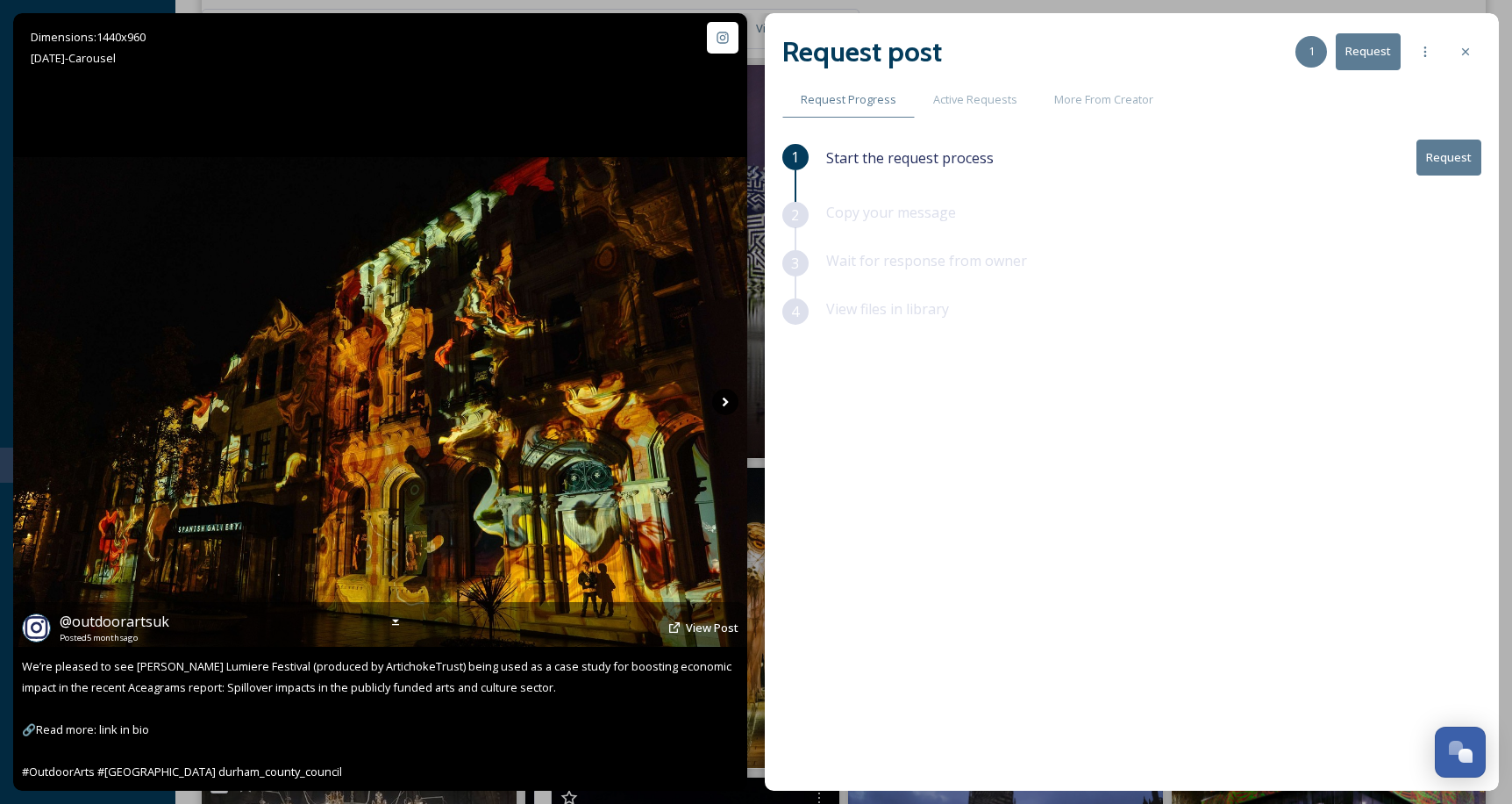
click at [722, 400] on icon at bounding box center [725, 402] width 26 height 26
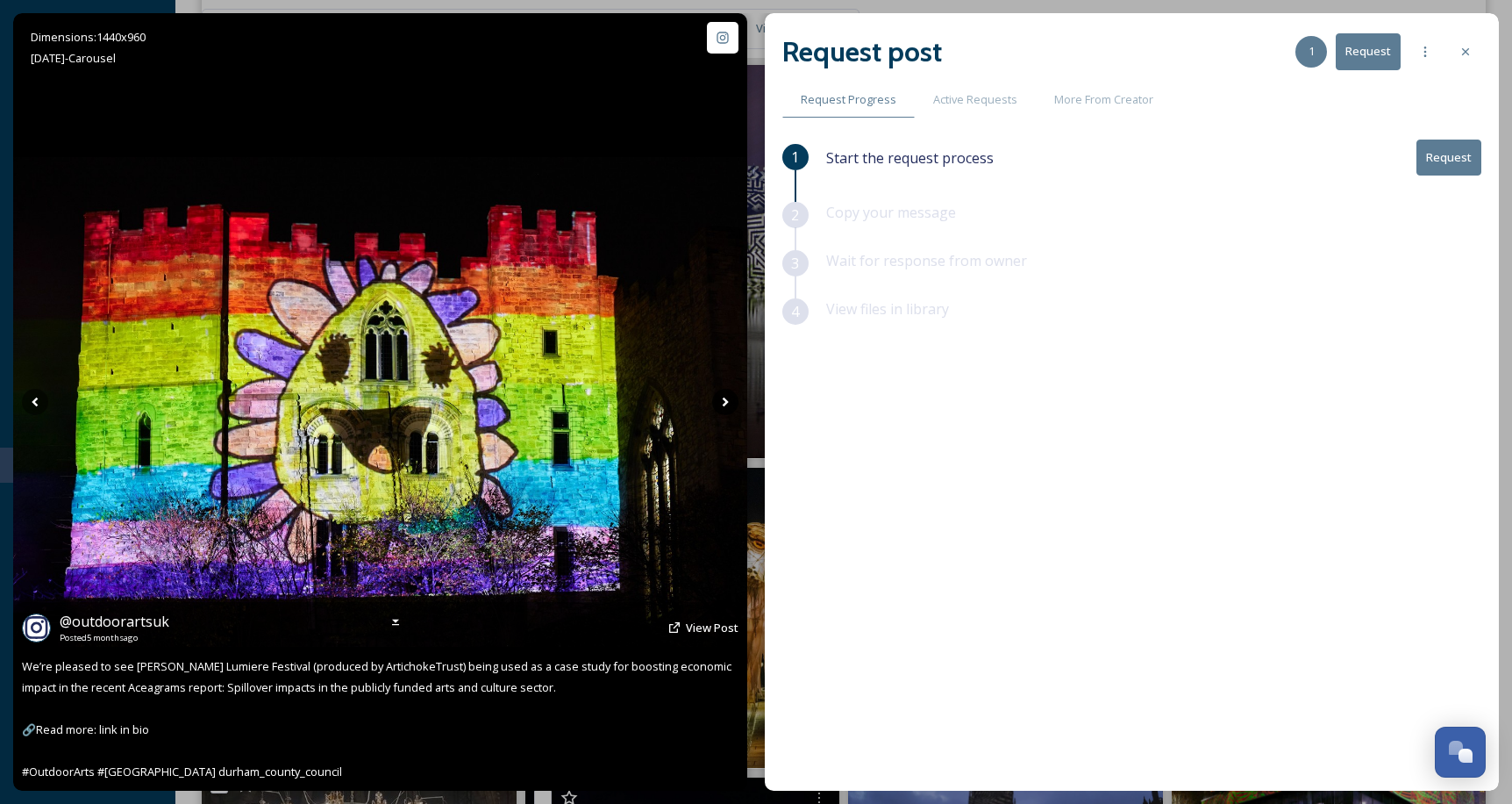
click at [722, 400] on icon at bounding box center [725, 402] width 26 height 26
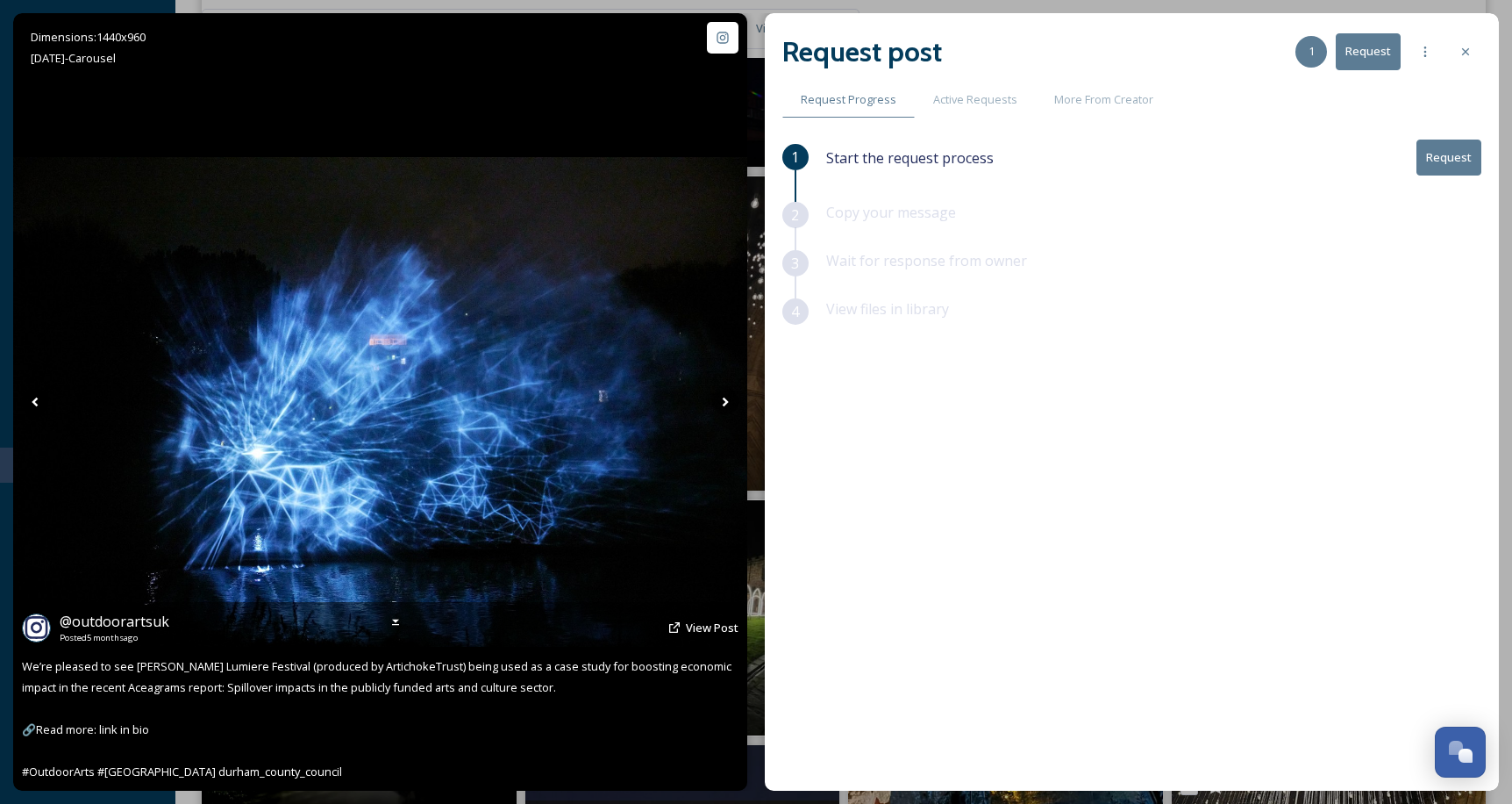
scroll to position [2457, 0]
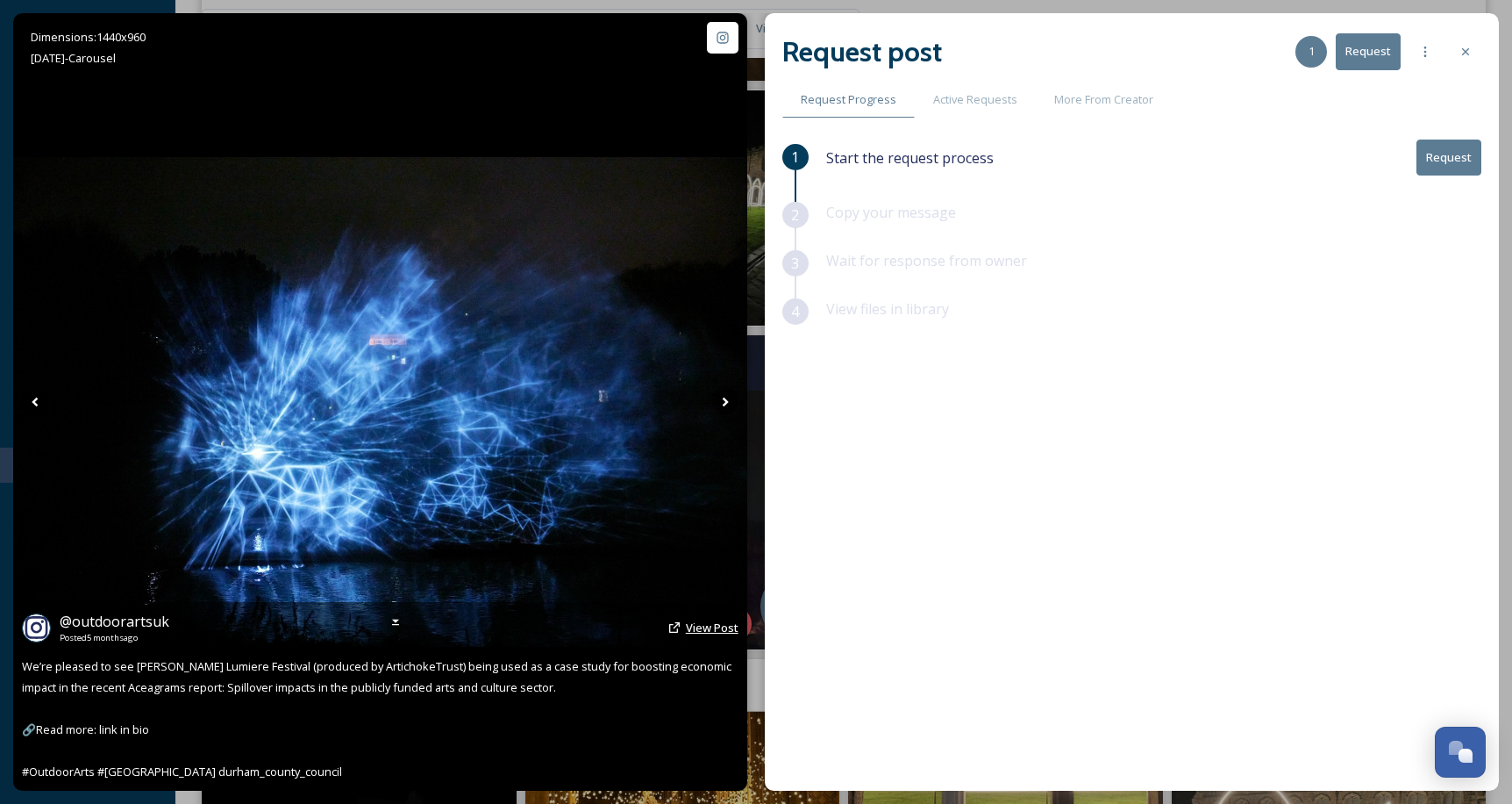
click at [722, 623] on span "View Post" at bounding box center [711, 627] width 53 height 16
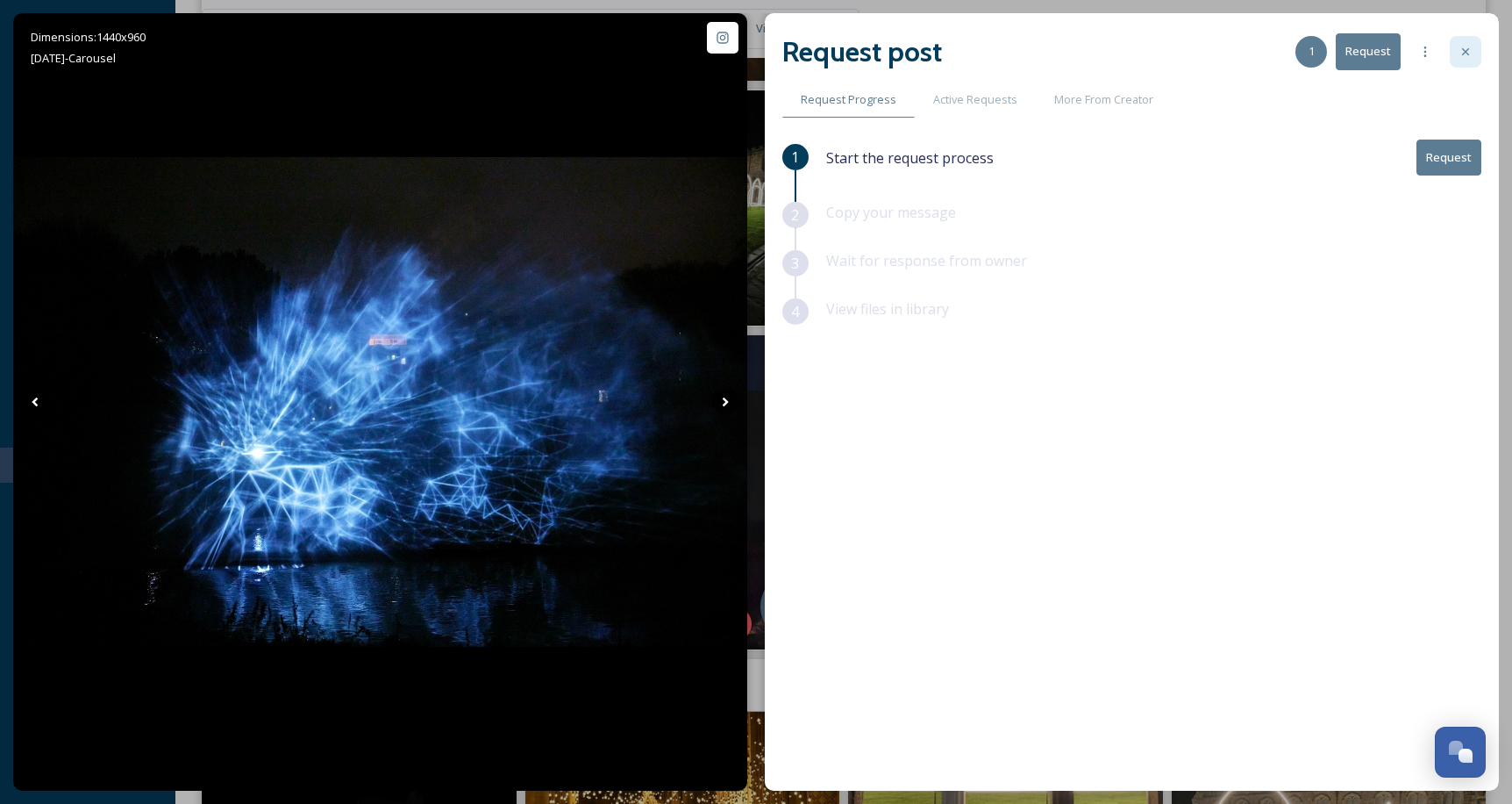
click at [1459, 50] on icon at bounding box center [1465, 52] width 14 height 14
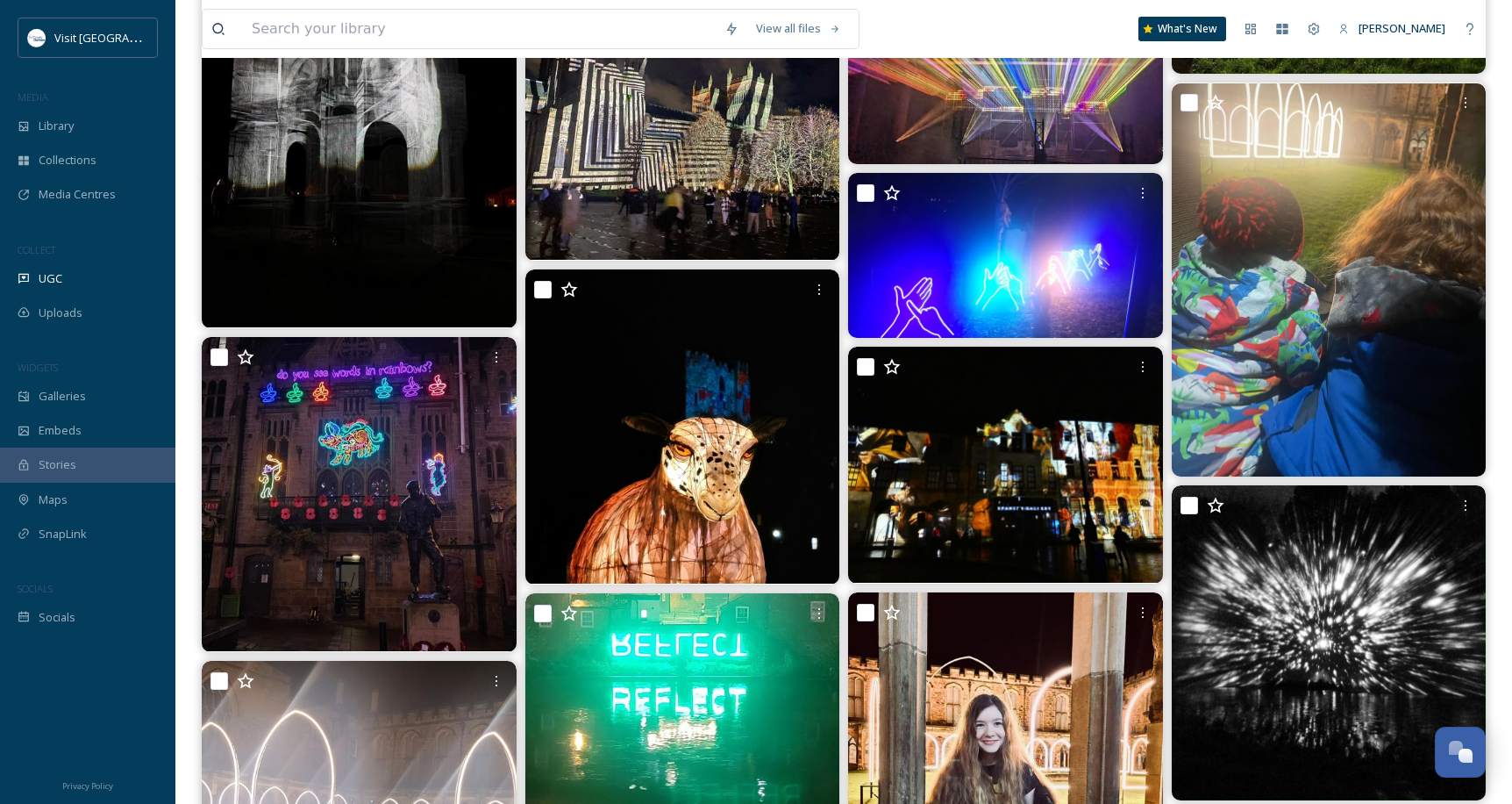
scroll to position [3085, 0]
